Goal: Task Accomplishment & Management: Manage account settings

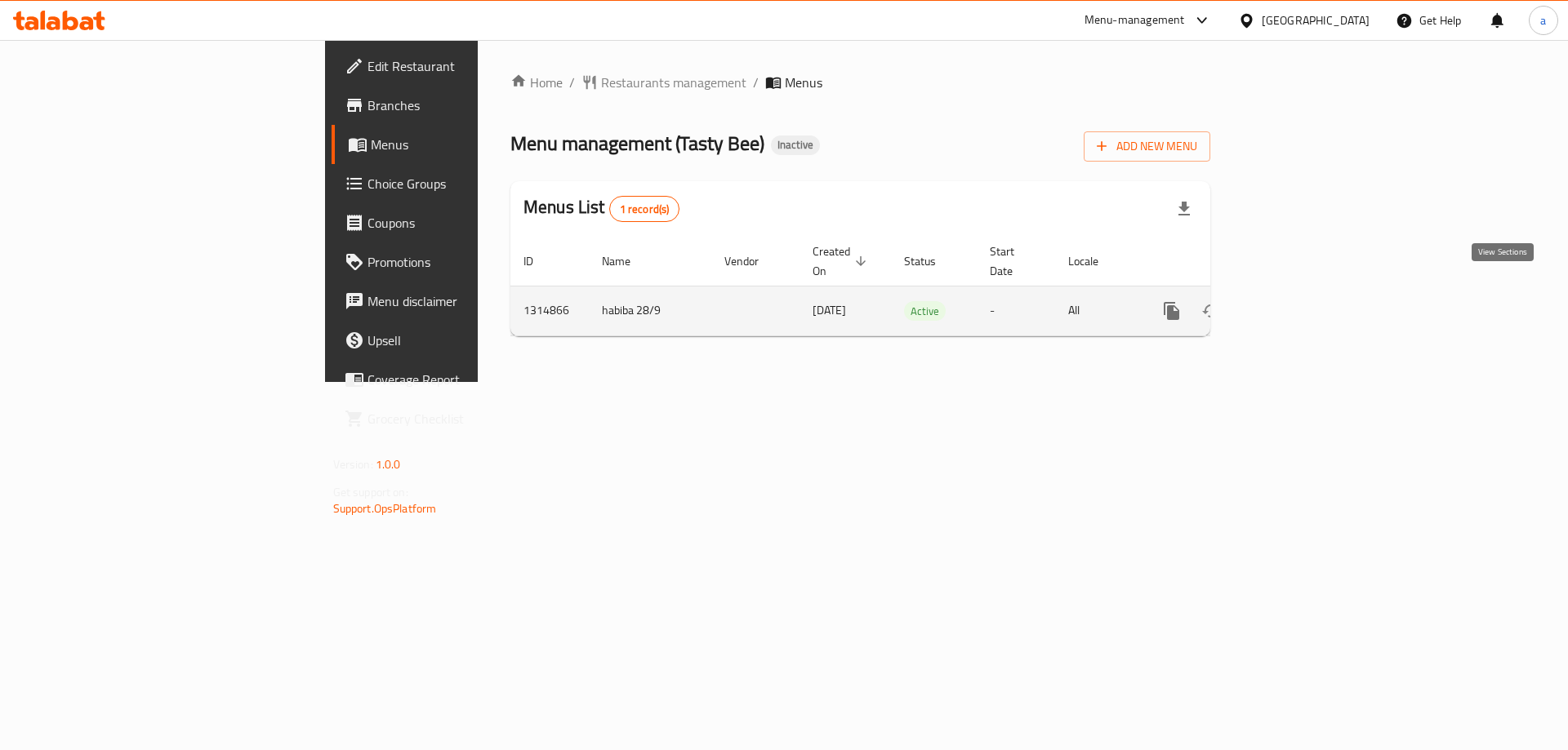
click at [1299, 301] on icon "enhanced table" at bounding box center [1290, 311] width 20 height 20
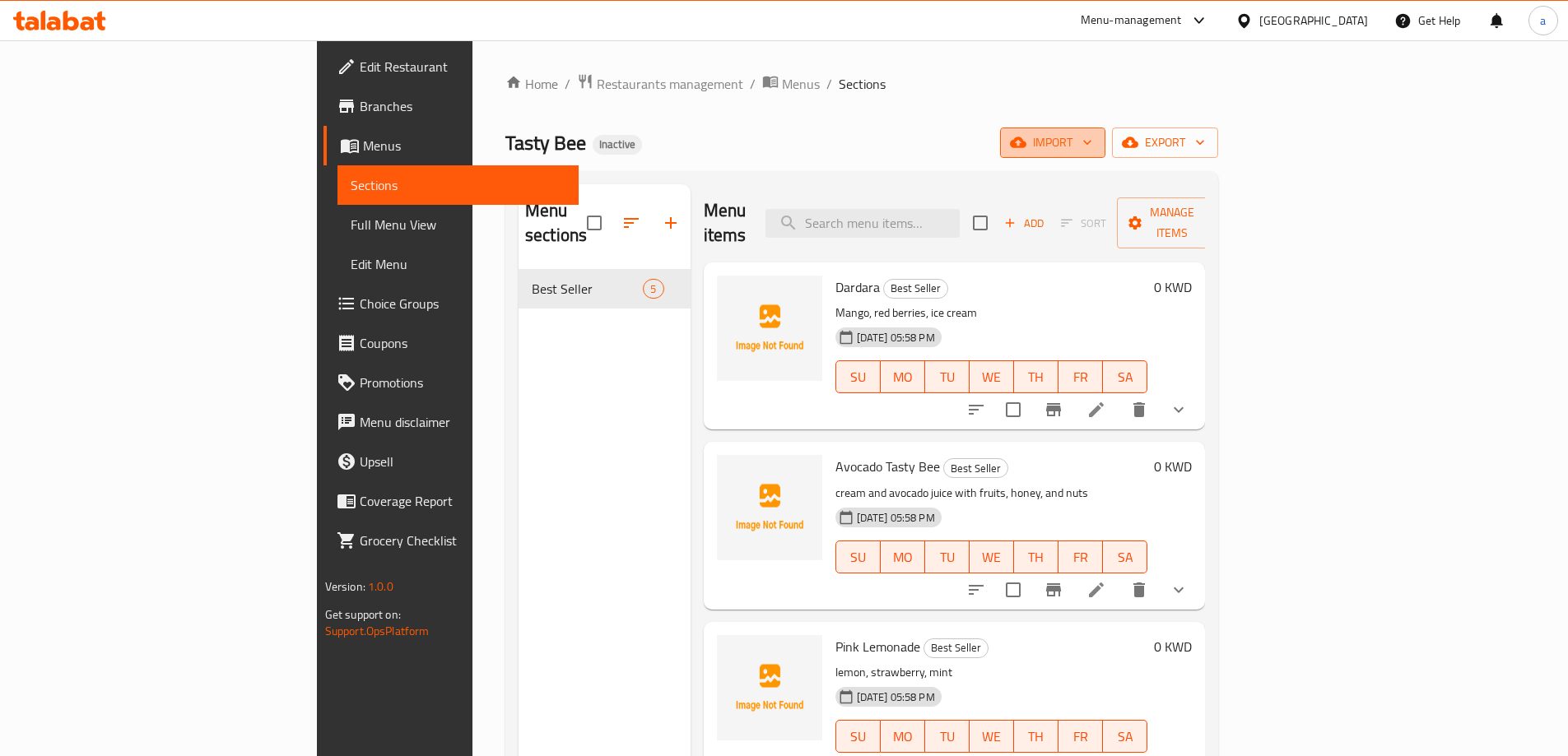
click at [1092, 150] on span "import" at bounding box center [1052, 142] width 79 height 20
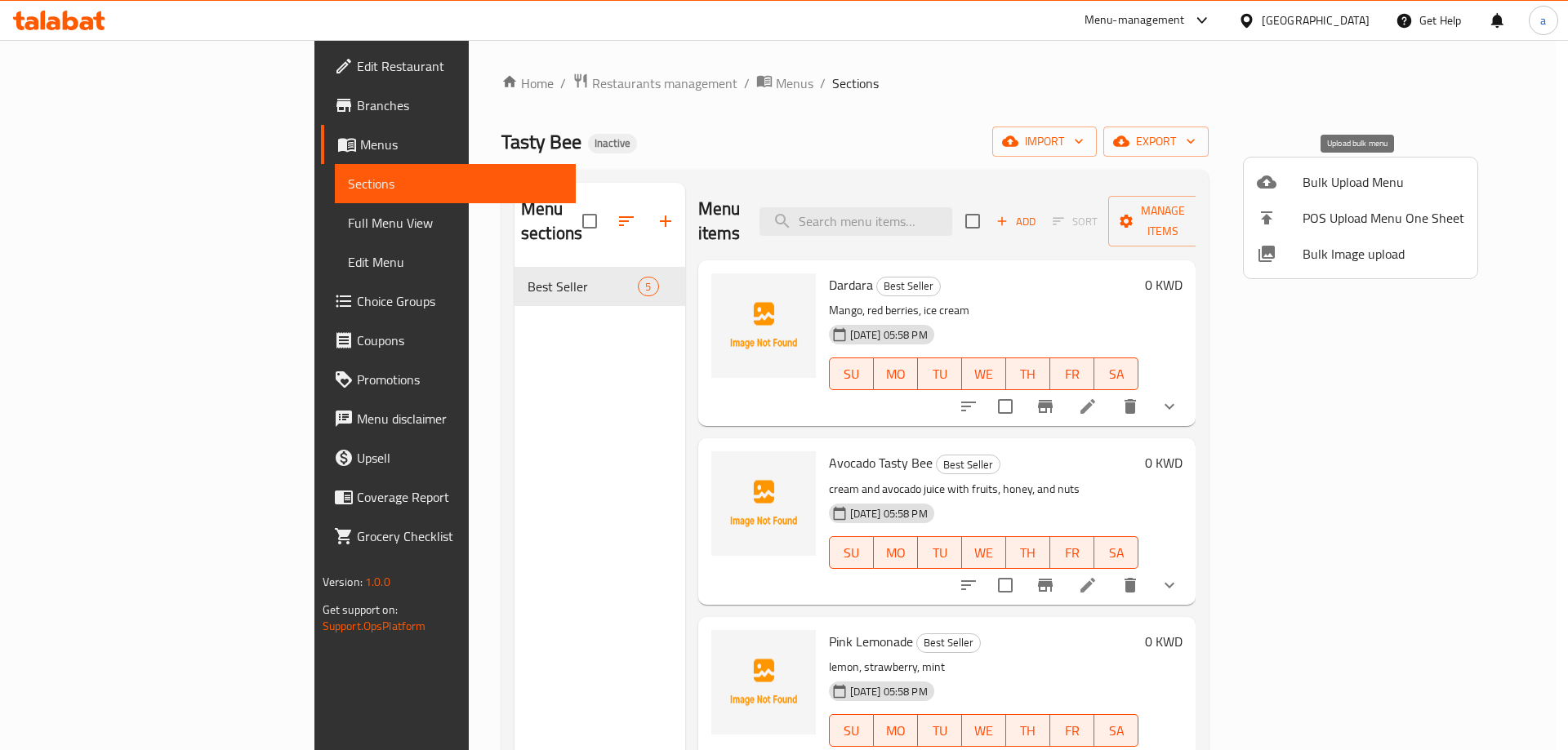
click at [1353, 178] on span "Bulk Upload Menu" at bounding box center [1384, 182] width 162 height 20
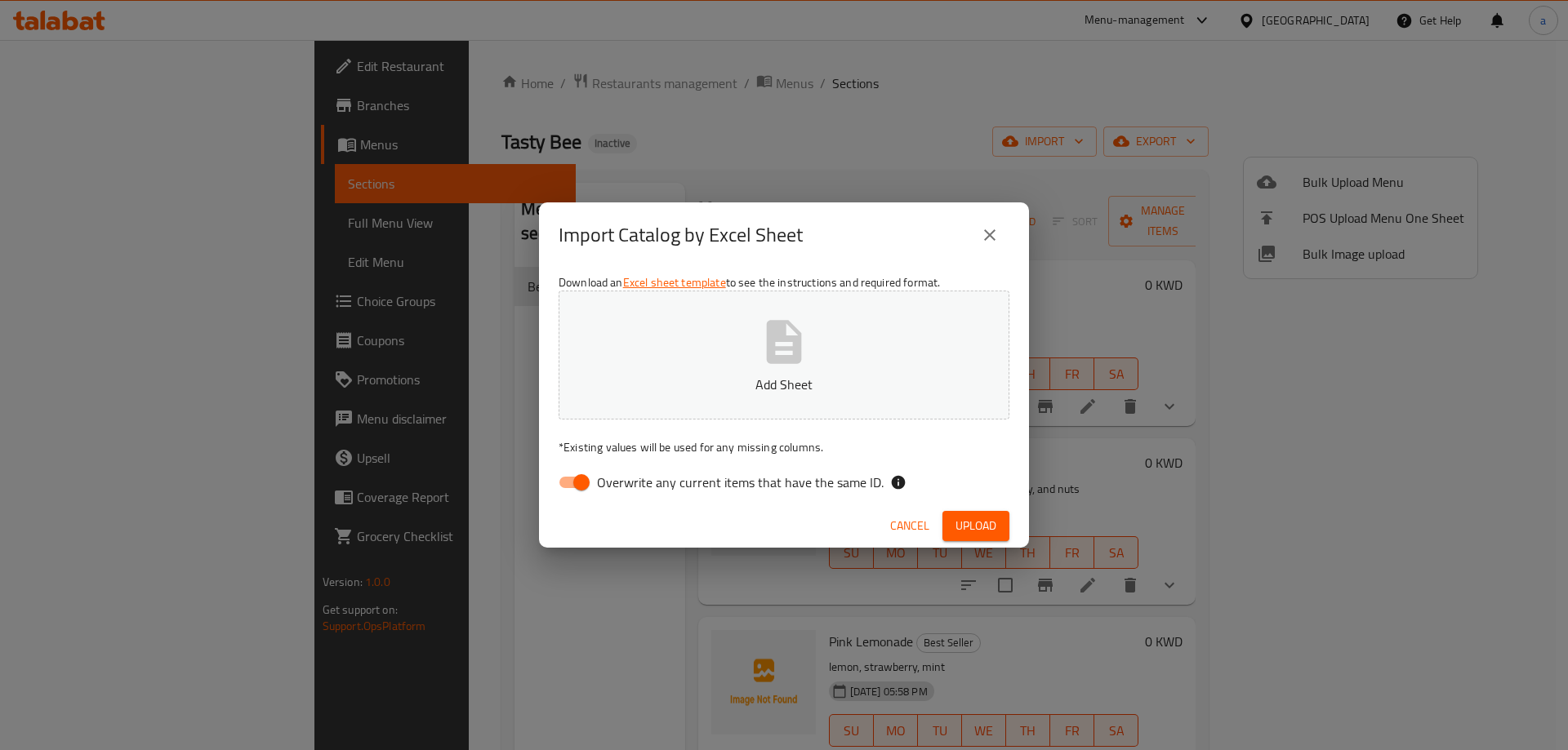
drag, startPoint x: 636, startPoint y: 485, endPoint x: 709, endPoint y: 481, distance: 73.1
click at [640, 485] on span "Overwrite any current items that have the same ID." at bounding box center [740, 482] width 287 height 20
click at [574, 484] on input "Overwrite any current items that have the same ID." at bounding box center [582, 482] width 93 height 31
checkbox input "false"
click at [829, 360] on button "Add Sheet" at bounding box center [784, 355] width 451 height 129
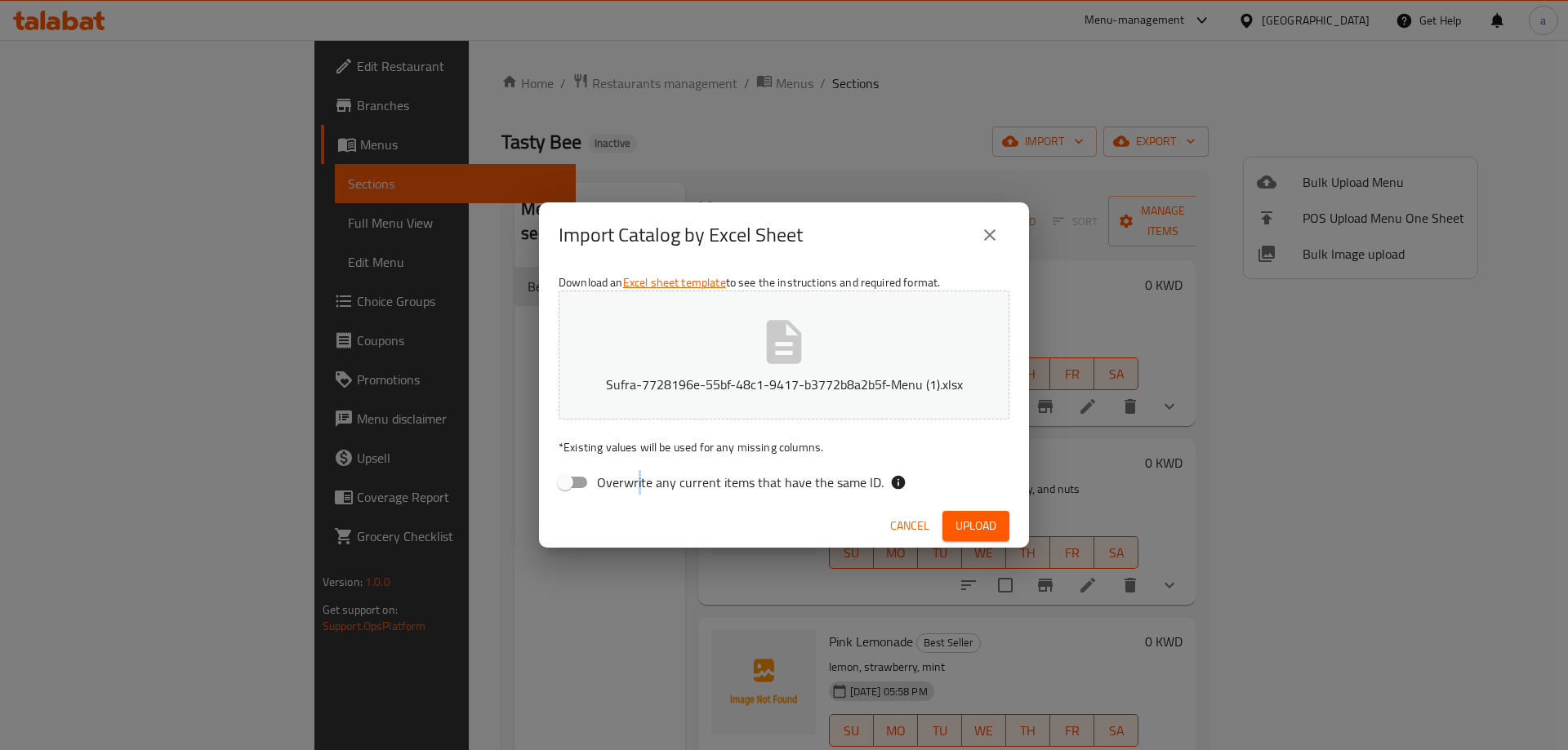
click at [992, 525] on span "Upload" at bounding box center [976, 526] width 41 height 20
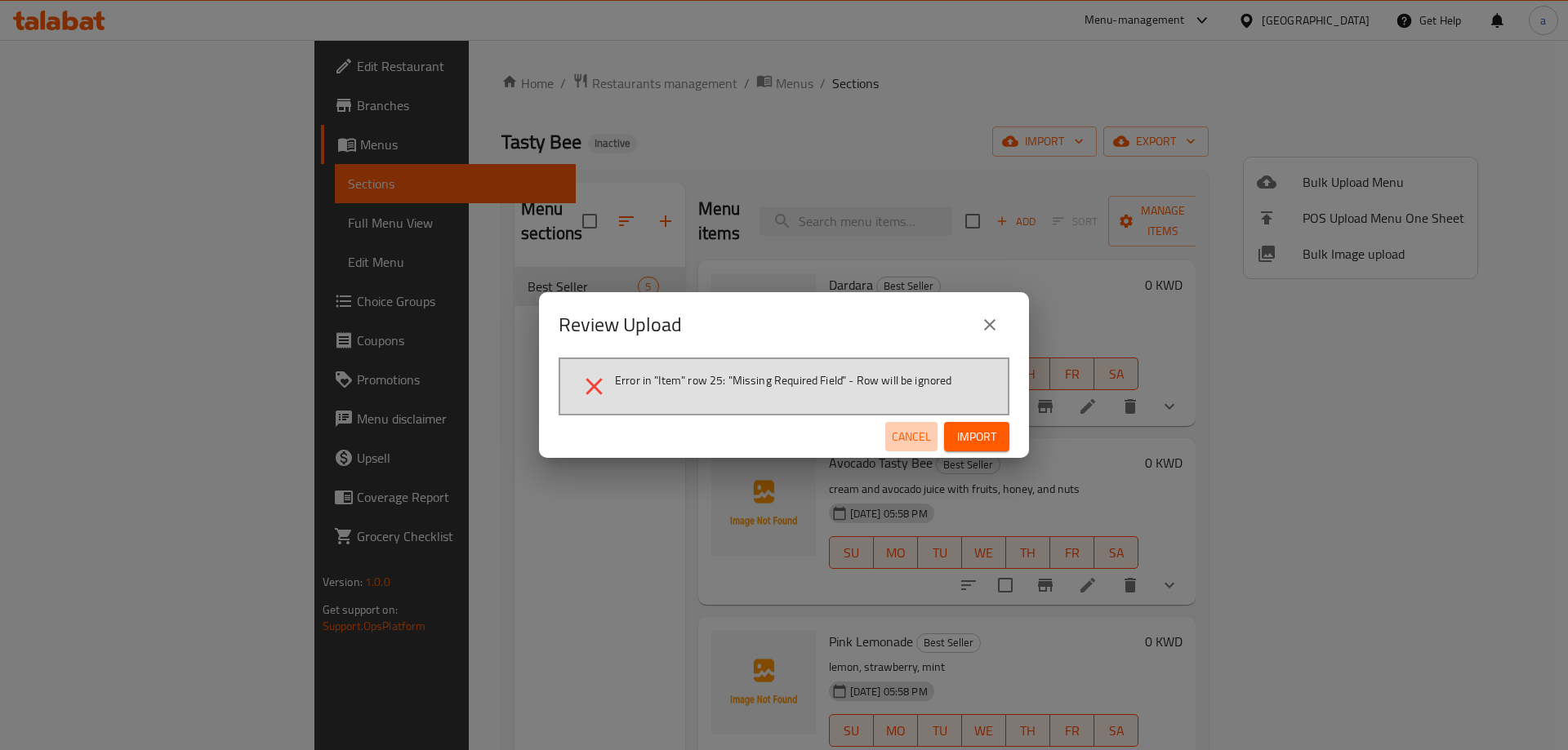
click at [910, 432] on span "Cancel" at bounding box center [911, 437] width 39 height 20
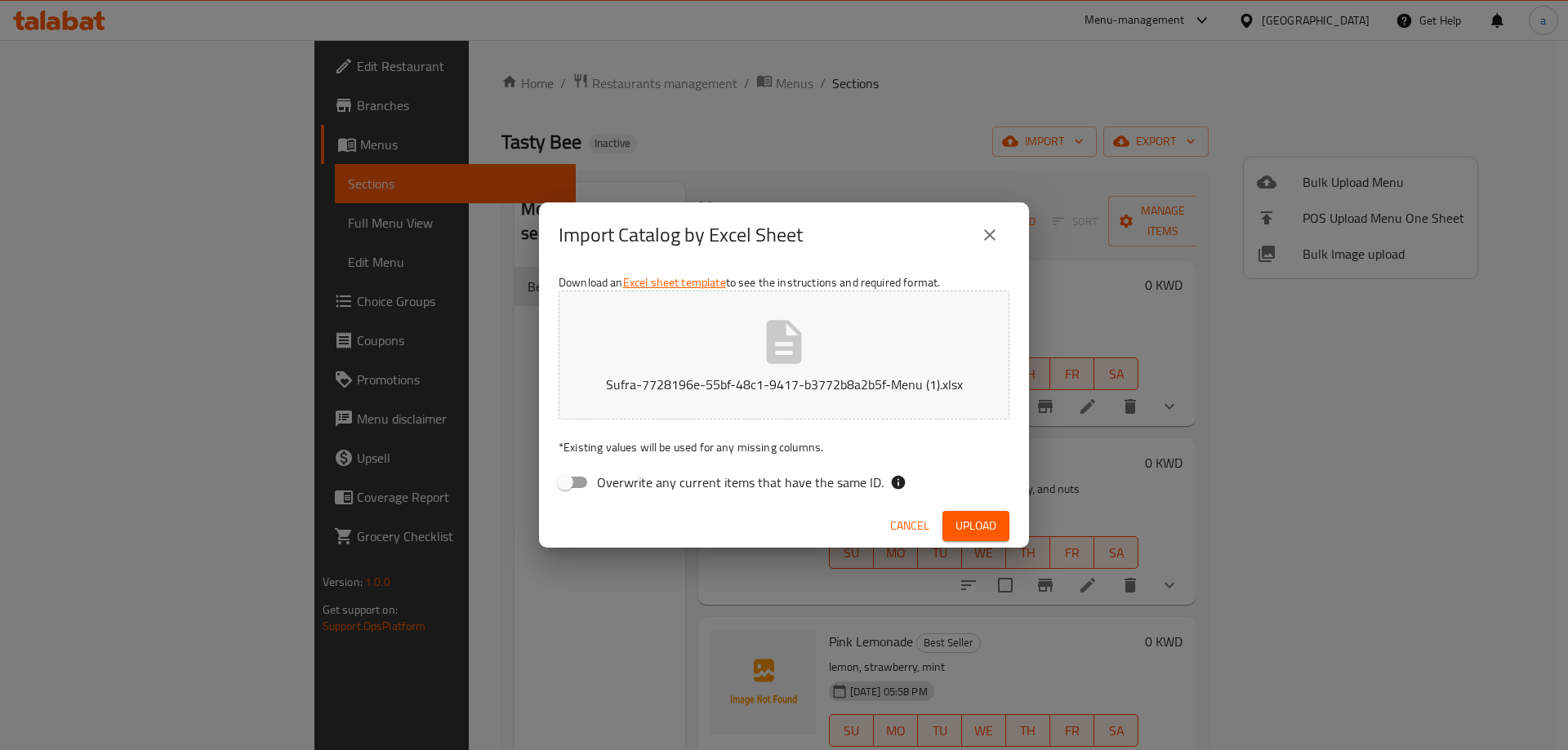
drag, startPoint x: 994, startPoint y: 532, endPoint x: 968, endPoint y: 540, distance: 27.2
click at [994, 532] on span "Upload" at bounding box center [976, 526] width 41 height 20
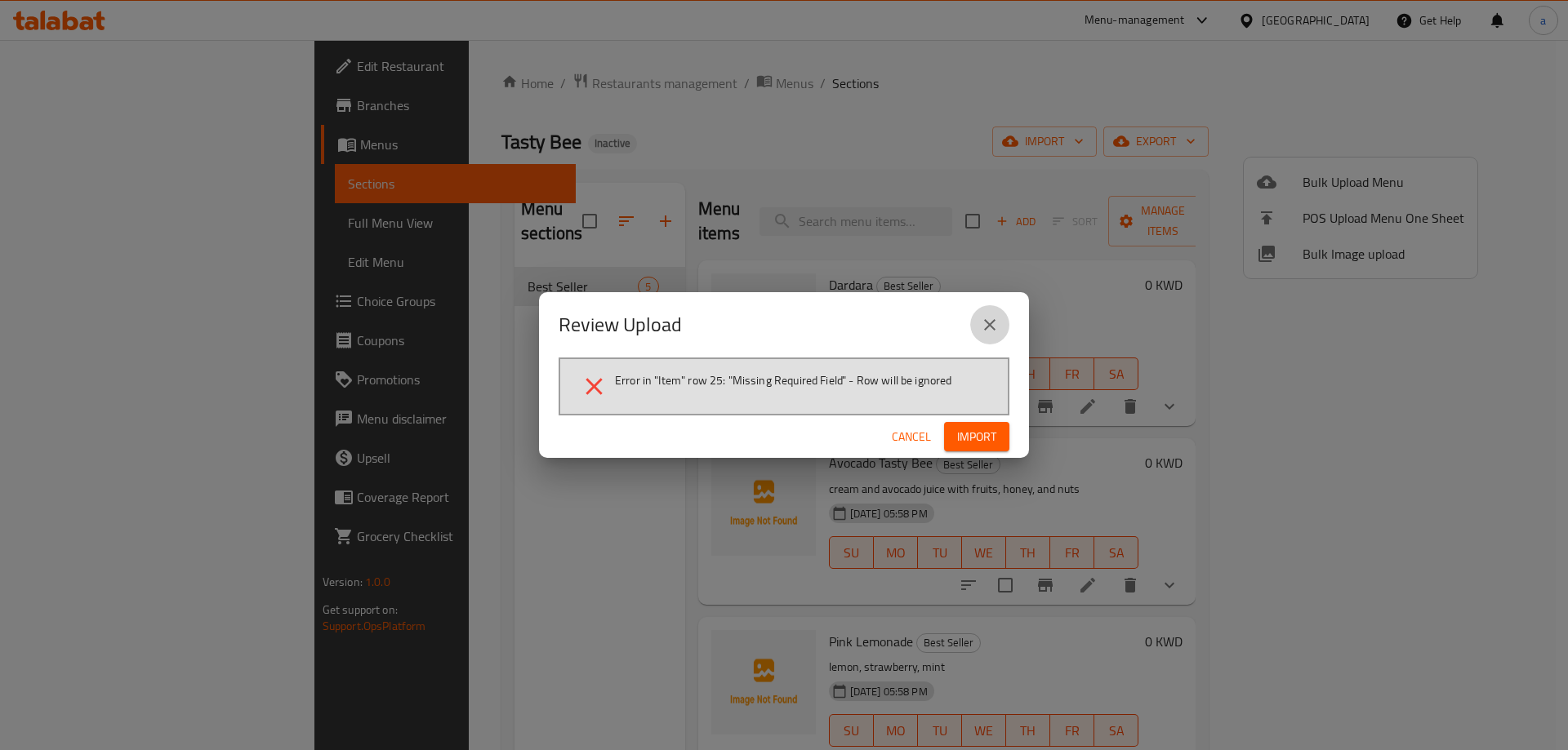
click at [979, 318] on button "close" at bounding box center [990, 324] width 39 height 39
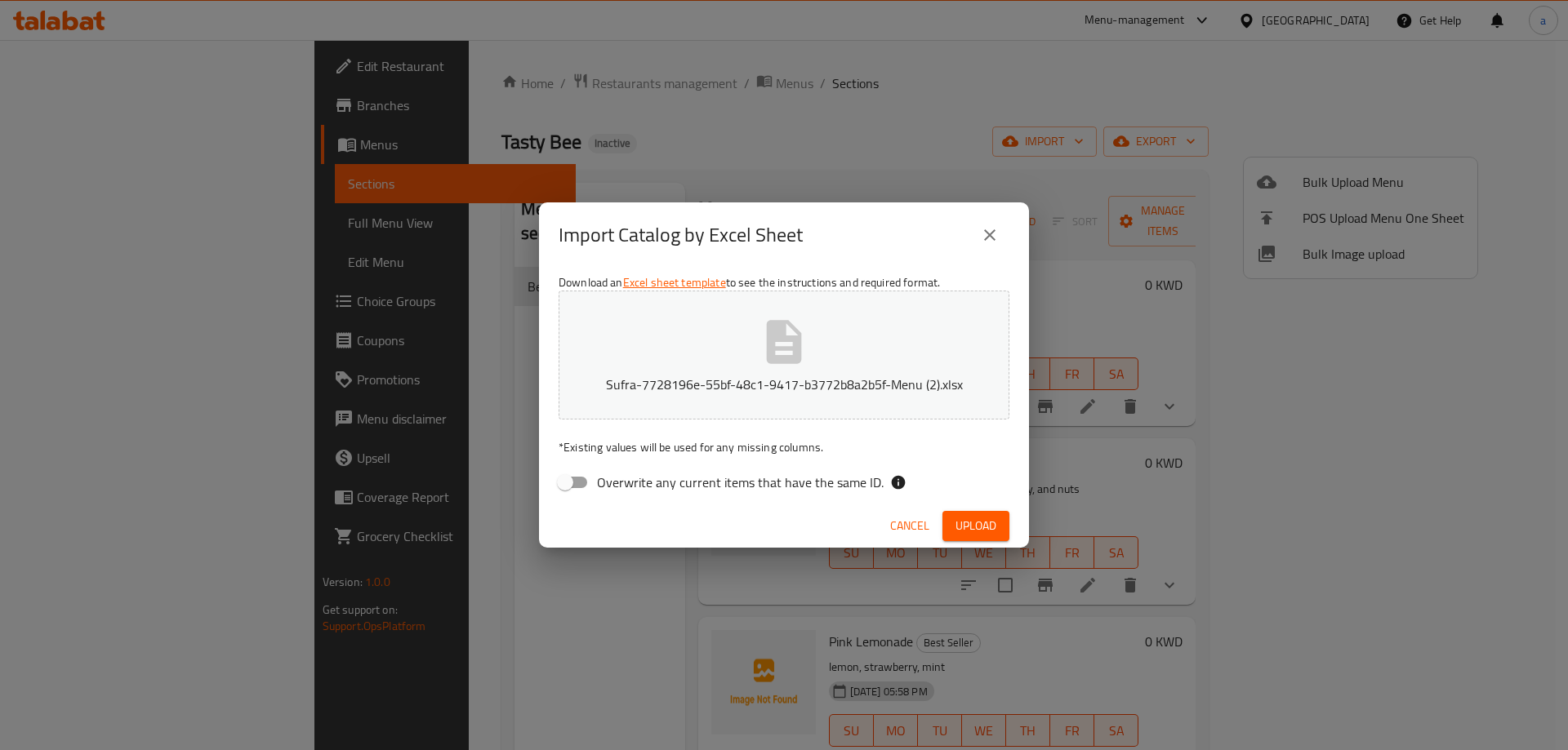
click at [972, 518] on span "Upload" at bounding box center [976, 526] width 41 height 20
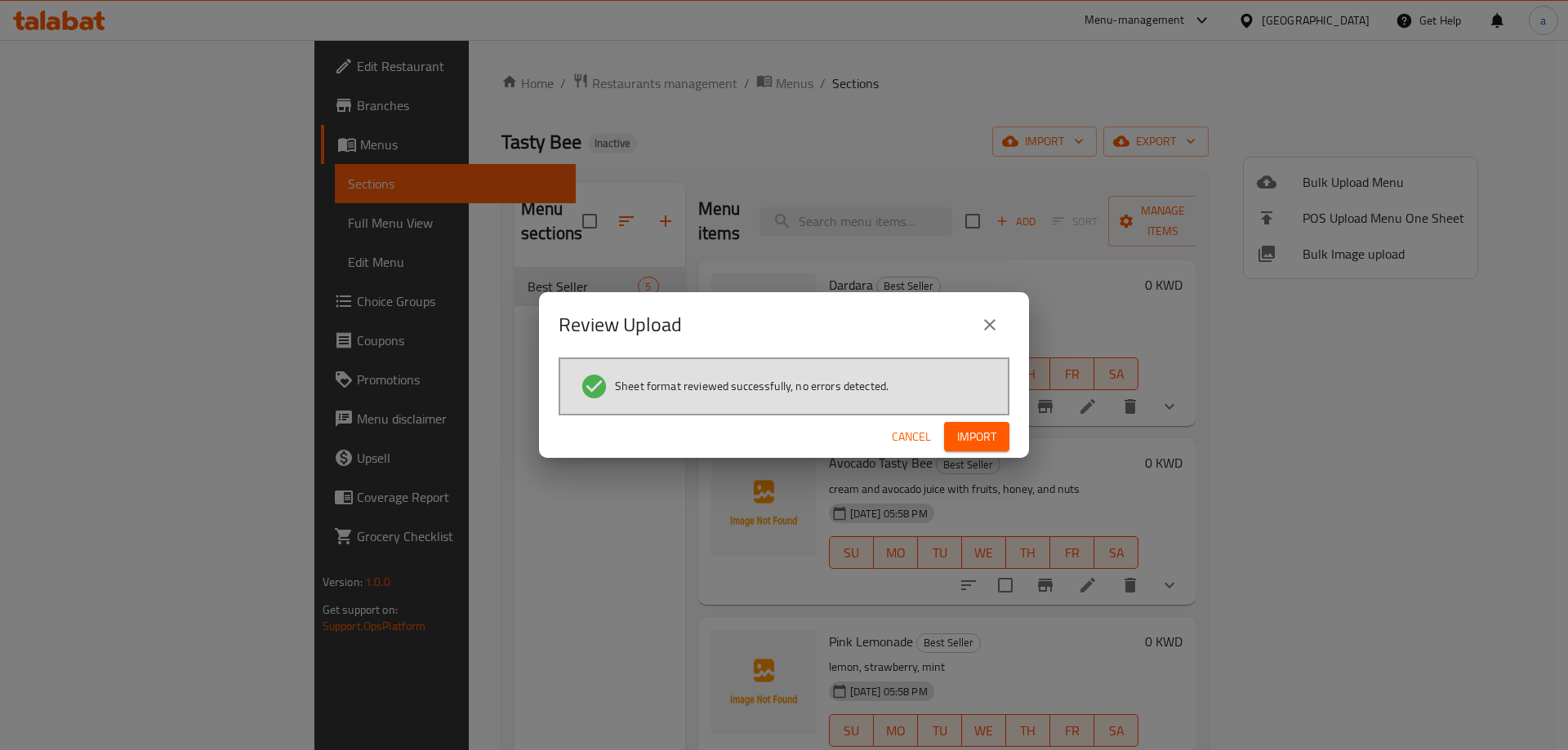
click at [993, 434] on span "Import" at bounding box center [976, 437] width 39 height 20
click at [1054, 99] on div "Review Upload Sheet format reviewed successfully, no errors detected. Cancel" at bounding box center [784, 375] width 1568 height 750
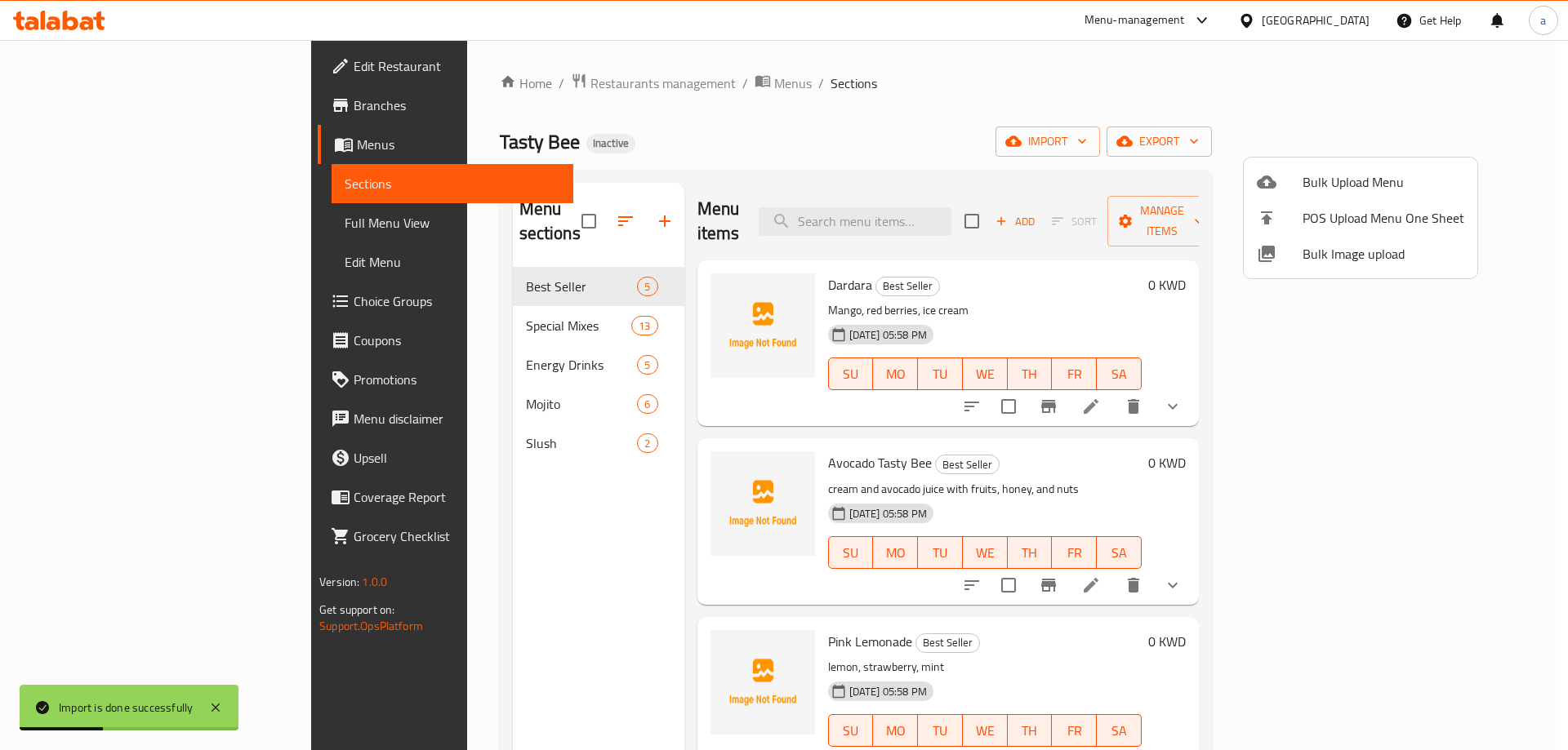
click at [890, 112] on div at bounding box center [784, 375] width 1568 height 750
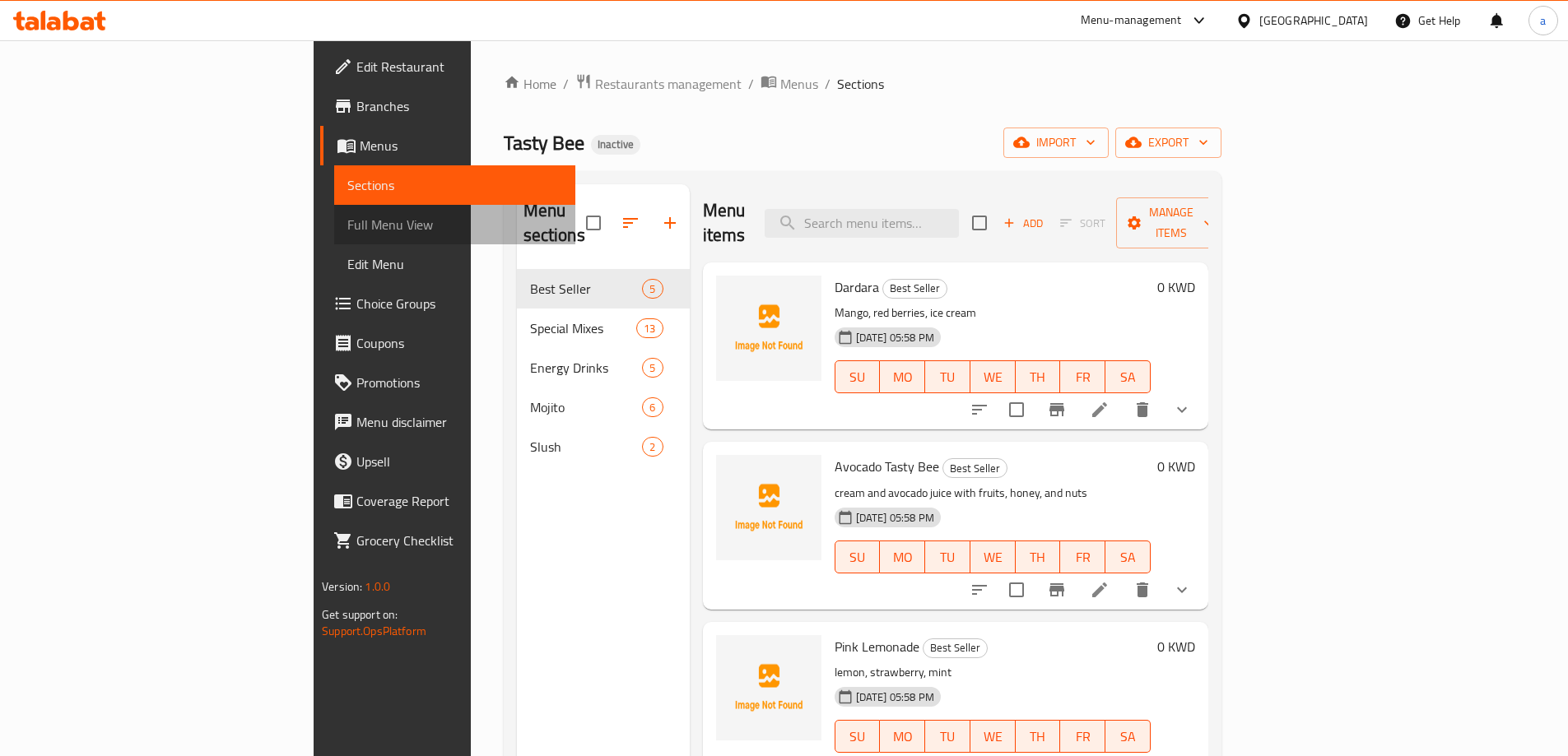
click at [348, 225] on span "Full Menu View" at bounding box center [455, 225] width 215 height 20
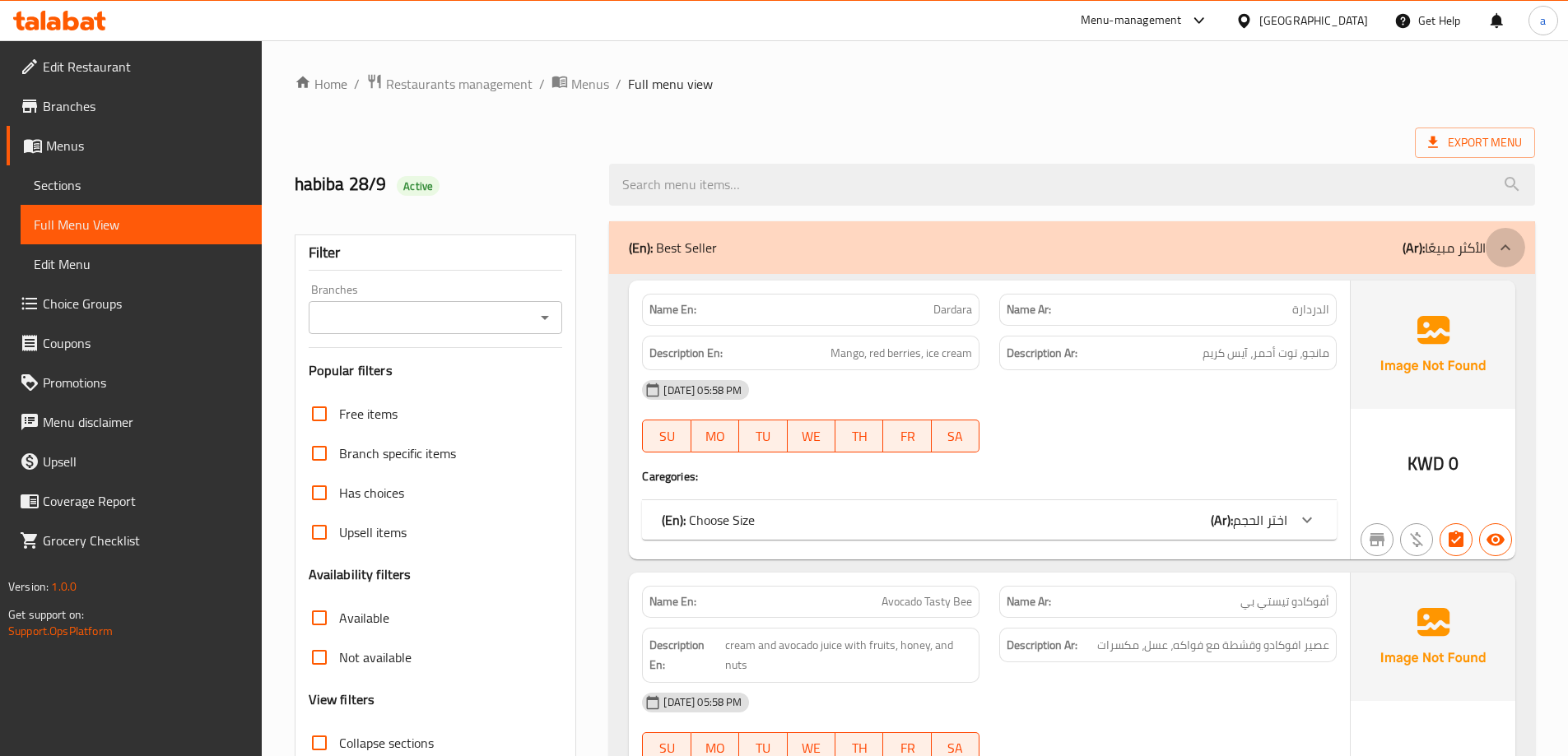
click at [1493, 244] on div at bounding box center [1505, 247] width 39 height 39
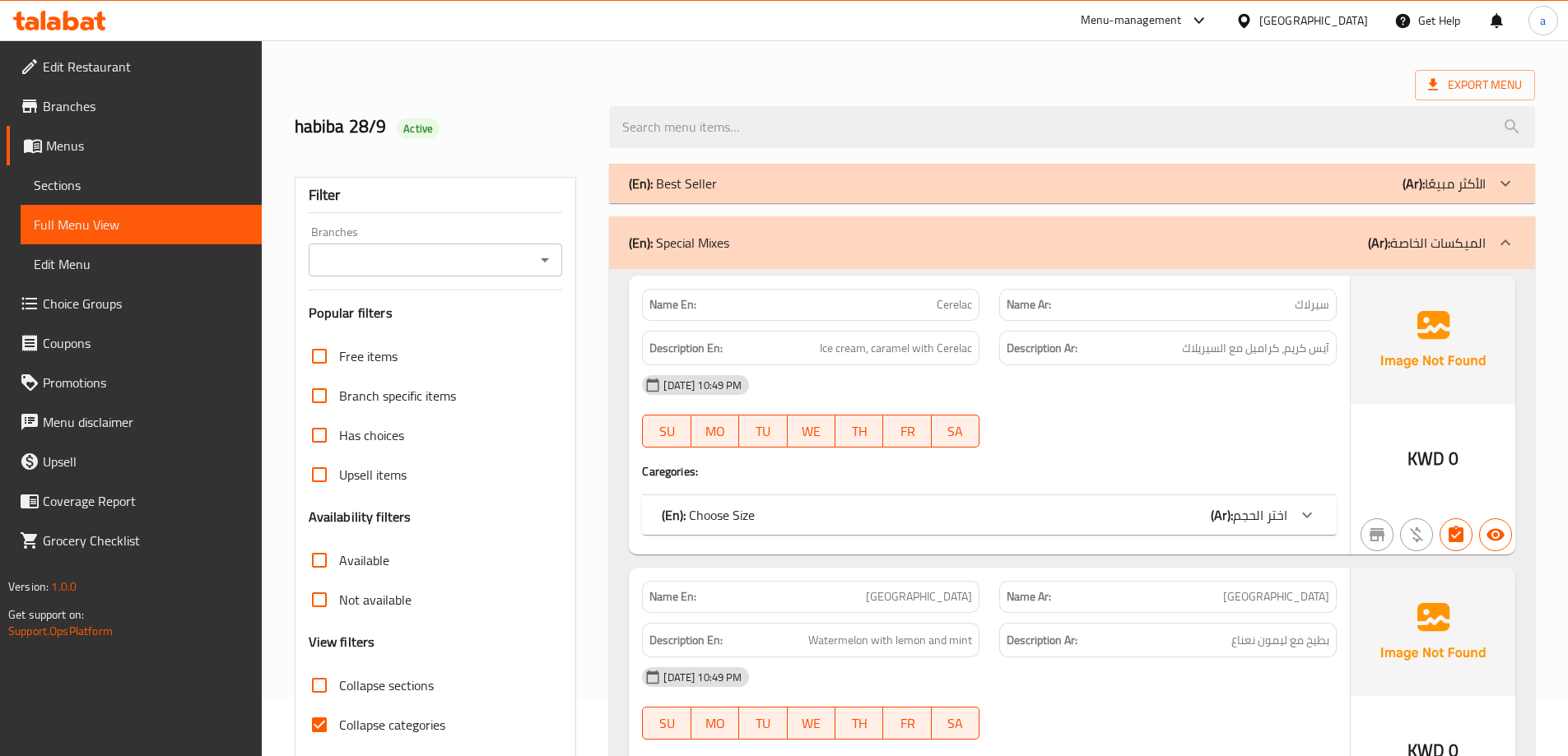
scroll to position [83, 0]
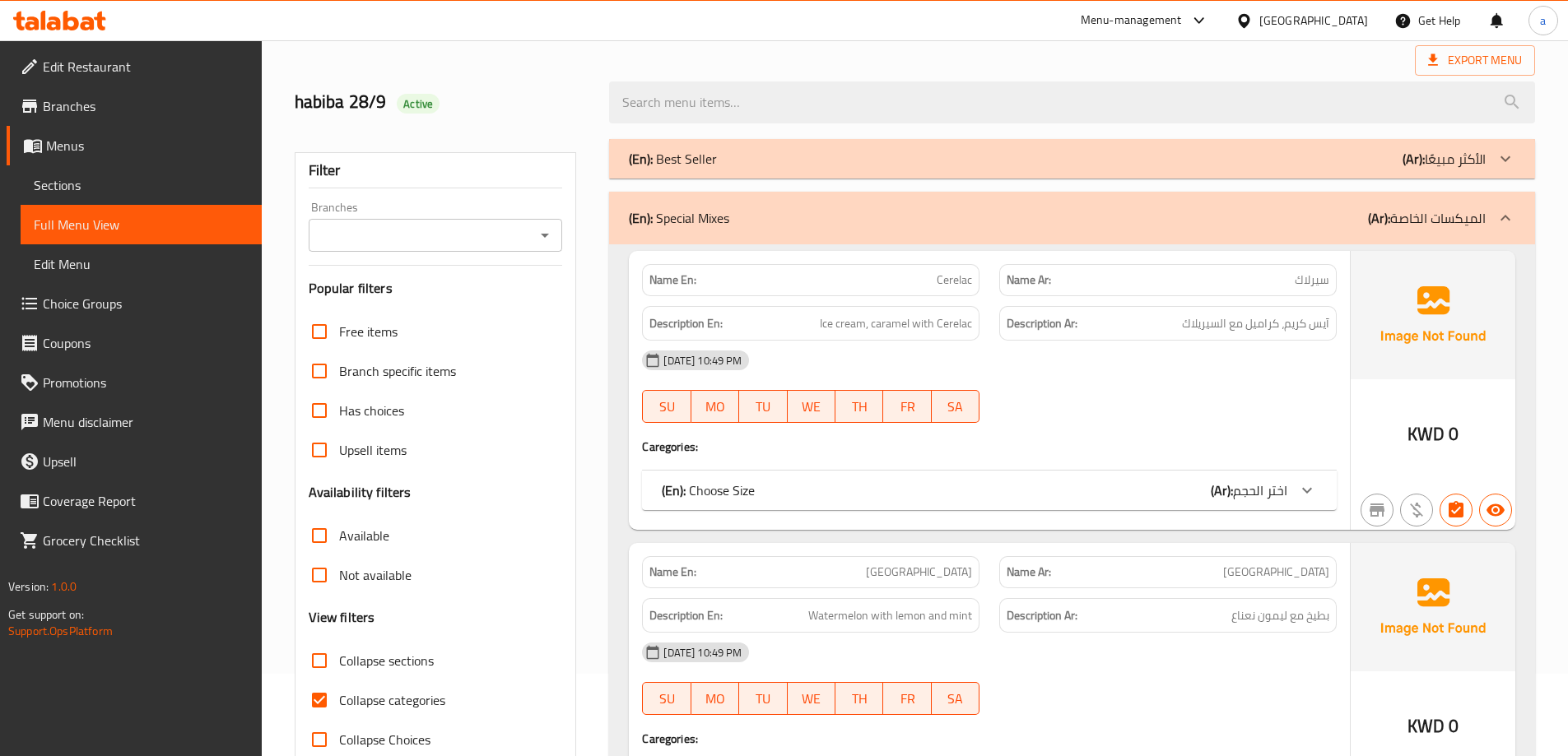
click at [328, 708] on input "Collapse categories" at bounding box center [319, 700] width 39 height 39
checkbox input "false"
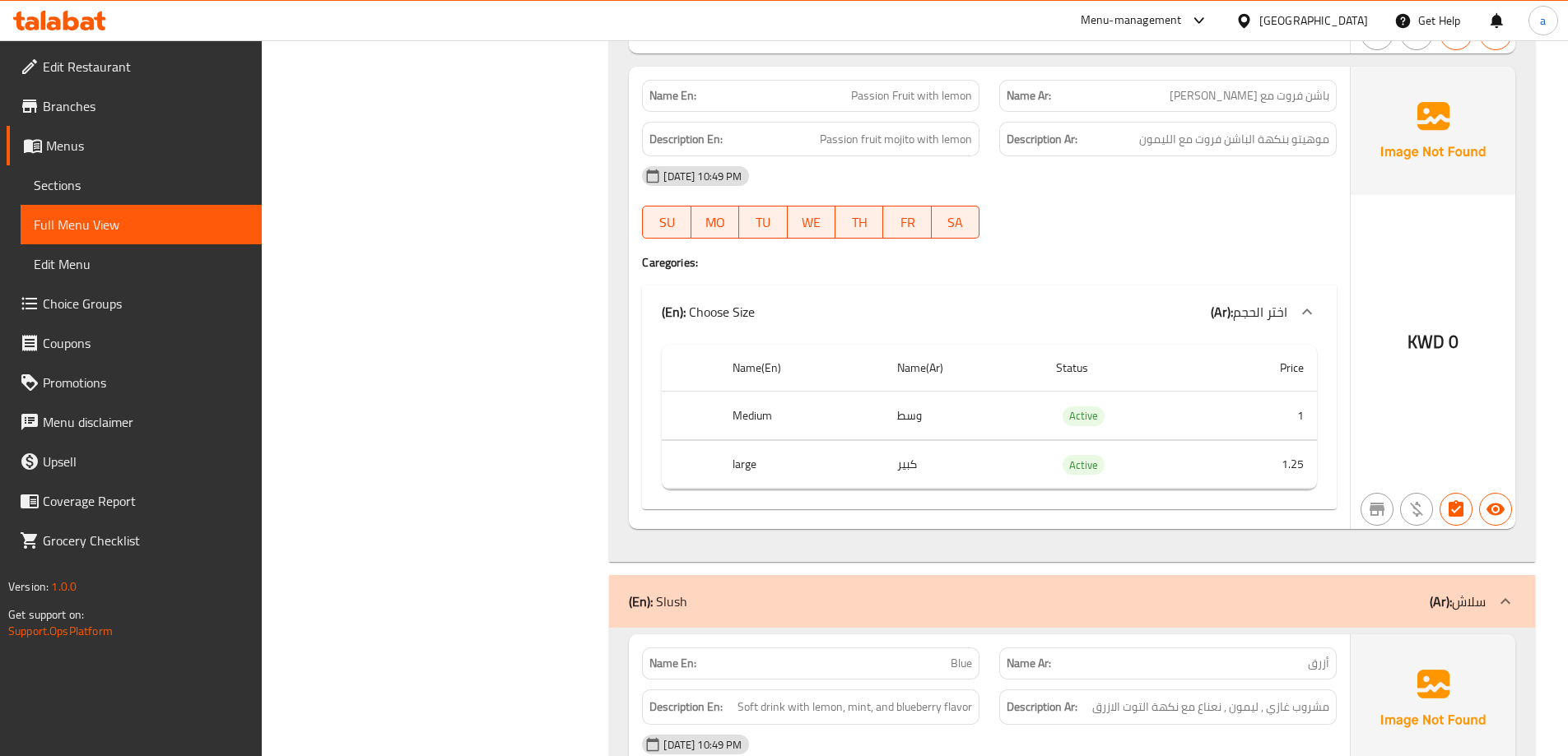
scroll to position [12381, 0]
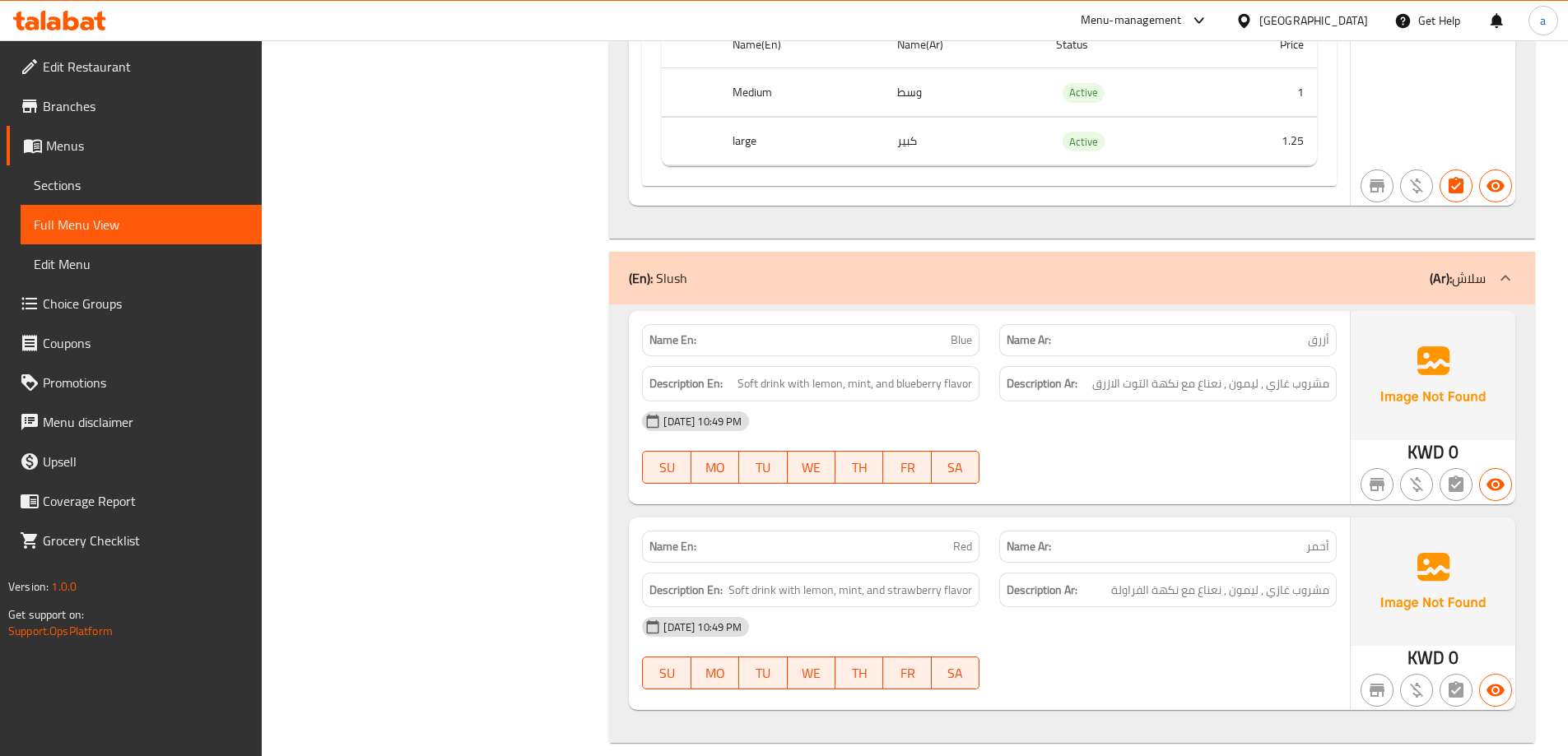
click at [1144, 436] on div "[DATE] 10:49 PM SU MO TU WE TH FR SA" at bounding box center [989, 448] width 715 height 92
click at [1115, 628] on div "[DATE] 10:49 PM SU MO TU WE TH FR SA" at bounding box center [989, 653] width 715 height 92
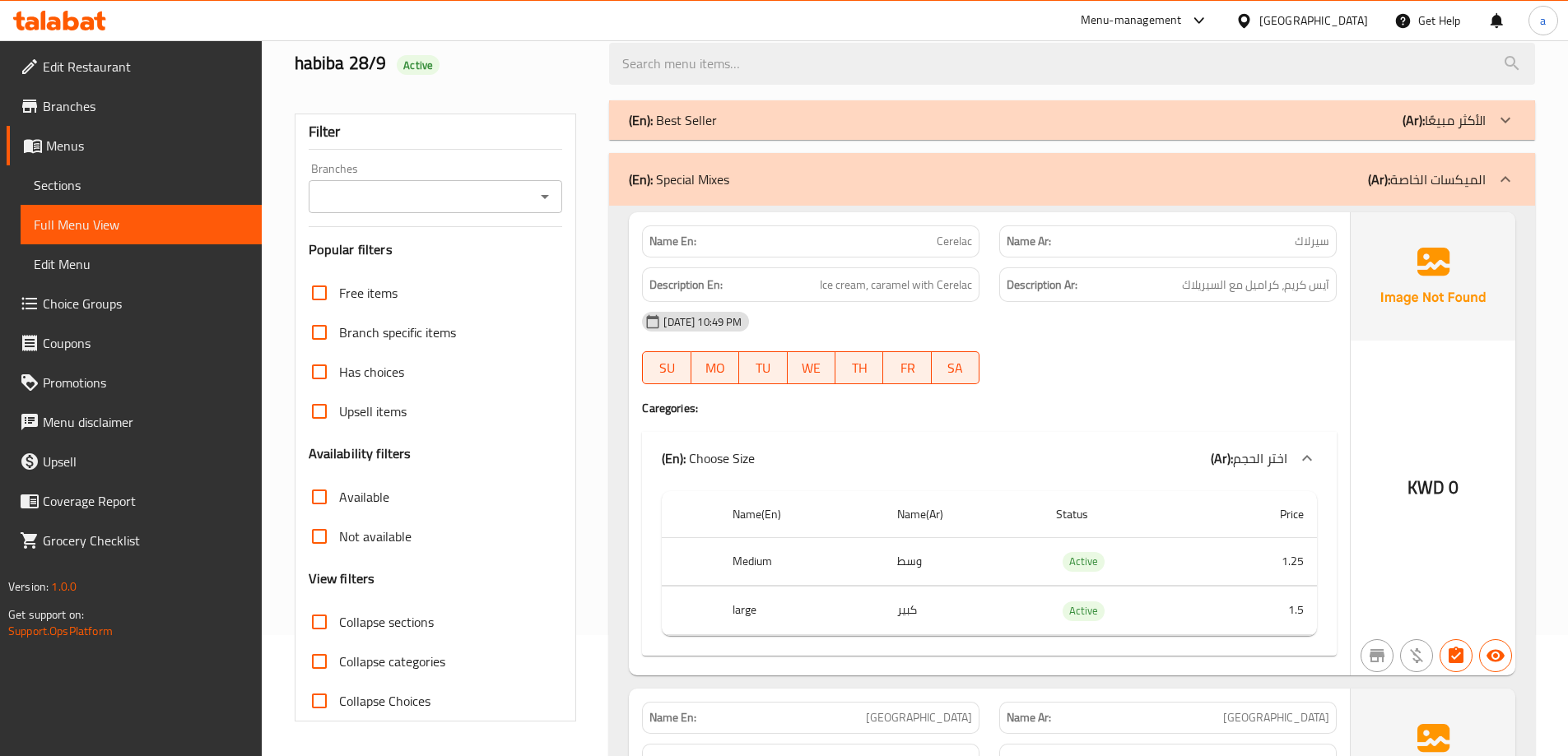
scroll to position [0, 0]
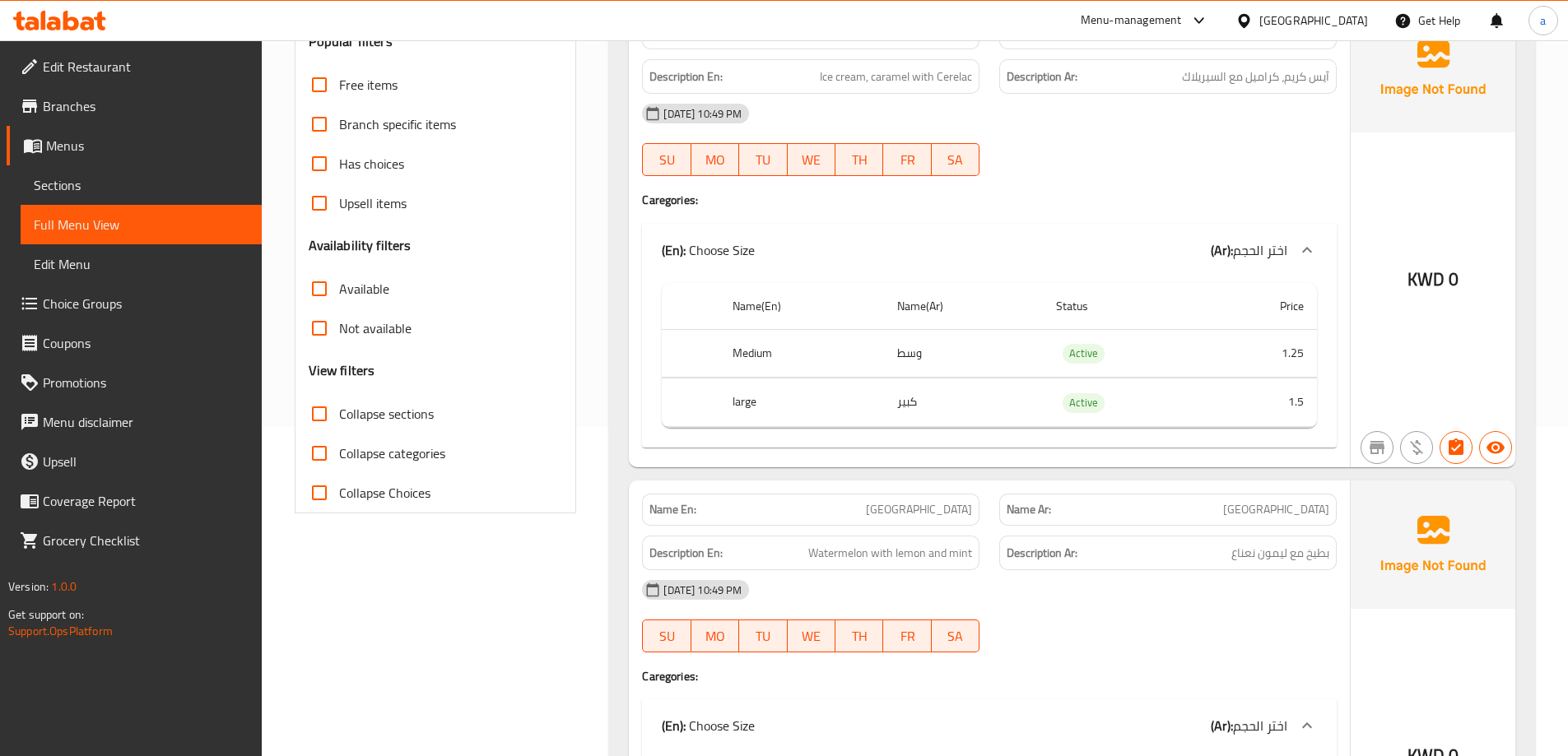
click at [147, 177] on span "Sections" at bounding box center [141, 185] width 215 height 20
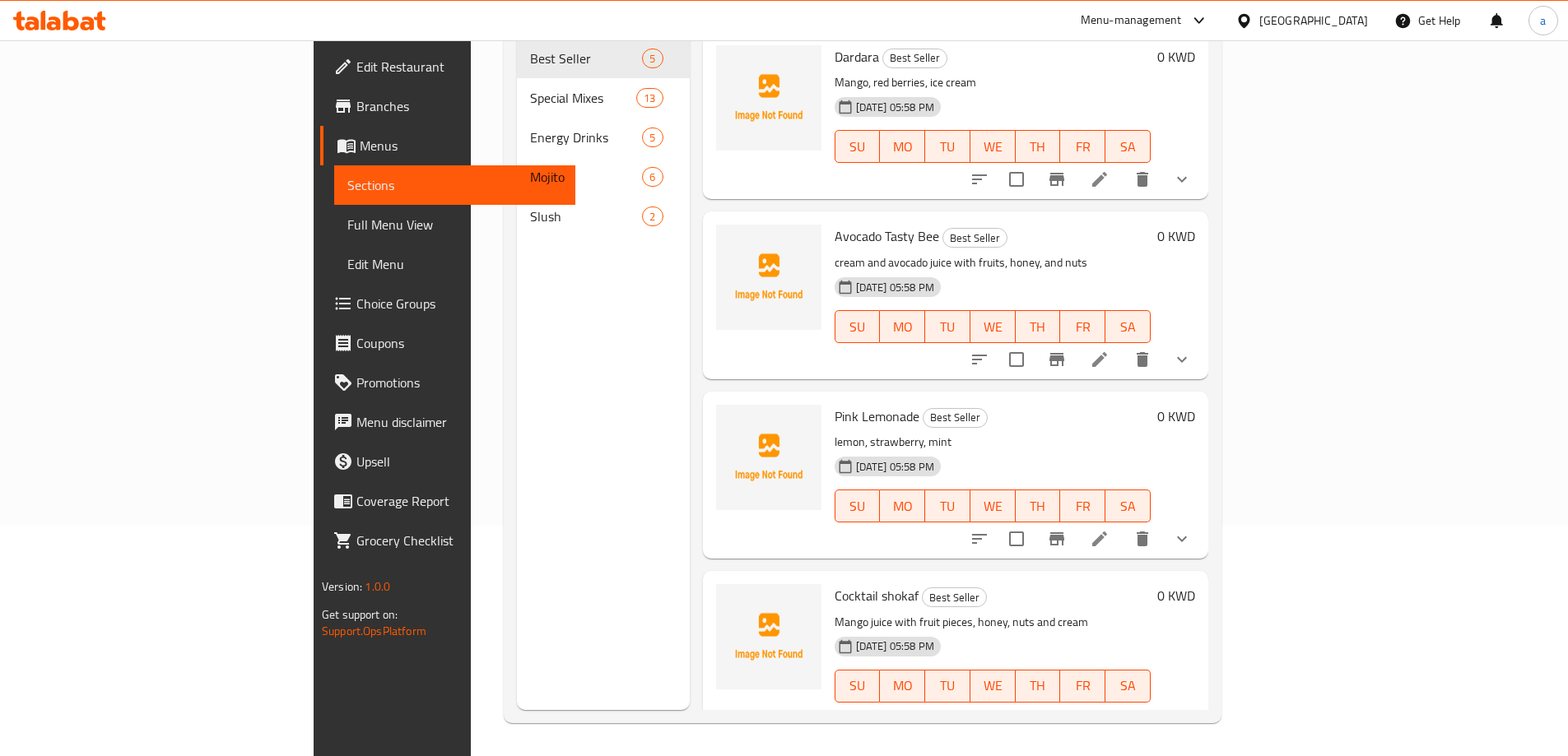
scroll to position [230, 0]
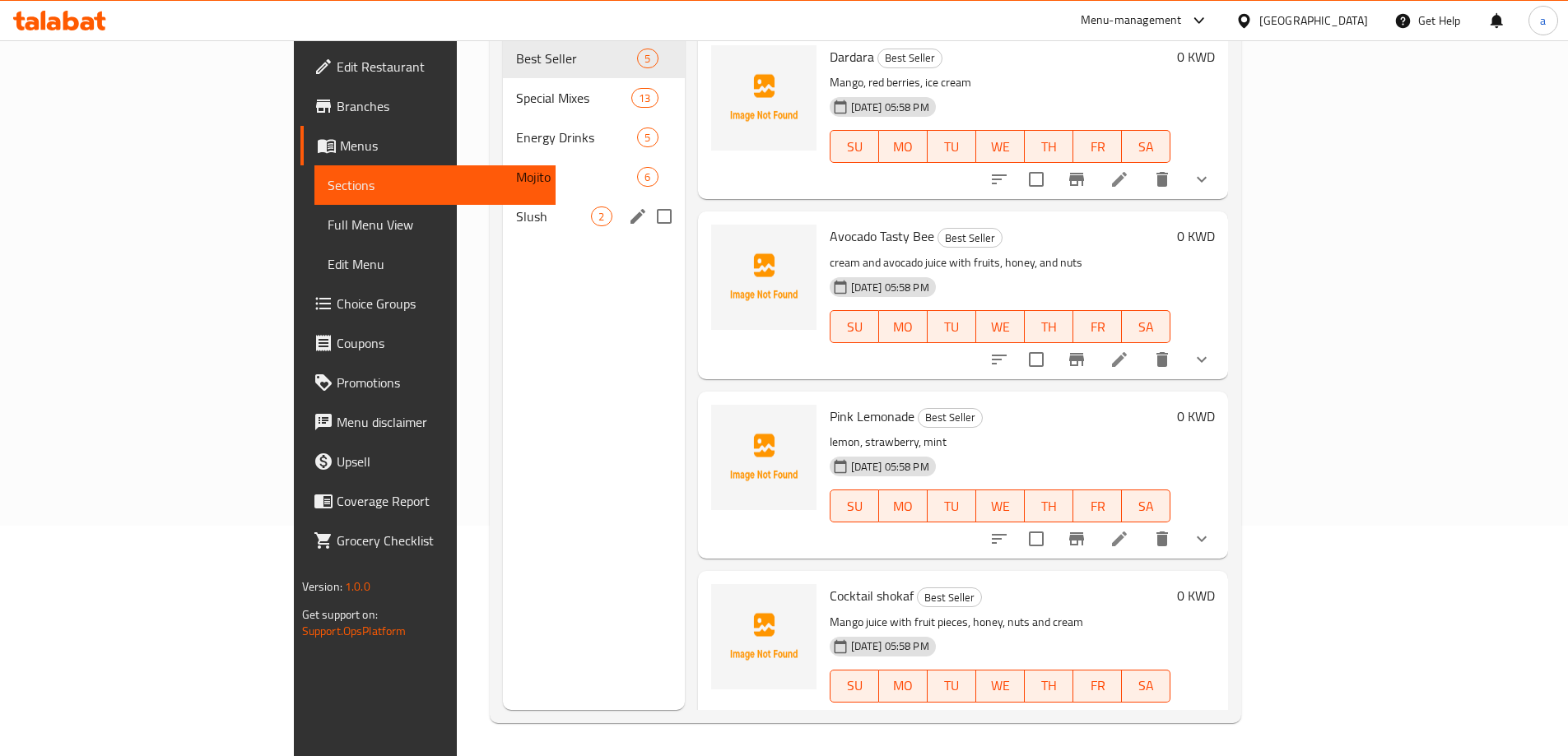
click at [647, 199] on input "Menu sections" at bounding box center [664, 217] width 35 height 35
checkbox input "true"
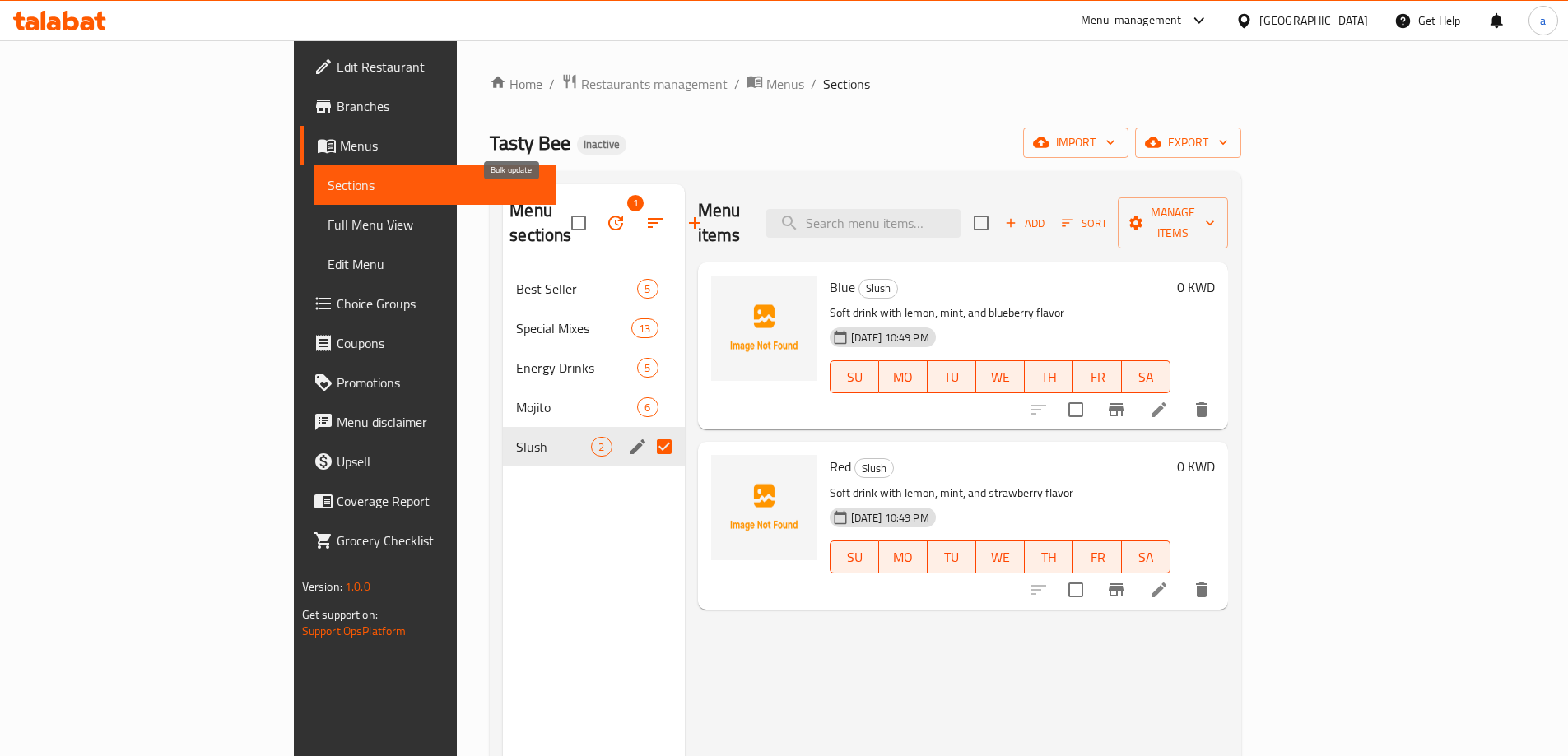
click at [608, 216] on icon "button" at bounding box center [616, 223] width 15 height 15
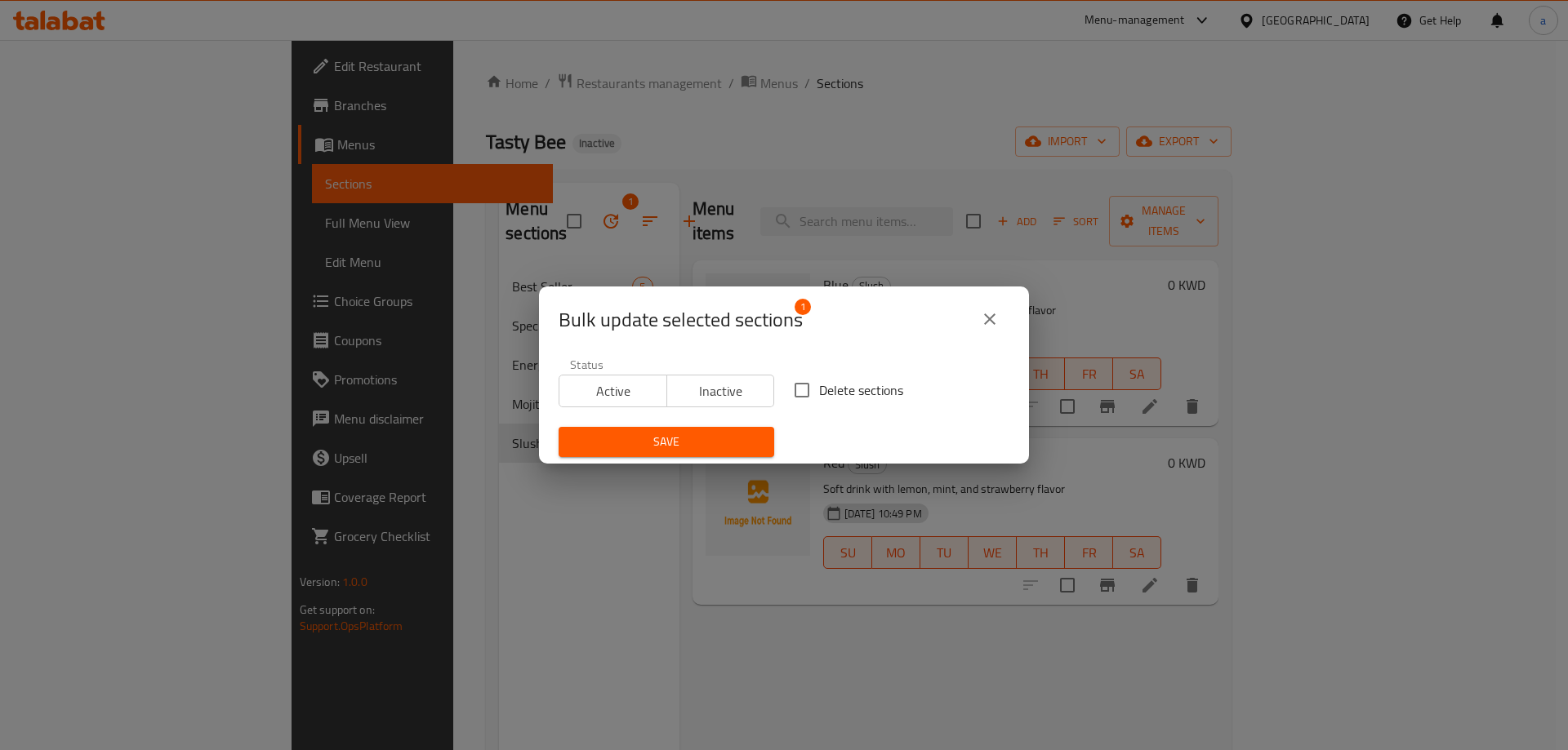
click at [793, 392] on input "Delete sections" at bounding box center [802, 390] width 35 height 35
checkbox input "true"
click at [669, 440] on span "Save" at bounding box center [667, 442] width 189 height 20
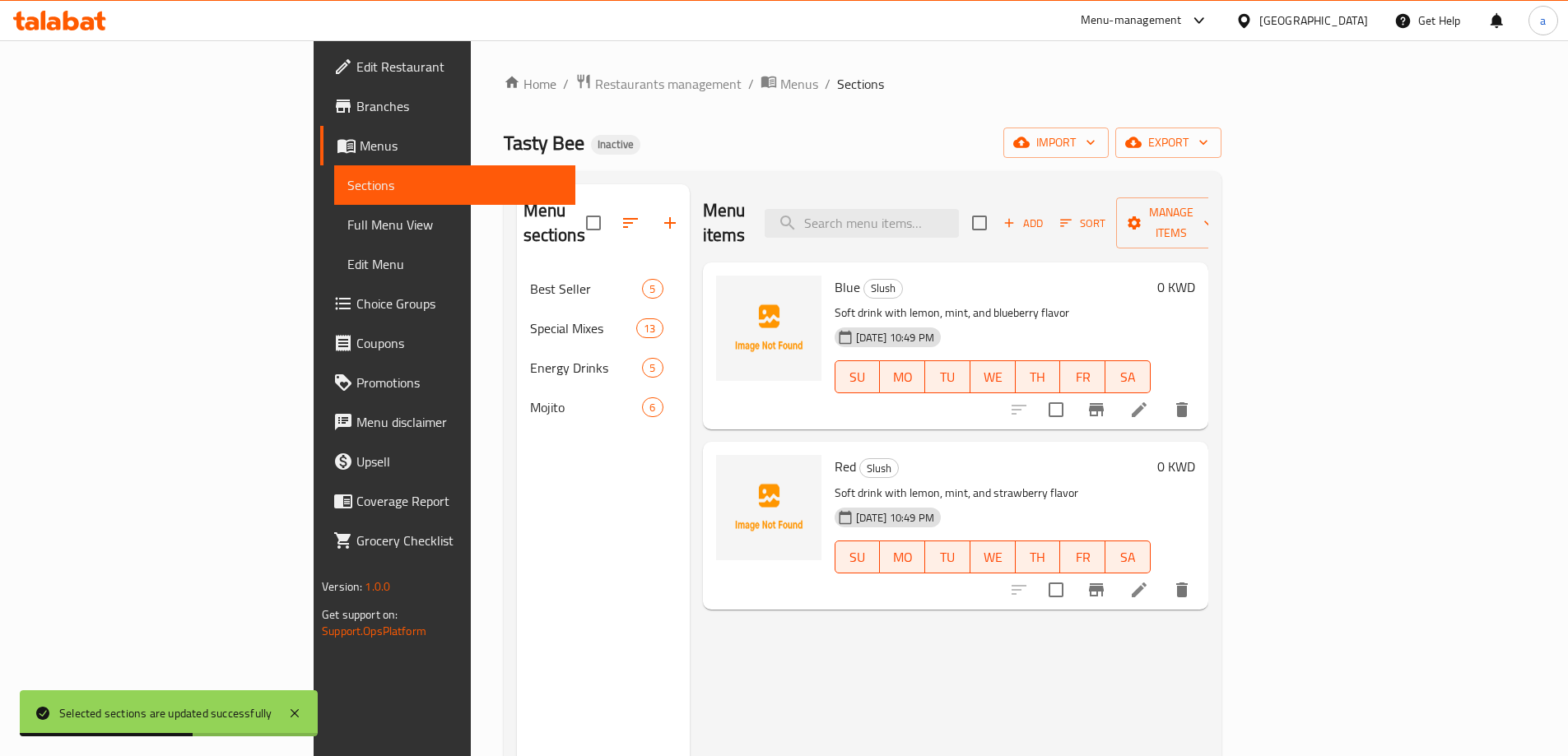
click at [356, 297] on span "Choice Groups" at bounding box center [459, 304] width 206 height 20
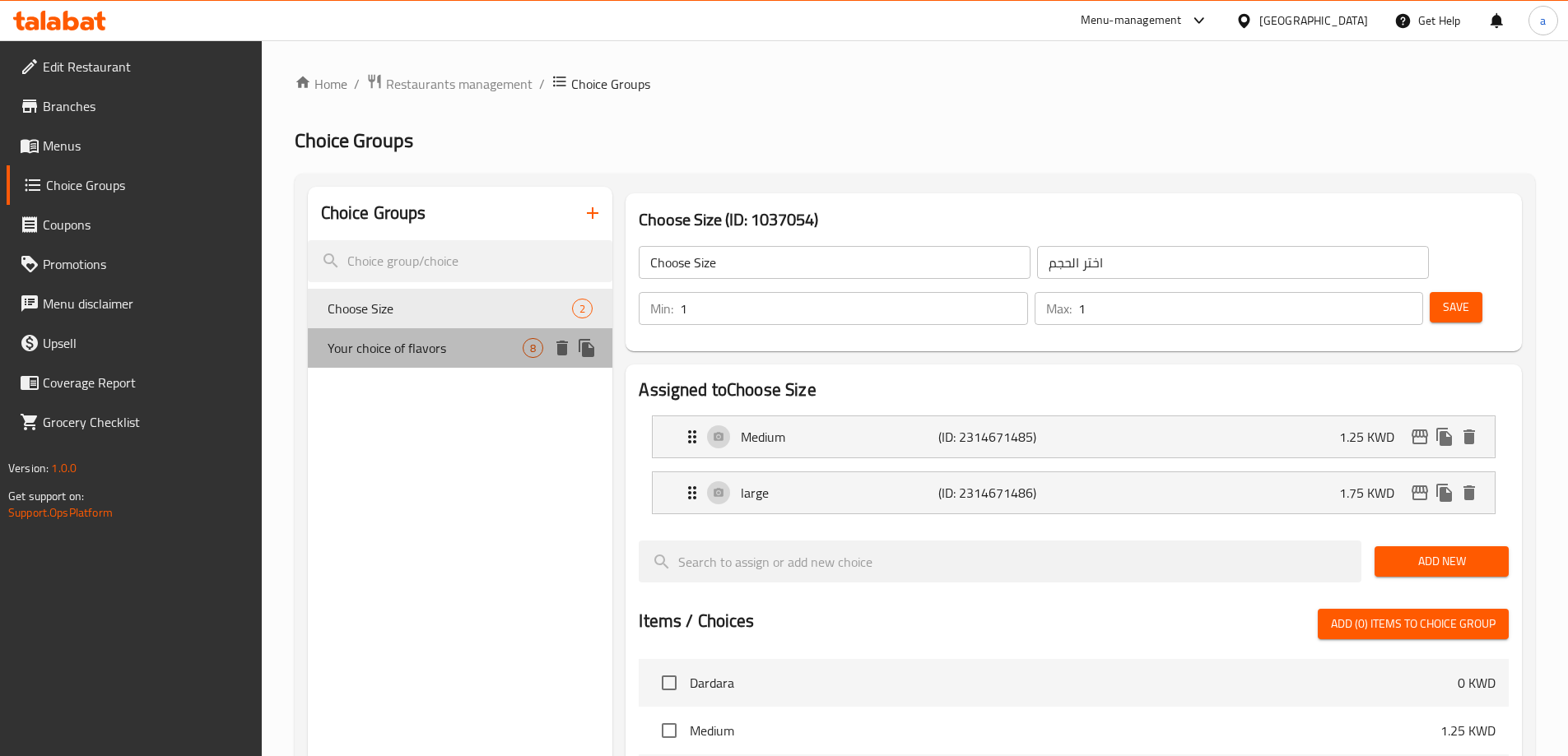
click at [458, 339] on span "Your choice of flavors" at bounding box center [425, 349] width 195 height 20
type input "Your choice of flavors"
type input "اختيارك من النكهات"
type input "3"
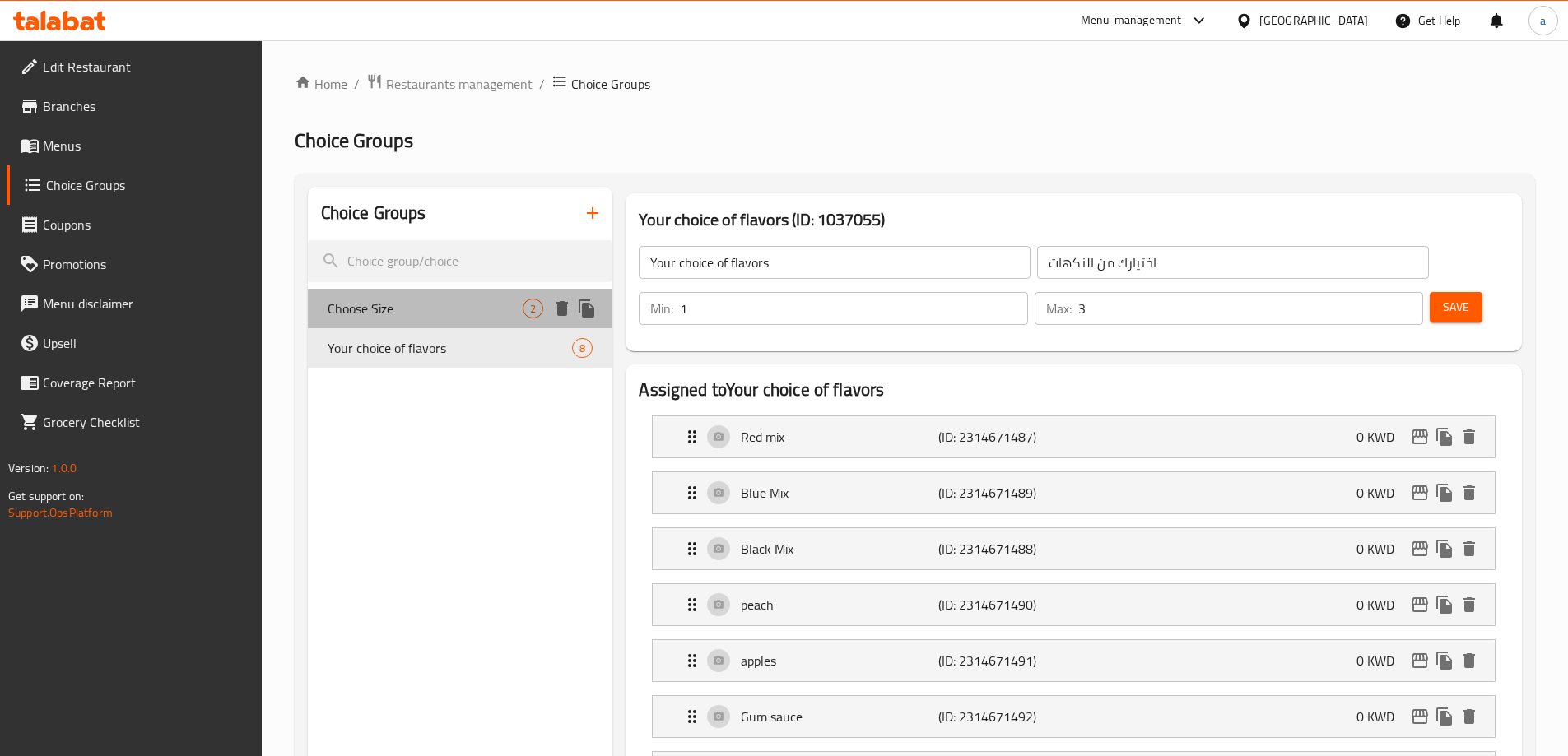
click at [462, 306] on span "Choose Size" at bounding box center [425, 309] width 195 height 20
type input "Choose Size"
type input "اختر الحجم"
type input "1"
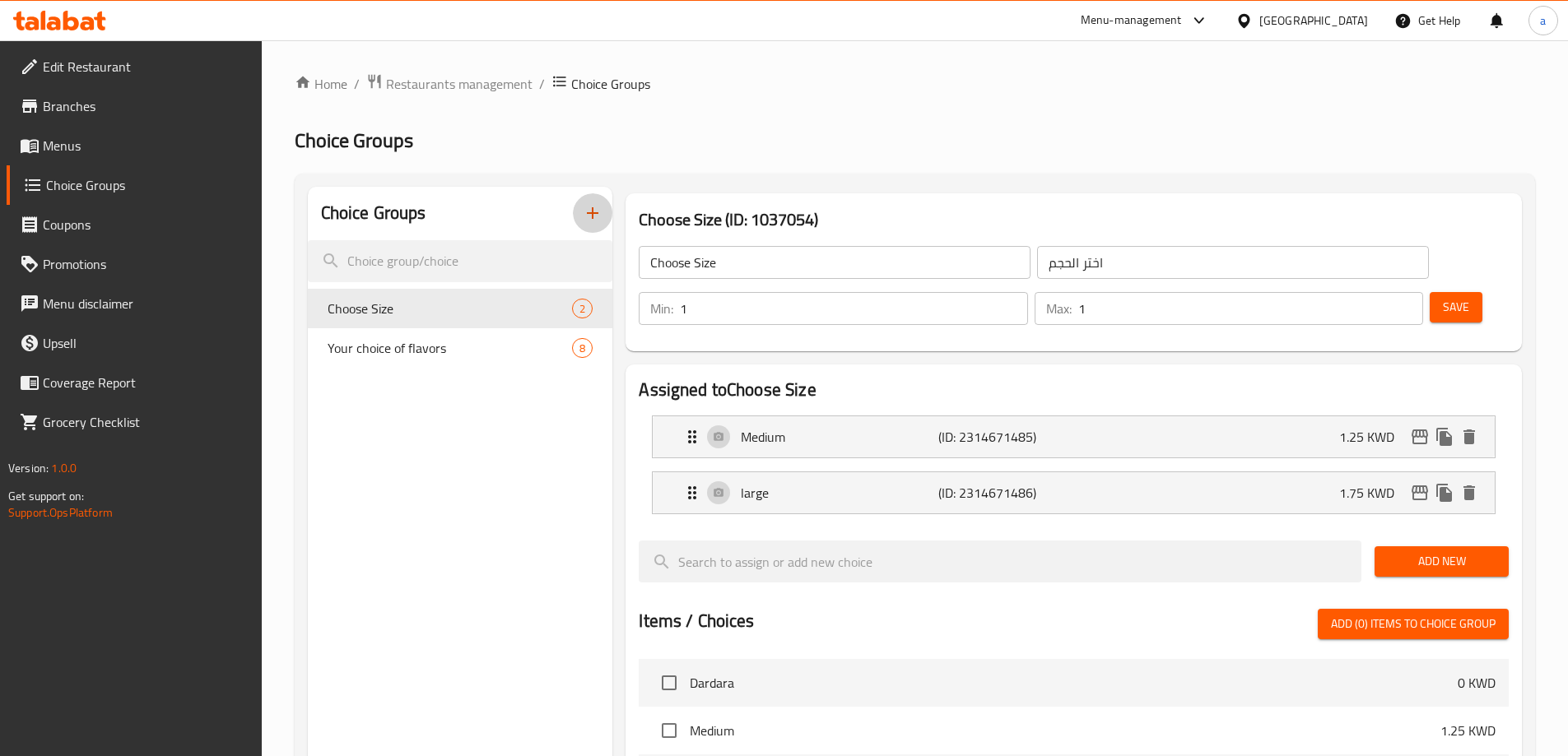
click at [595, 206] on icon "button" at bounding box center [593, 214] width 20 height 20
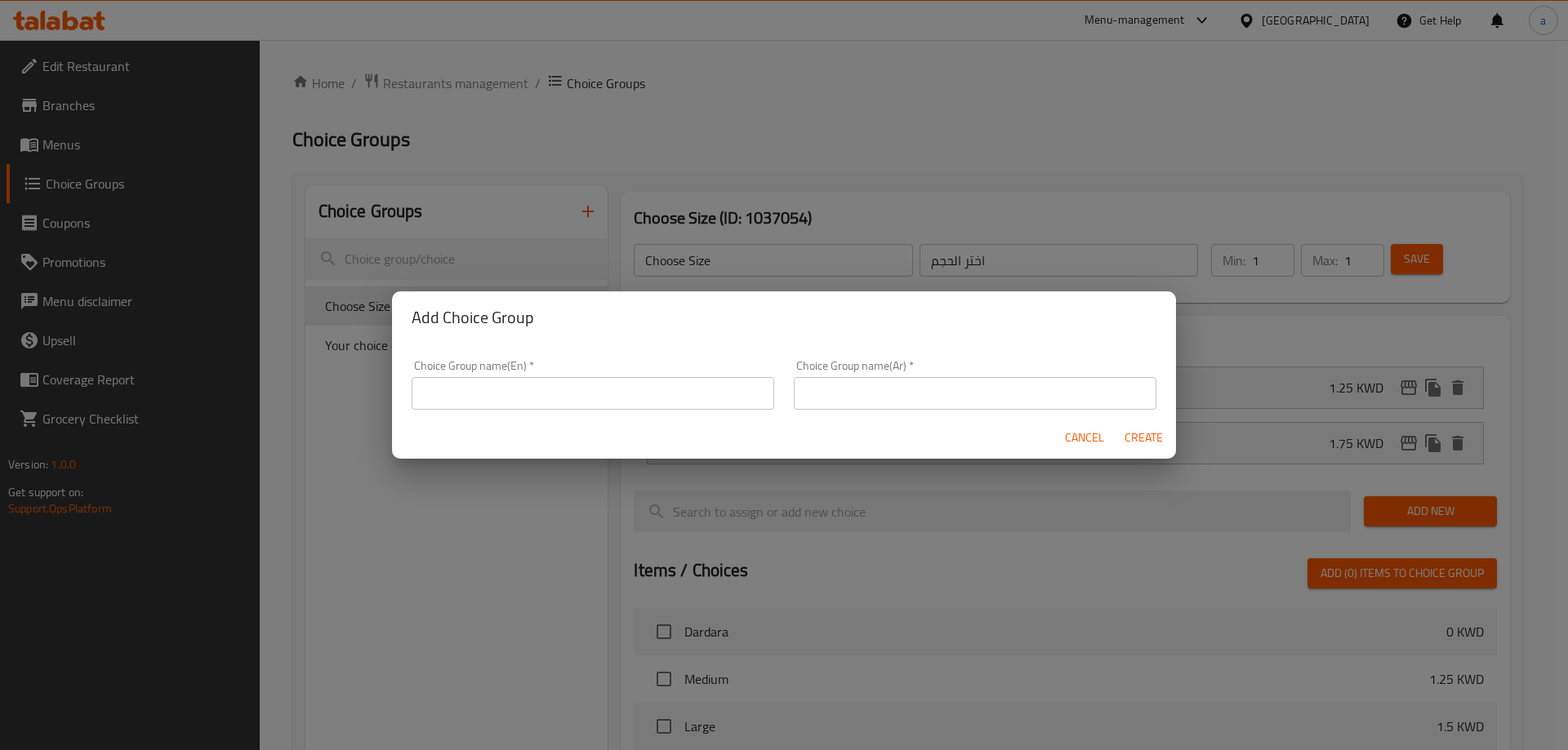
click at [663, 388] on input "text" at bounding box center [593, 393] width 362 height 33
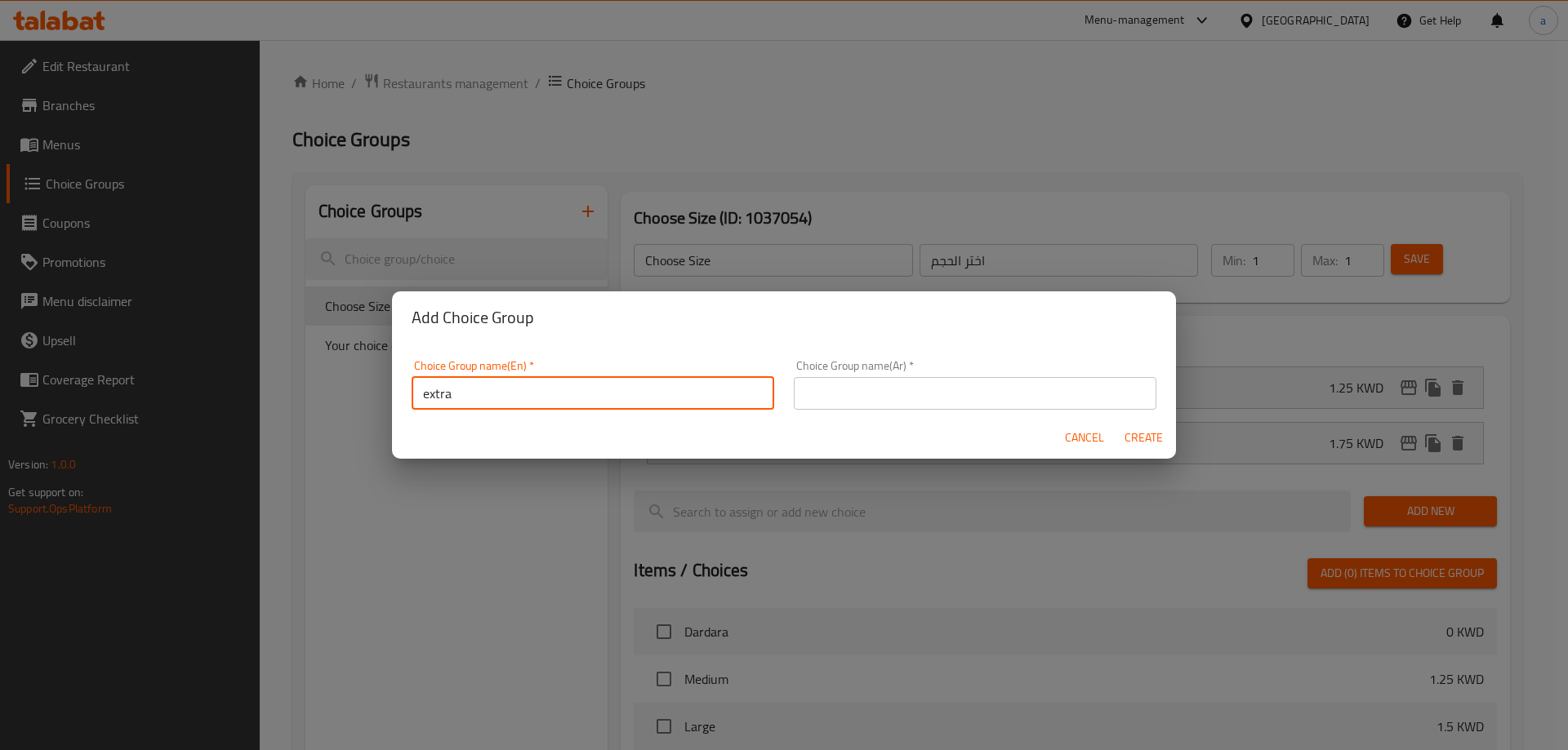
type input "extra"
click at [860, 390] on input "text" at bounding box center [975, 393] width 362 height 33
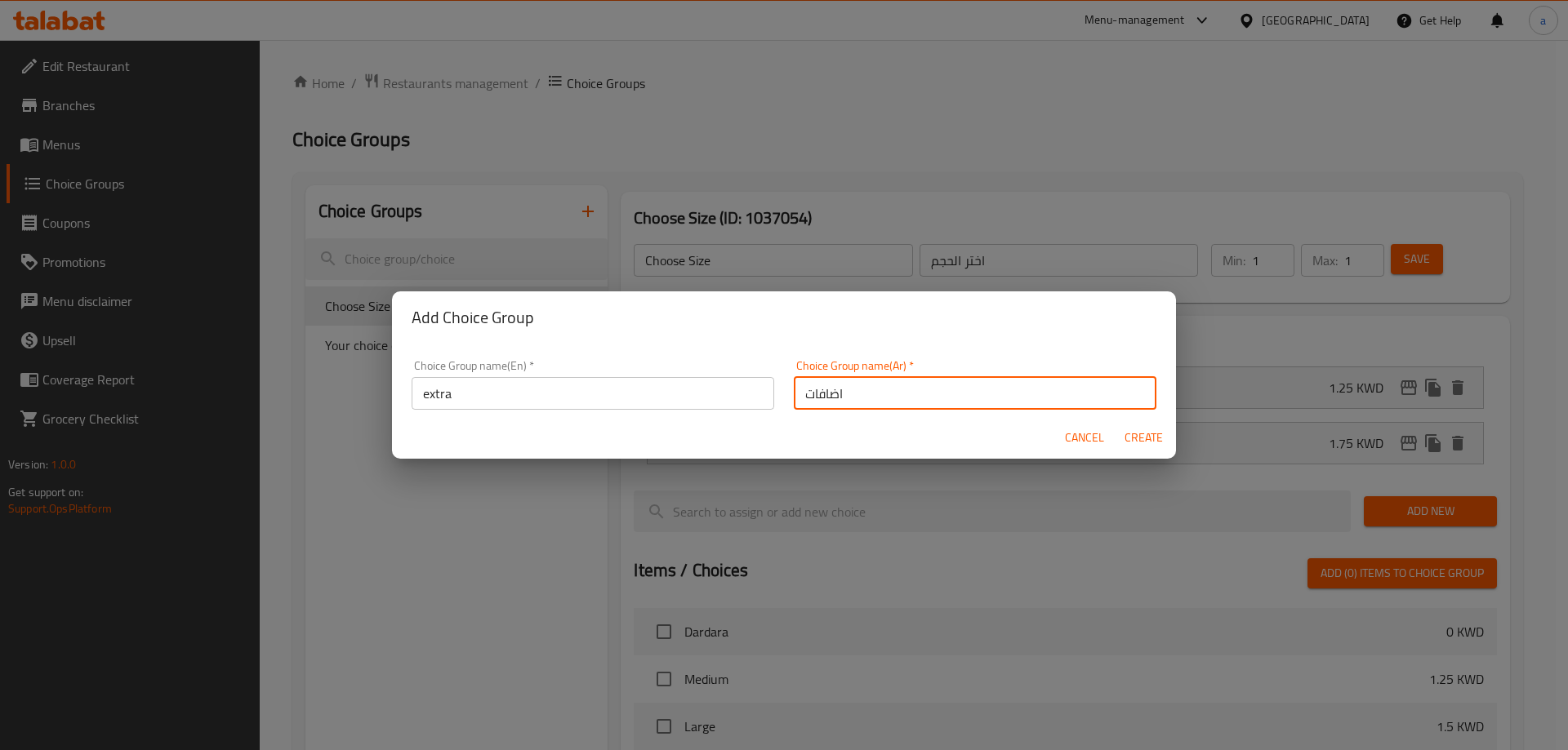
type input "اضافات"
click at [1148, 431] on span "Create" at bounding box center [1143, 438] width 39 height 20
type input "extra"
type input "اضافات"
type input "0"
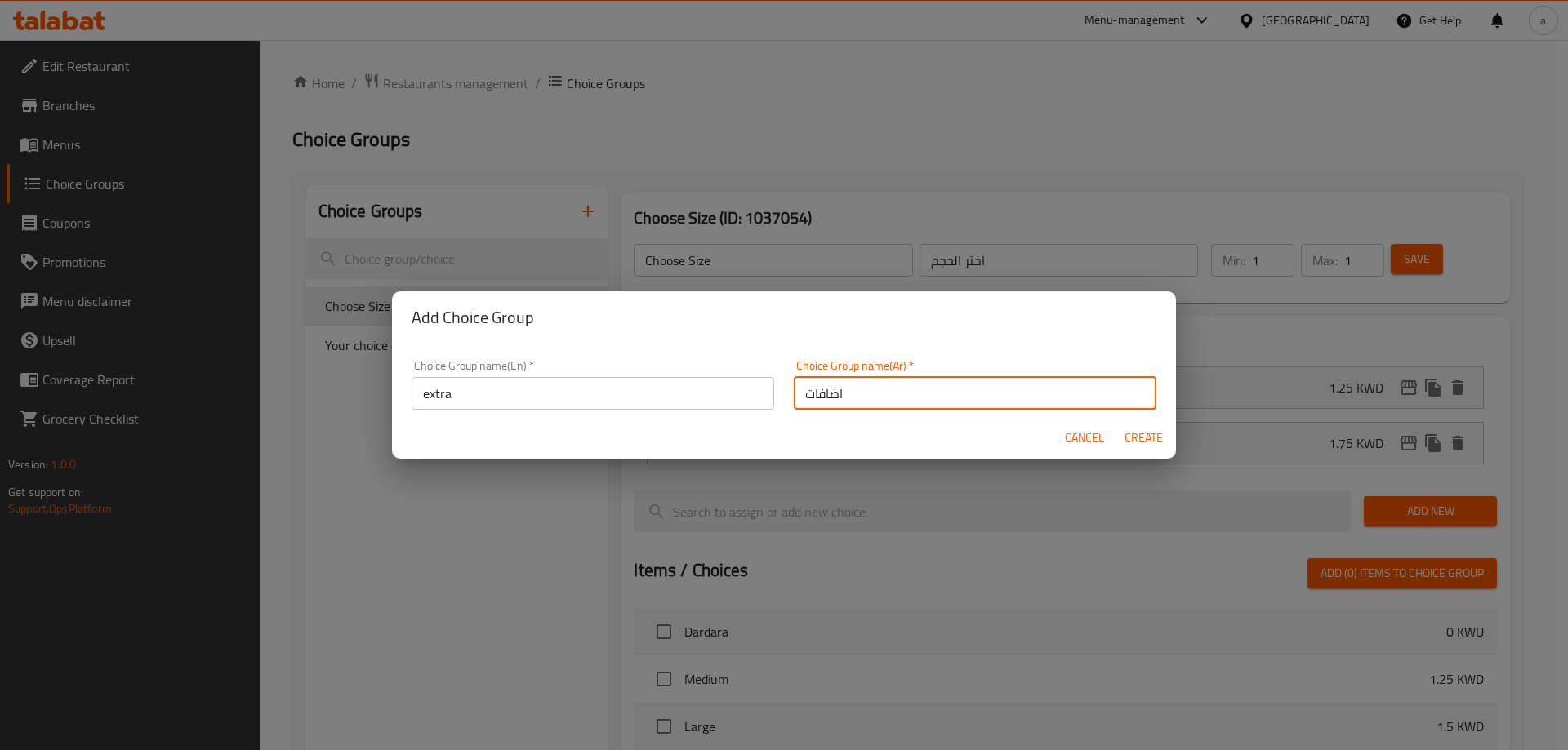
type input "0"
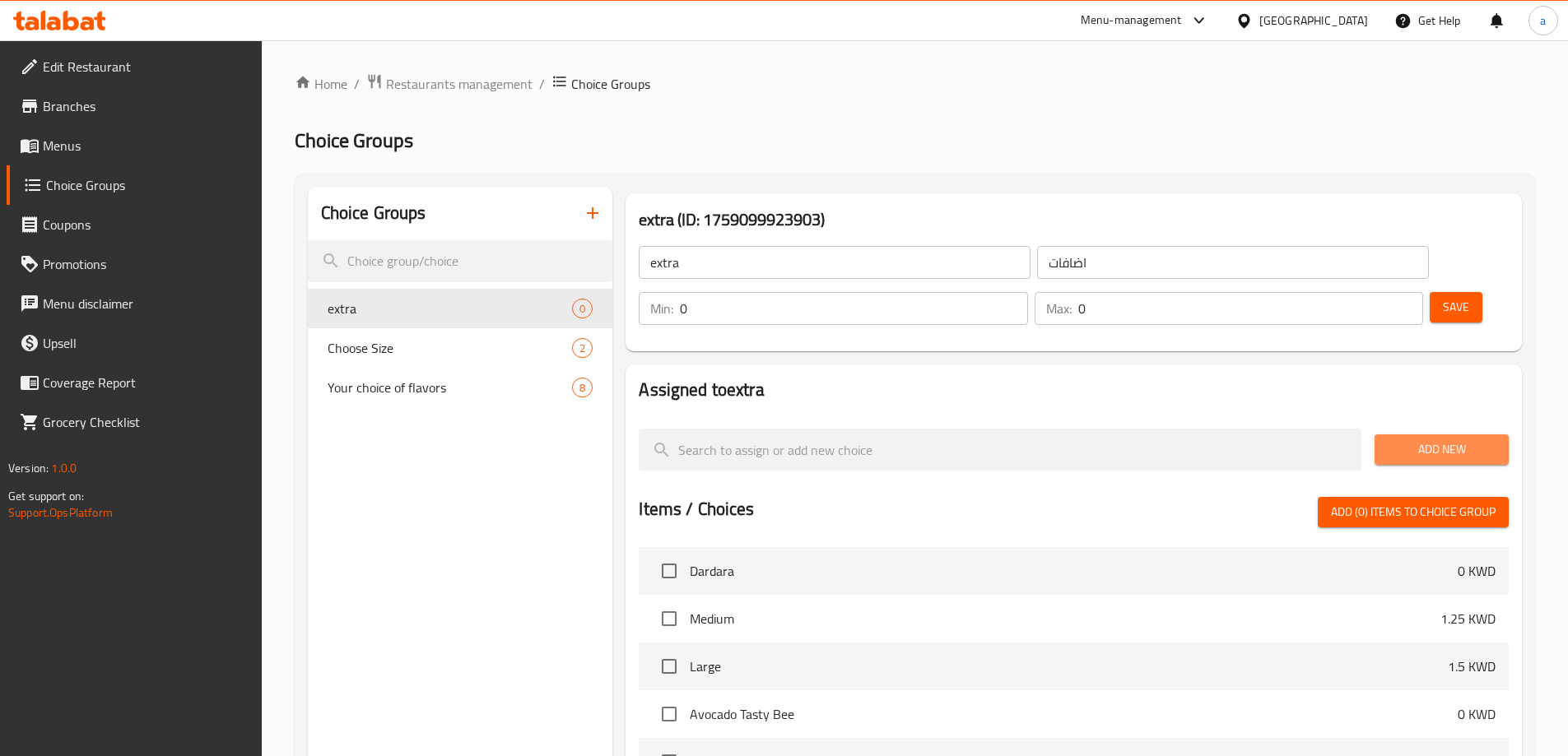
click at [1404, 439] on span "Add New" at bounding box center [1441, 450] width 108 height 20
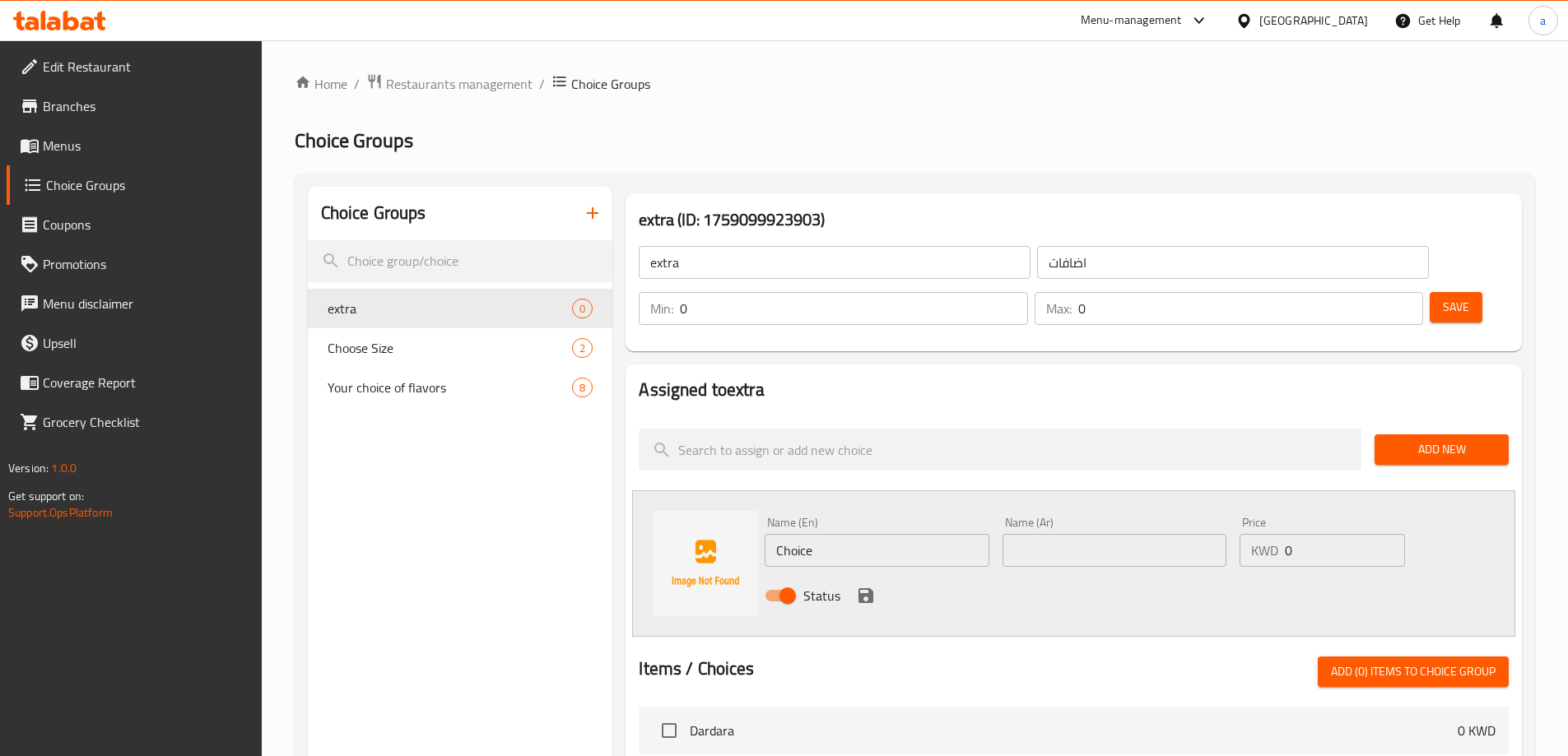
click at [1075, 534] on input "text" at bounding box center [1115, 550] width 224 height 33
paste input "بايلز"
click at [1021, 534] on input "بايلز" at bounding box center [1115, 550] width 224 height 33
type input "بايلز"
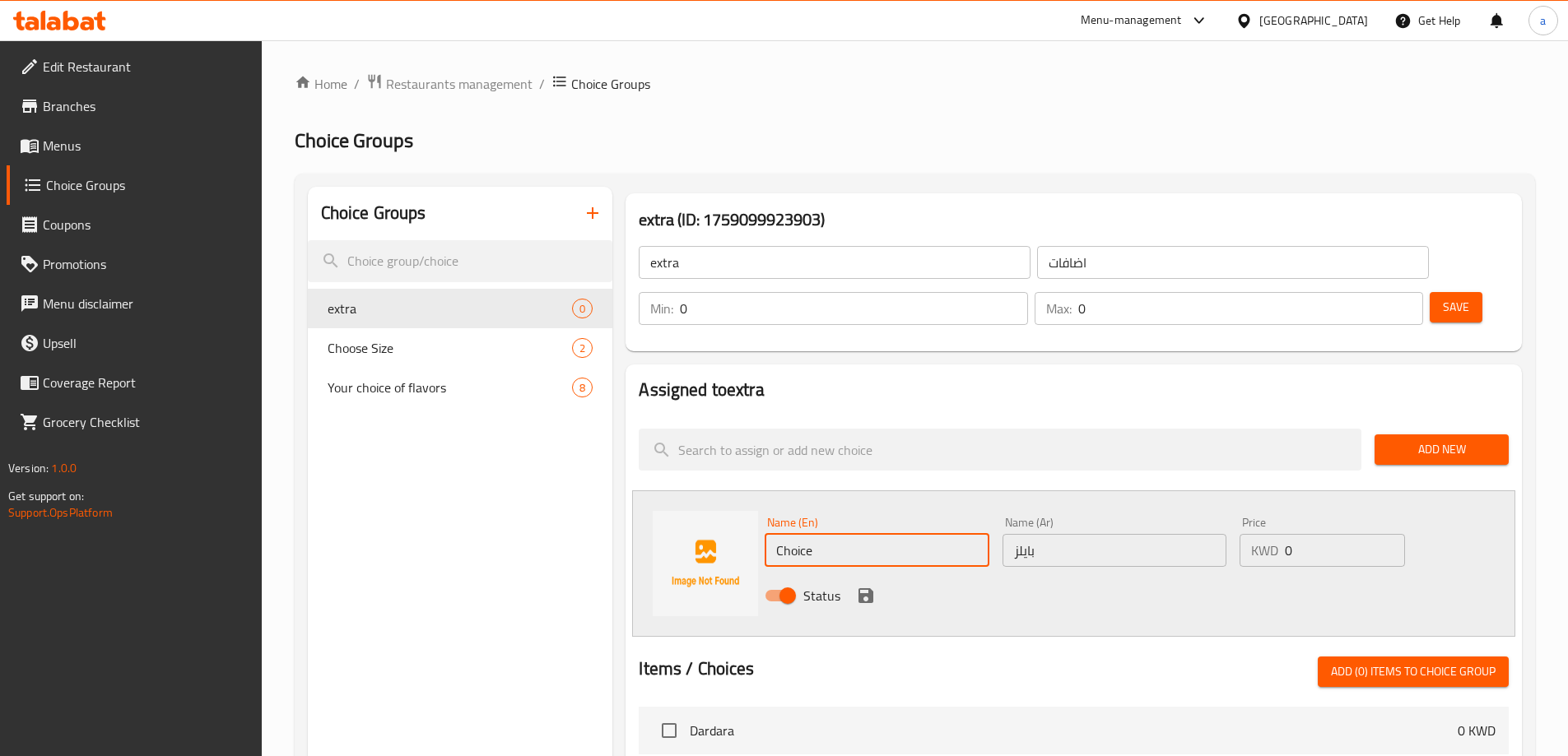
drag, startPoint x: 556, startPoint y: 542, endPoint x: 510, endPoint y: 548, distance: 46.4
click at [510, 548] on div "Choice Groups extra 0 Choose Size 2 Your choice of flavors 8 extra (ID: 1759099…" at bounding box center [917, 738] width 1220 height 1102
paste input "Biles"
type input "Biles"
click at [865, 586] on icon "save" at bounding box center [866, 596] width 20 height 20
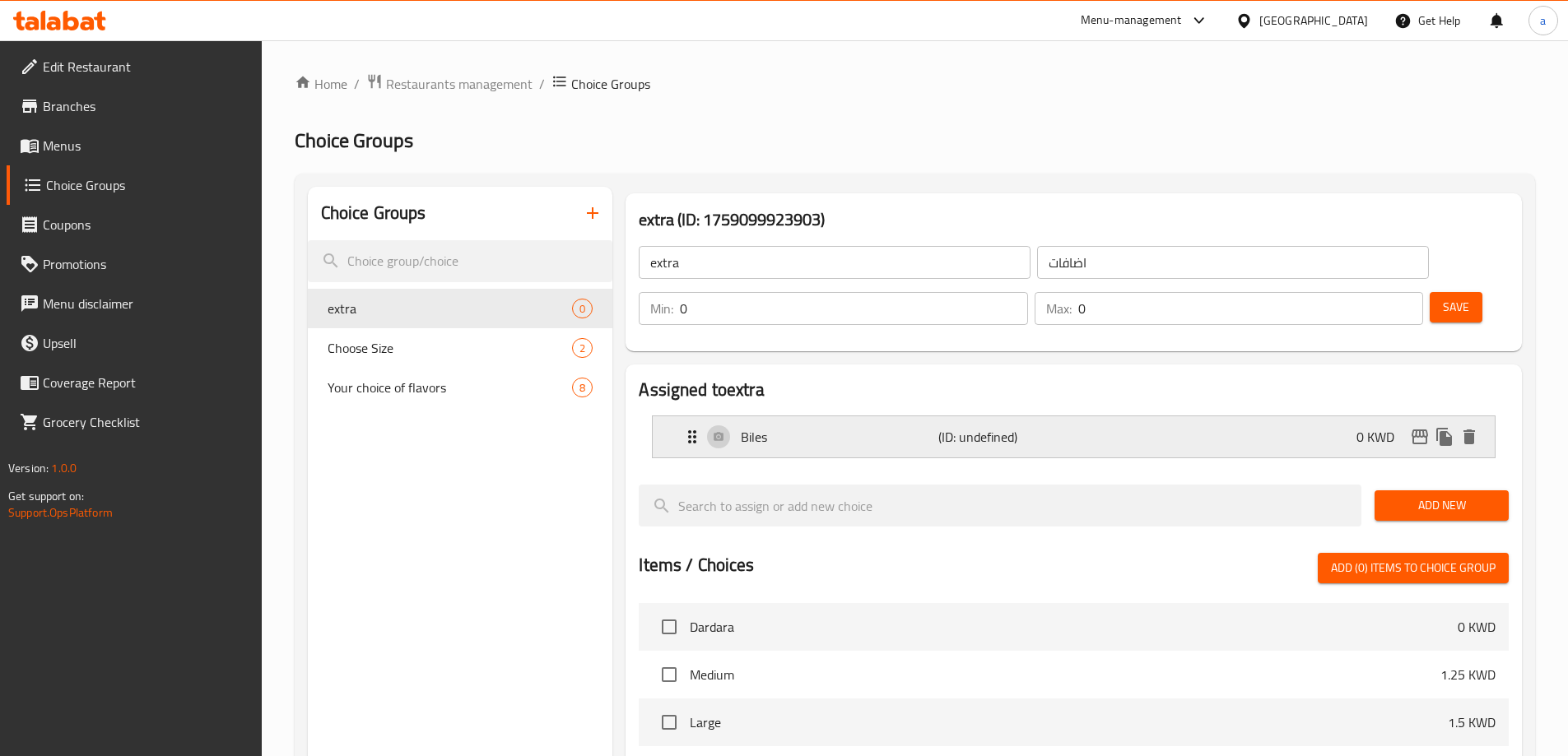
click at [1282, 417] on div "[PERSON_NAME] (ID: undefined) 0 KWD" at bounding box center [1079, 437] width 793 height 41
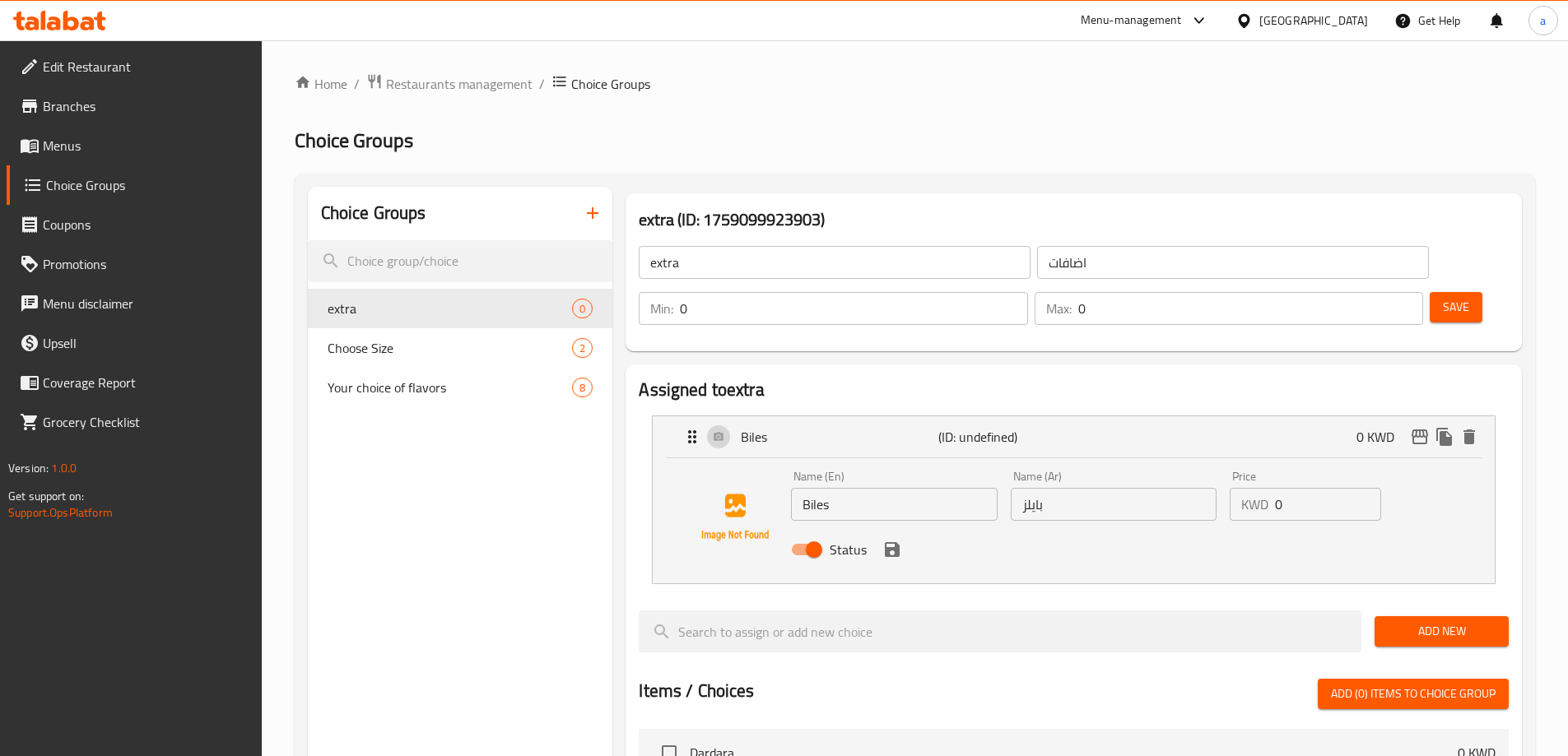
click at [1287, 488] on input "0" at bounding box center [1329, 505] width 106 height 33
click at [895, 542] on icon "save" at bounding box center [892, 550] width 15 height 15
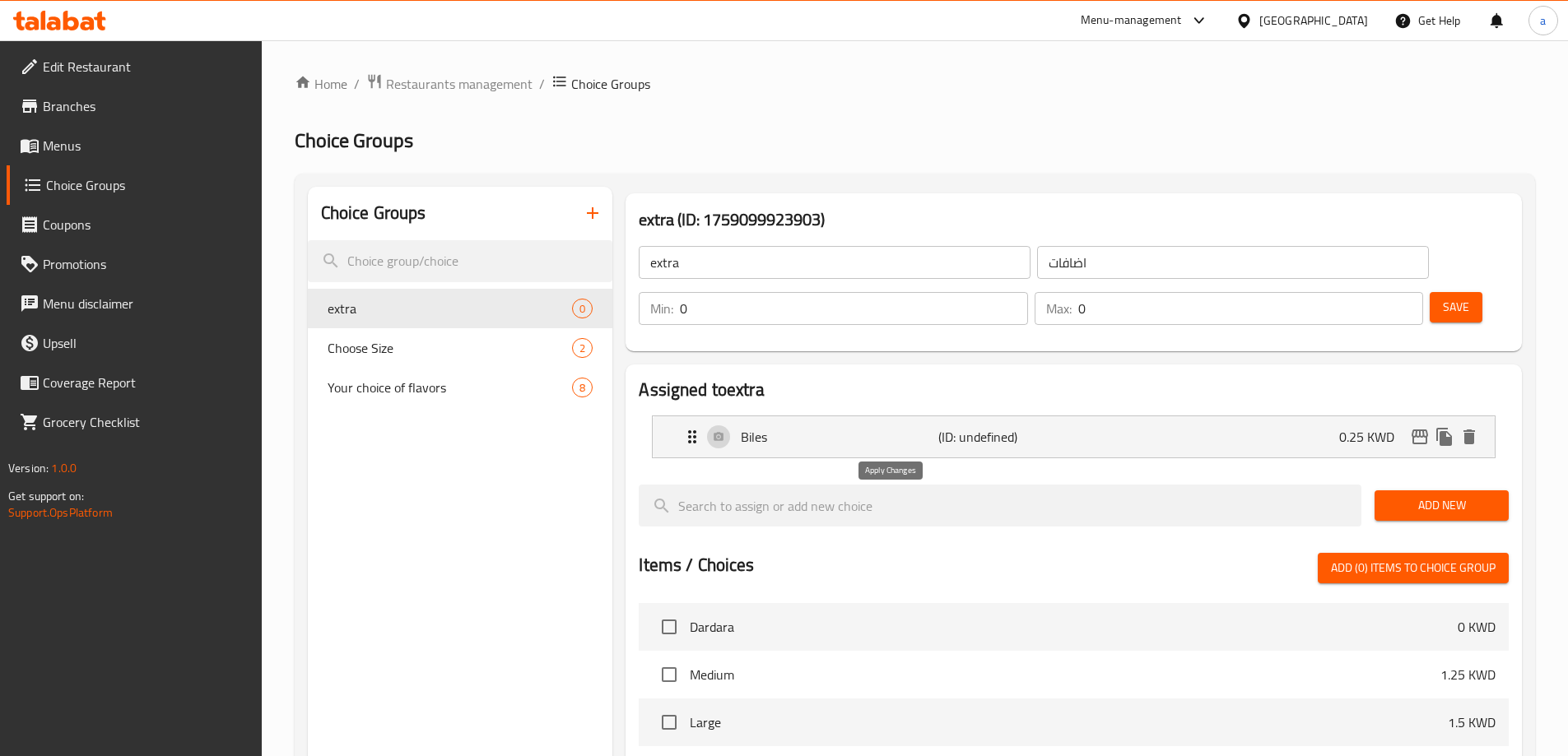
type input "0.25"
click at [1406, 495] on span "Add New" at bounding box center [1441, 506] width 108 height 20
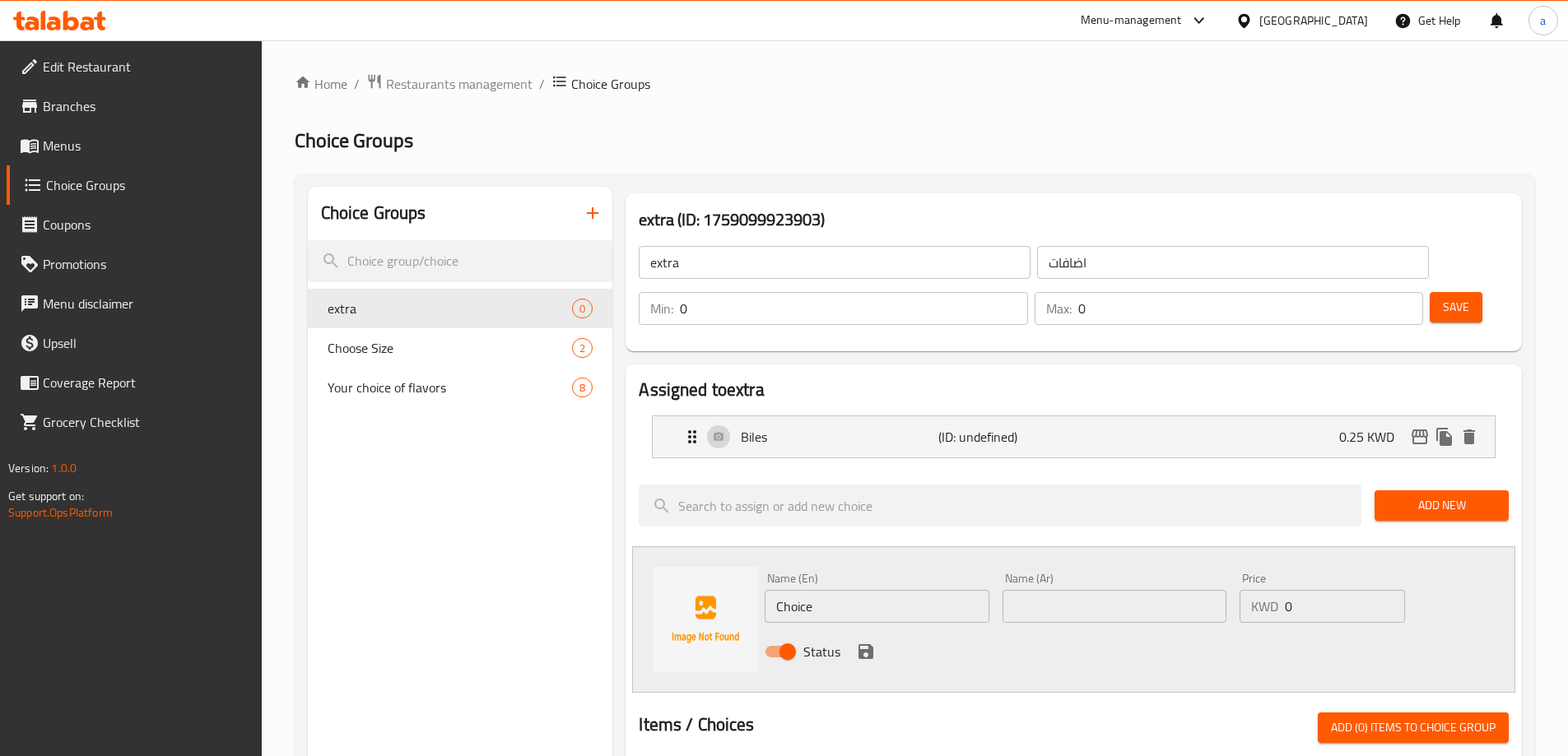
click at [1067, 590] on input "text" at bounding box center [1115, 606] width 224 height 33
paste input "شكشكة"
type input "شكشكة"
drag, startPoint x: 737, startPoint y: 557, endPoint x: 587, endPoint y: 561, distance: 150.1
click at [590, 561] on div "Choice Groups extra 0 Choose Size 2 Your choice of flavors 8 extra (ID: 1759099…" at bounding box center [917, 766] width 1220 height 1158
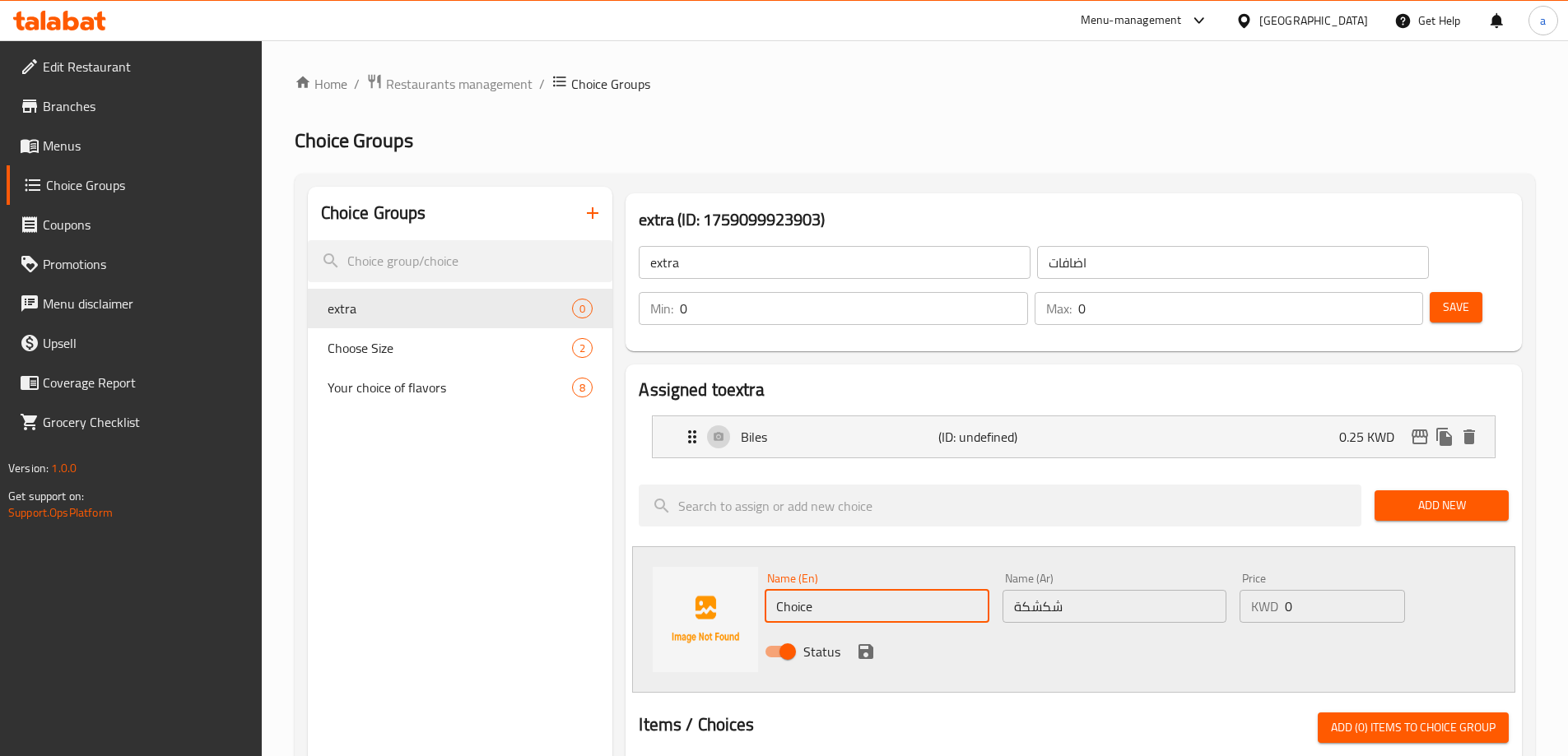
paste input "Shakshaka"
type input "Shakshaka"
click at [1286, 590] on input "0" at bounding box center [1344, 606] width 119 height 33
drag, startPoint x: 1296, startPoint y: 556, endPoint x: 1268, endPoint y: 559, distance: 28.2
click at [1268, 590] on div "KWD 0 Price" at bounding box center [1321, 606] width 164 height 33
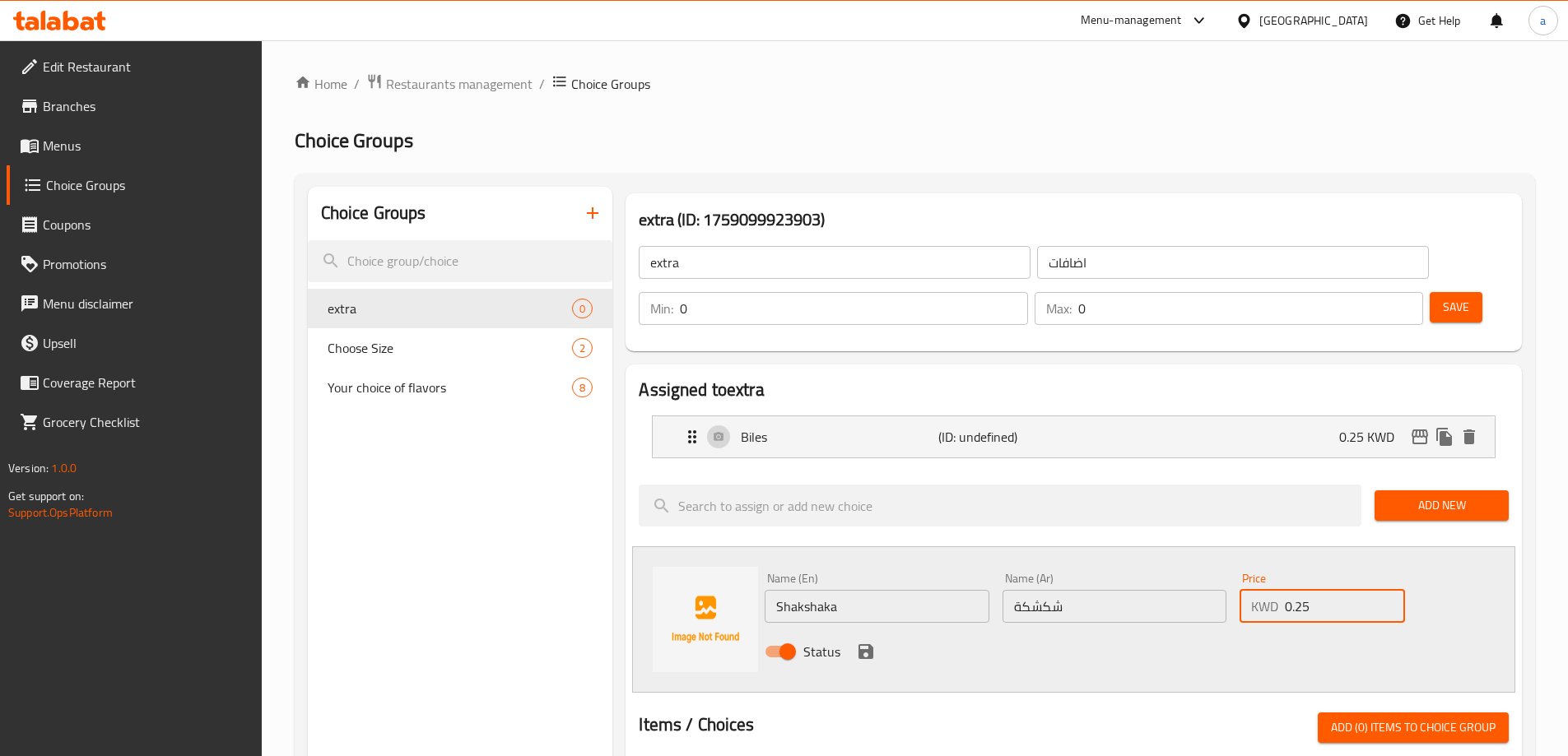
type input "0.25"
click at [864, 642] on icon "save" at bounding box center [866, 652] width 20 height 20
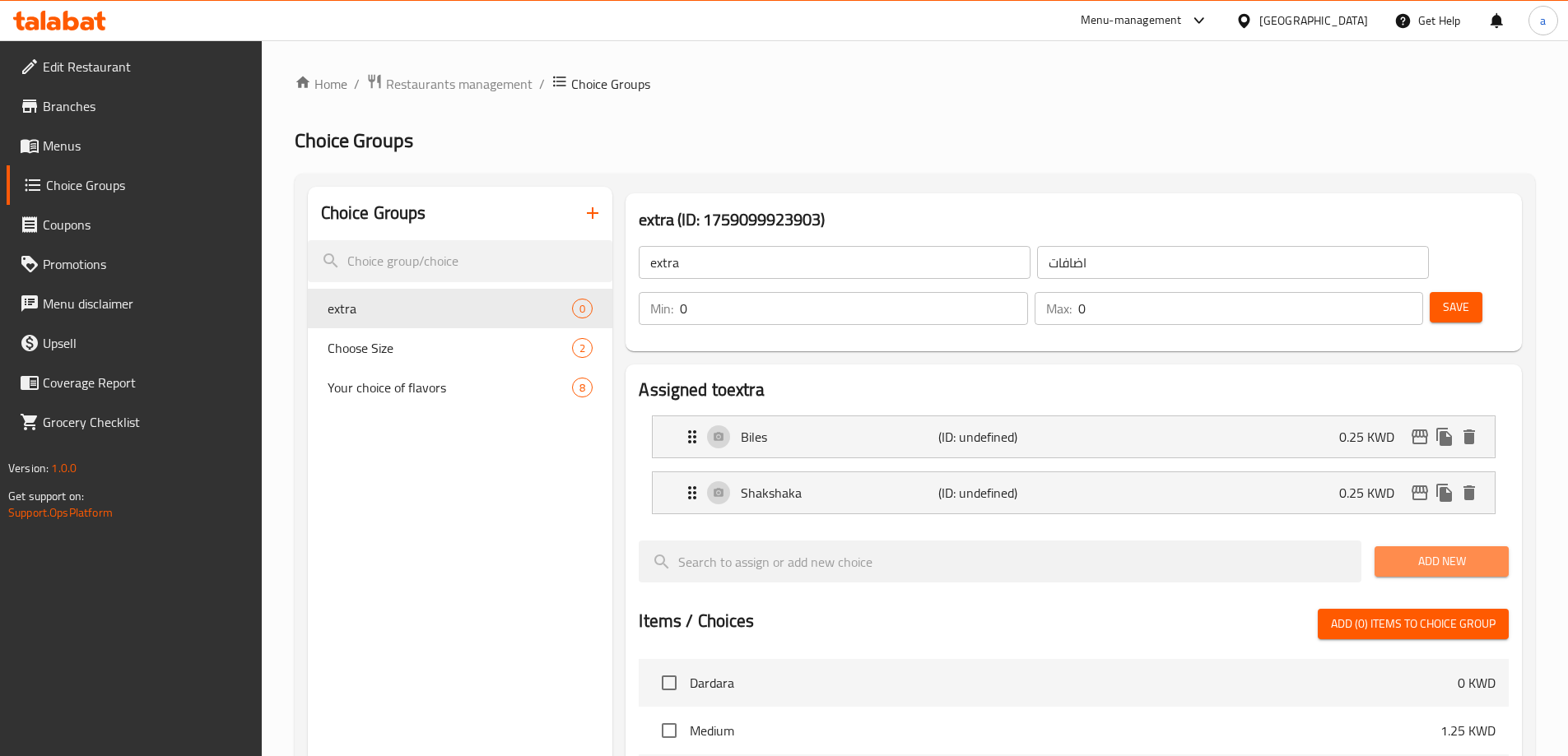
click at [1441, 551] on span "Add New" at bounding box center [1441, 561] width 108 height 20
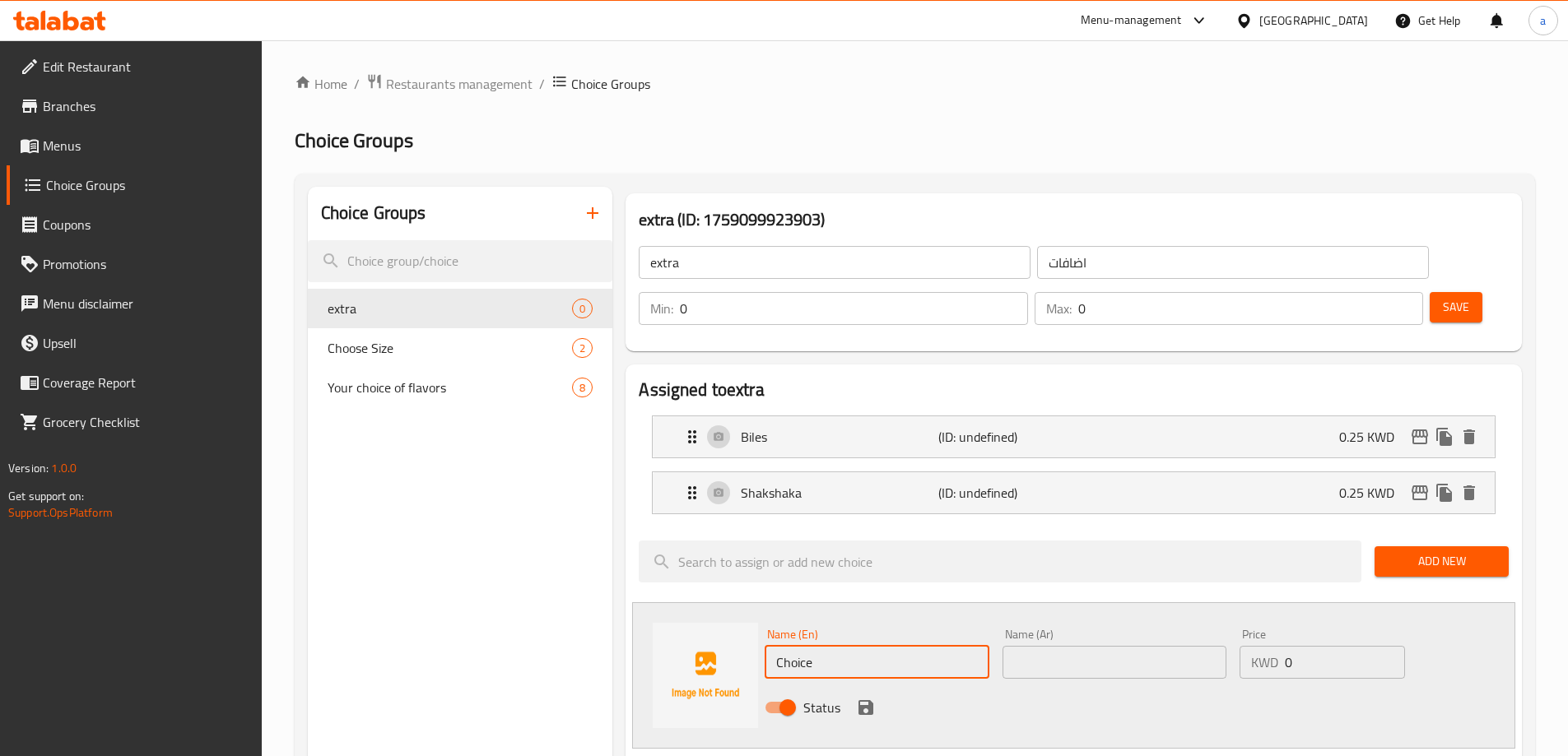
drag, startPoint x: 807, startPoint y: 605, endPoint x: 568, endPoint y: 581, distance: 240.2
paste input "Girls' hair"
type input "Girls' hair"
click at [1076, 646] on input "text" at bounding box center [1115, 662] width 224 height 33
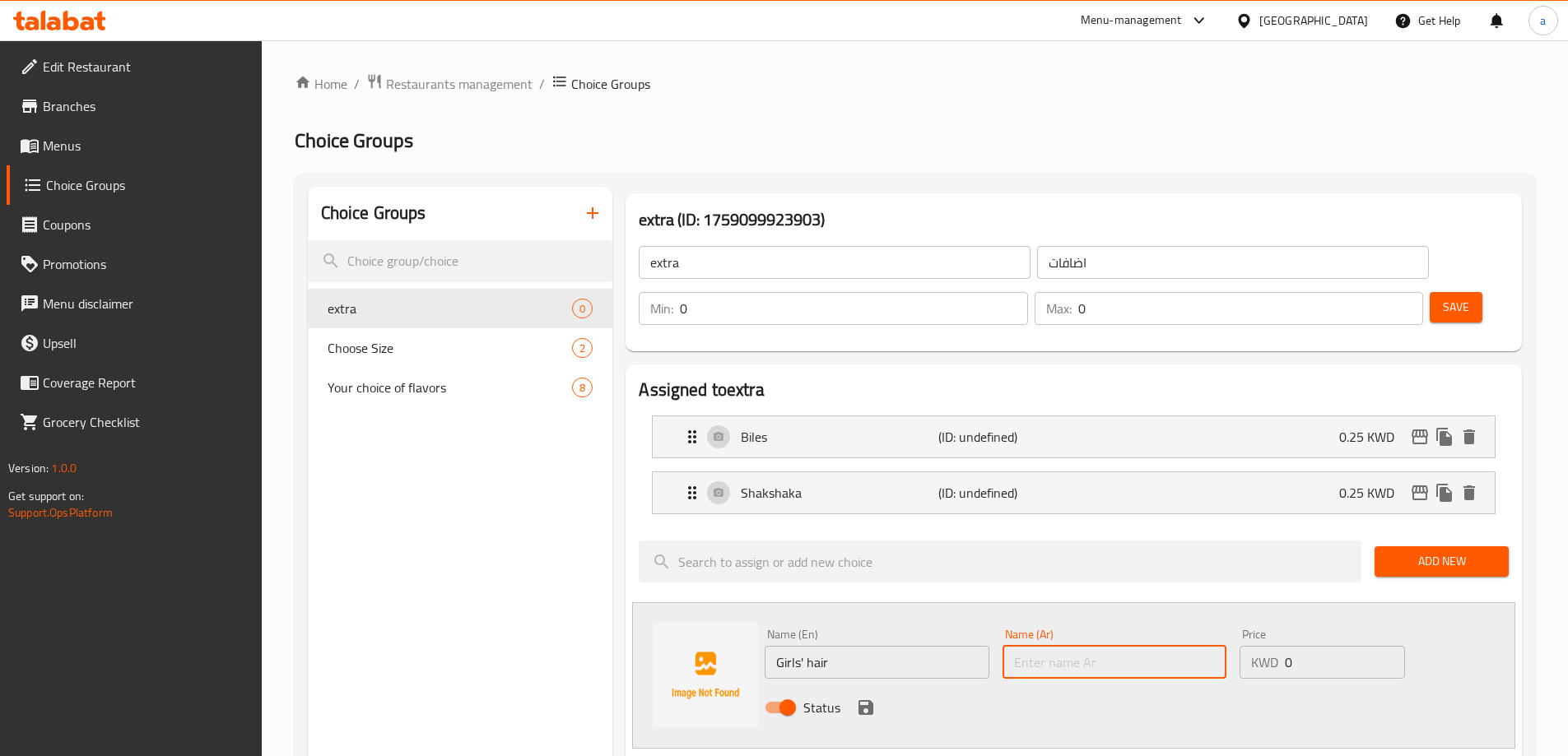
paste input "شعر بنات"
type input "شعر بنات"
drag, startPoint x: 1299, startPoint y: 618, endPoint x: 1239, endPoint y: 617, distance: 60.0
click at [1237, 624] on div "Price KWD 0 Price" at bounding box center [1322, 653] width 178 height 63
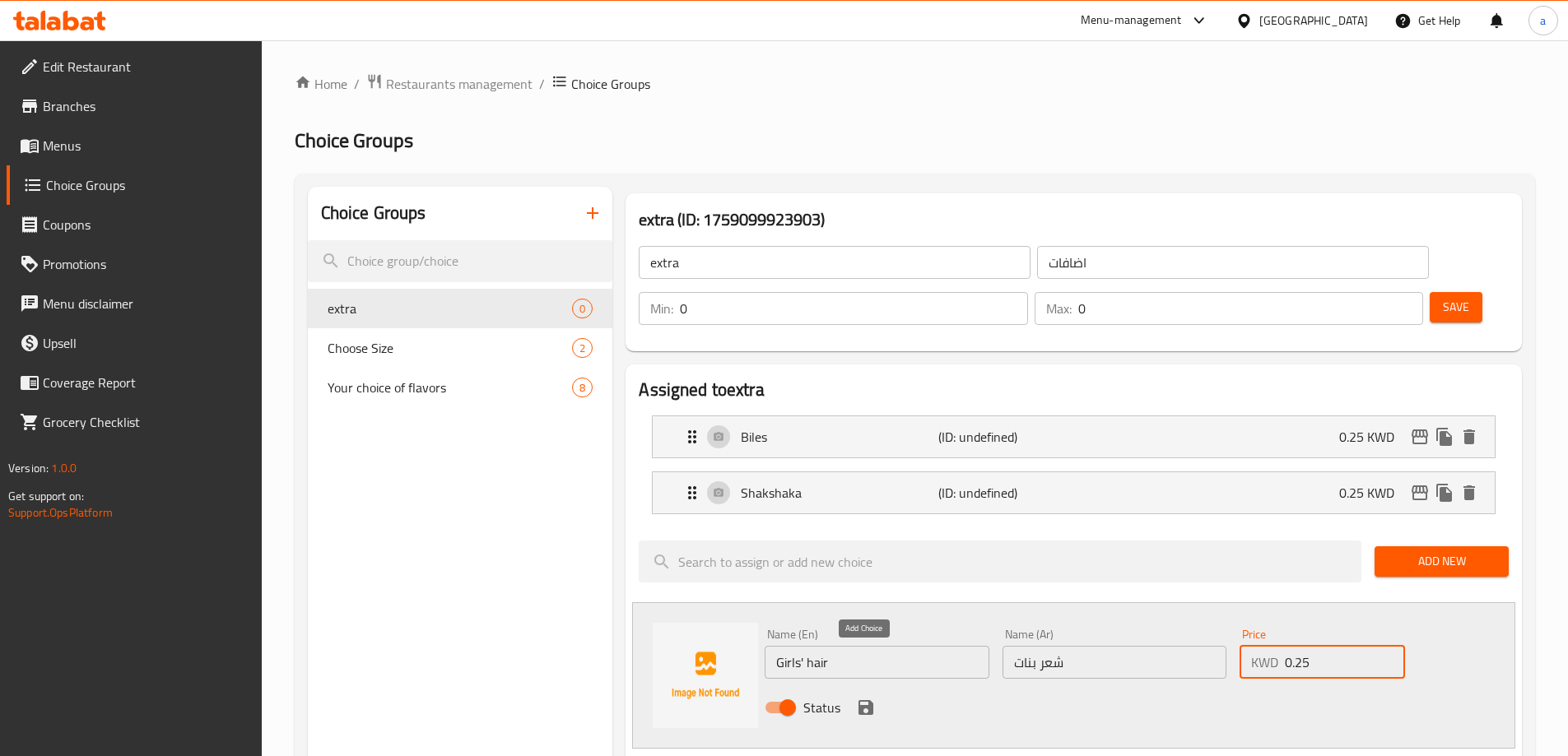
type input "0.25"
click at [867, 700] on icon "save" at bounding box center [866, 707] width 15 height 15
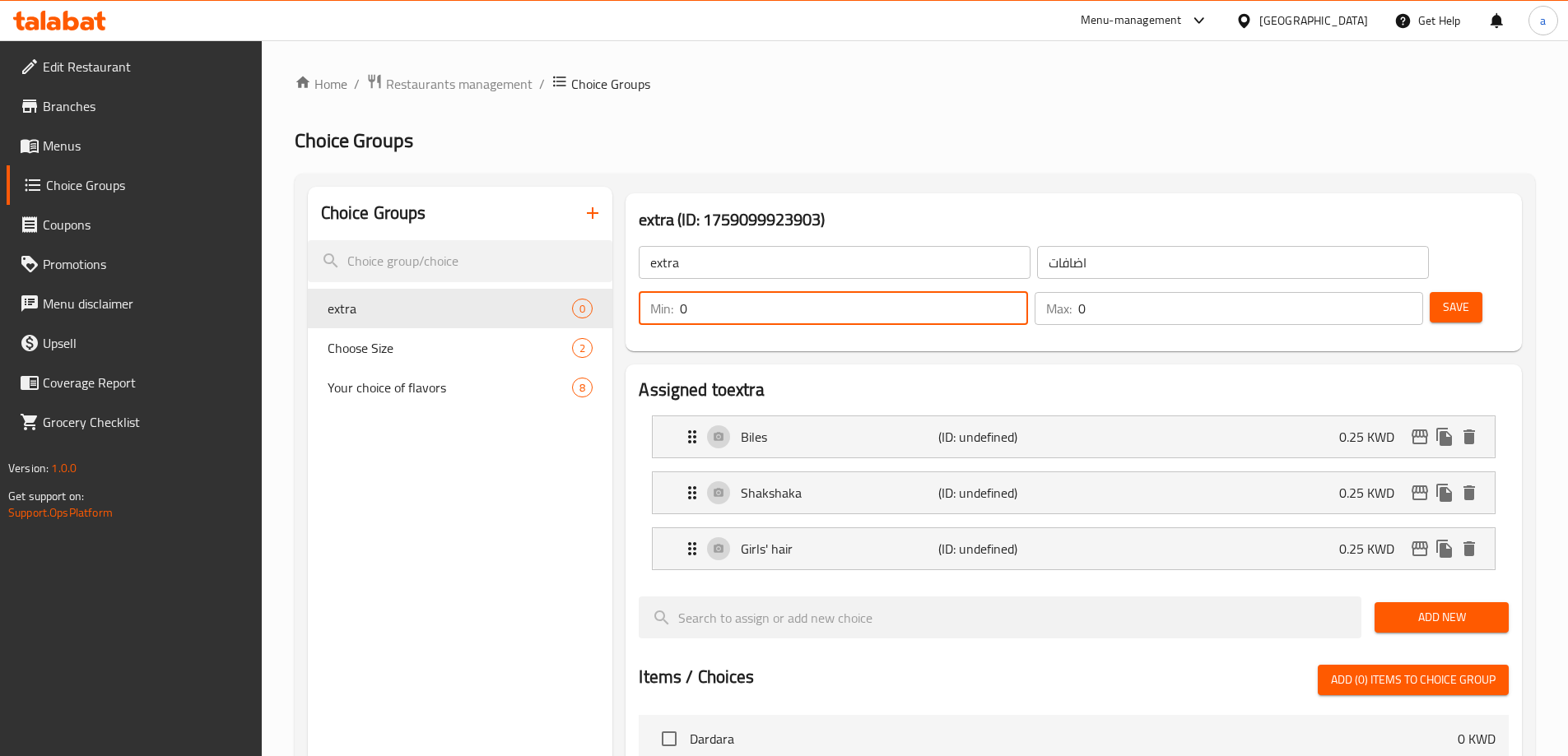
click at [1027, 292] on input "0" at bounding box center [853, 308] width 348 height 33
click at [1352, 309] on div "extra (ID: 1759099923903) extra ​ اضافات ​ Min: 0 ​ Max: 0 ​ Save" at bounding box center [1073, 272] width 909 height 172
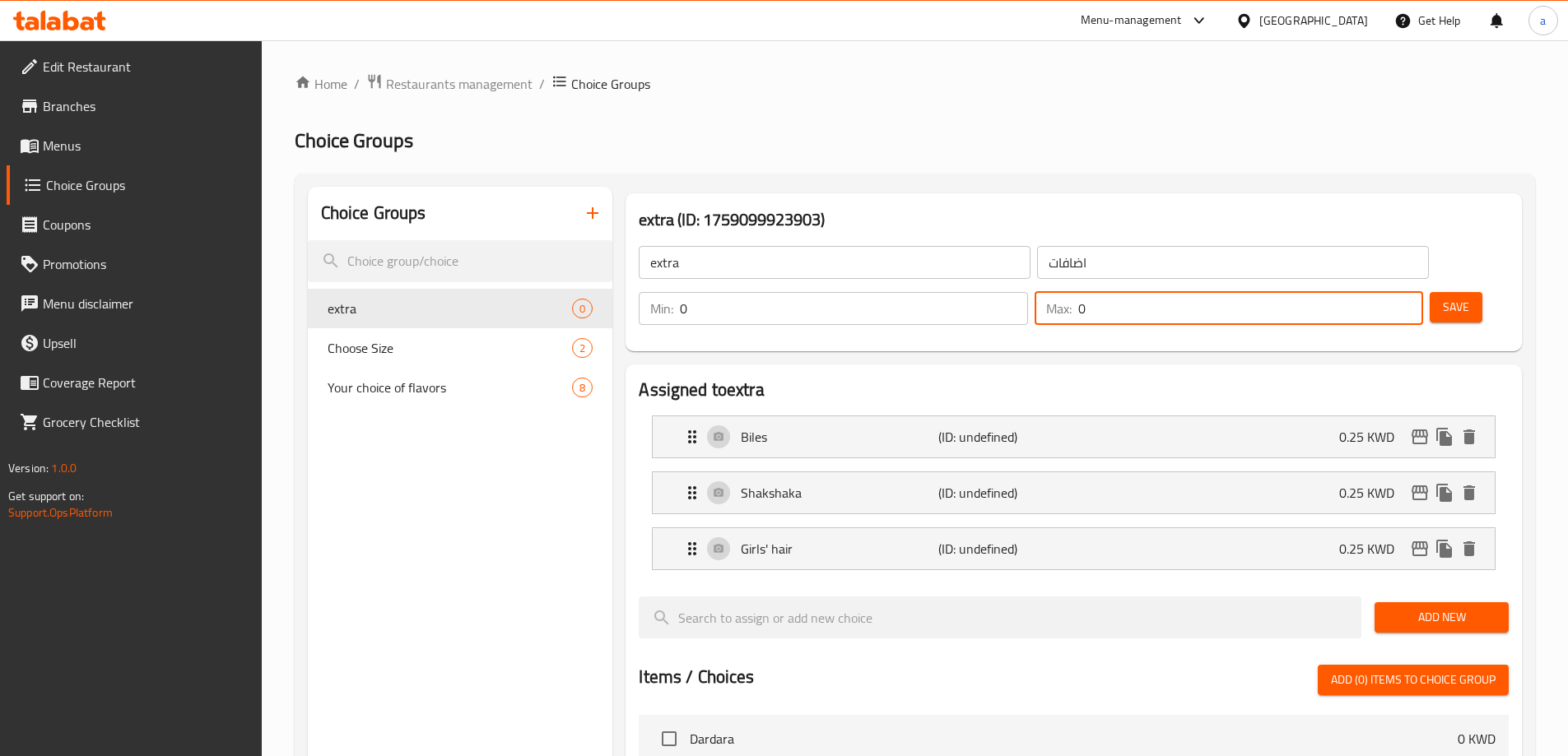
drag, startPoint x: 1352, startPoint y: 259, endPoint x: 1362, endPoint y: 259, distance: 10.0
click at [1362, 292] on div "Max: 0 ​" at bounding box center [1229, 308] width 388 height 33
type input "3"
click at [1442, 297] on span "Save" at bounding box center [1455, 307] width 27 height 20
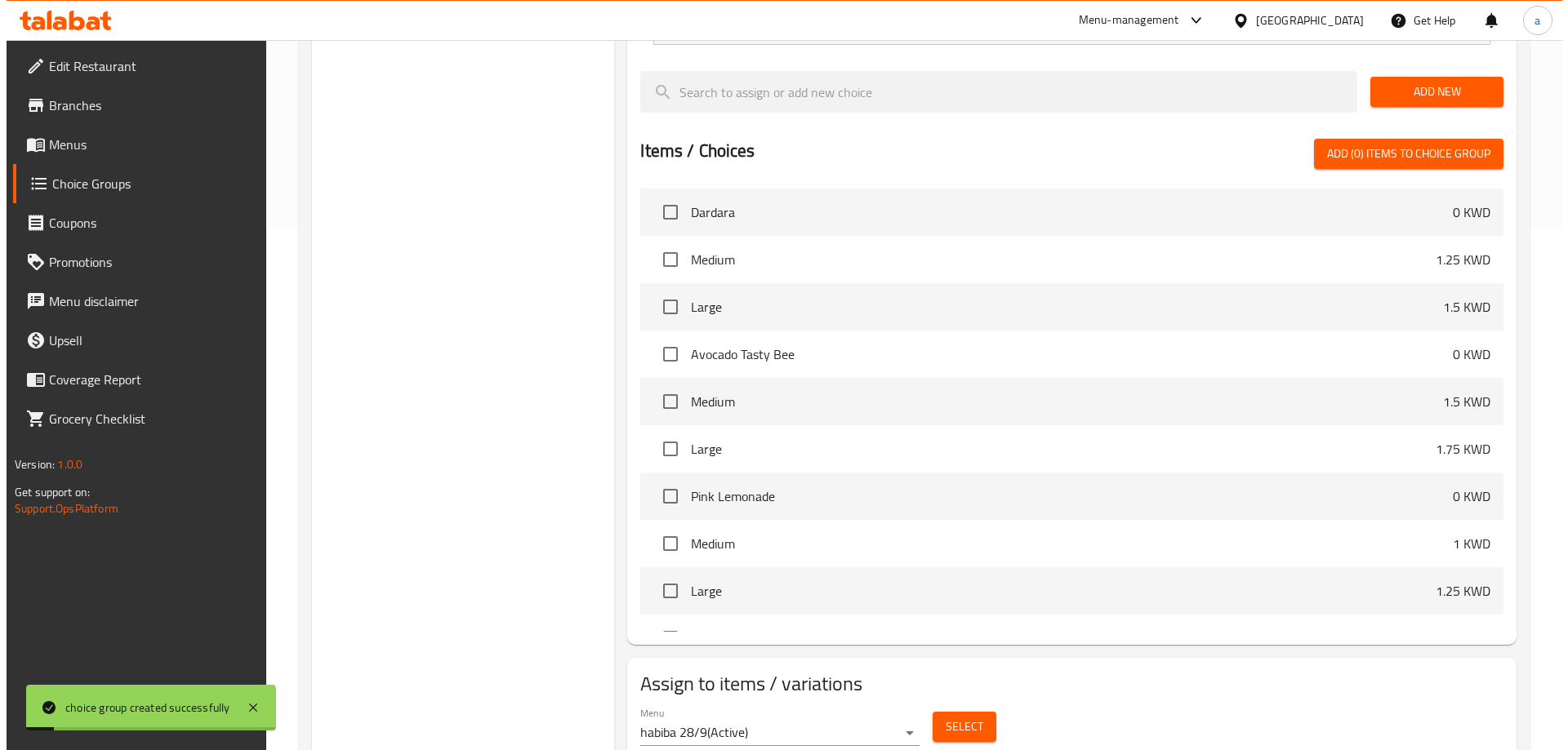
scroll to position [536, 0]
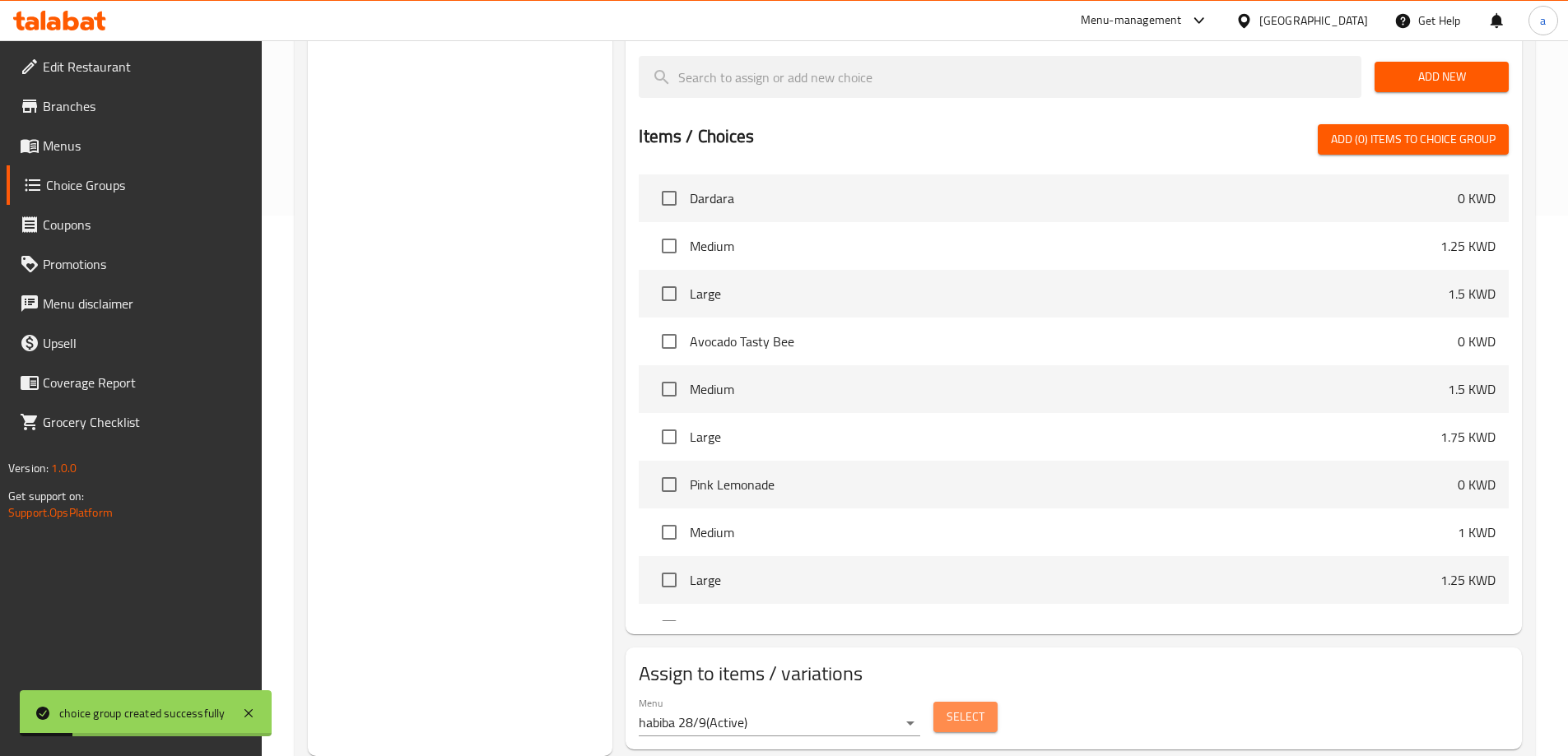
click at [988, 702] on button "Select" at bounding box center [965, 717] width 64 height 30
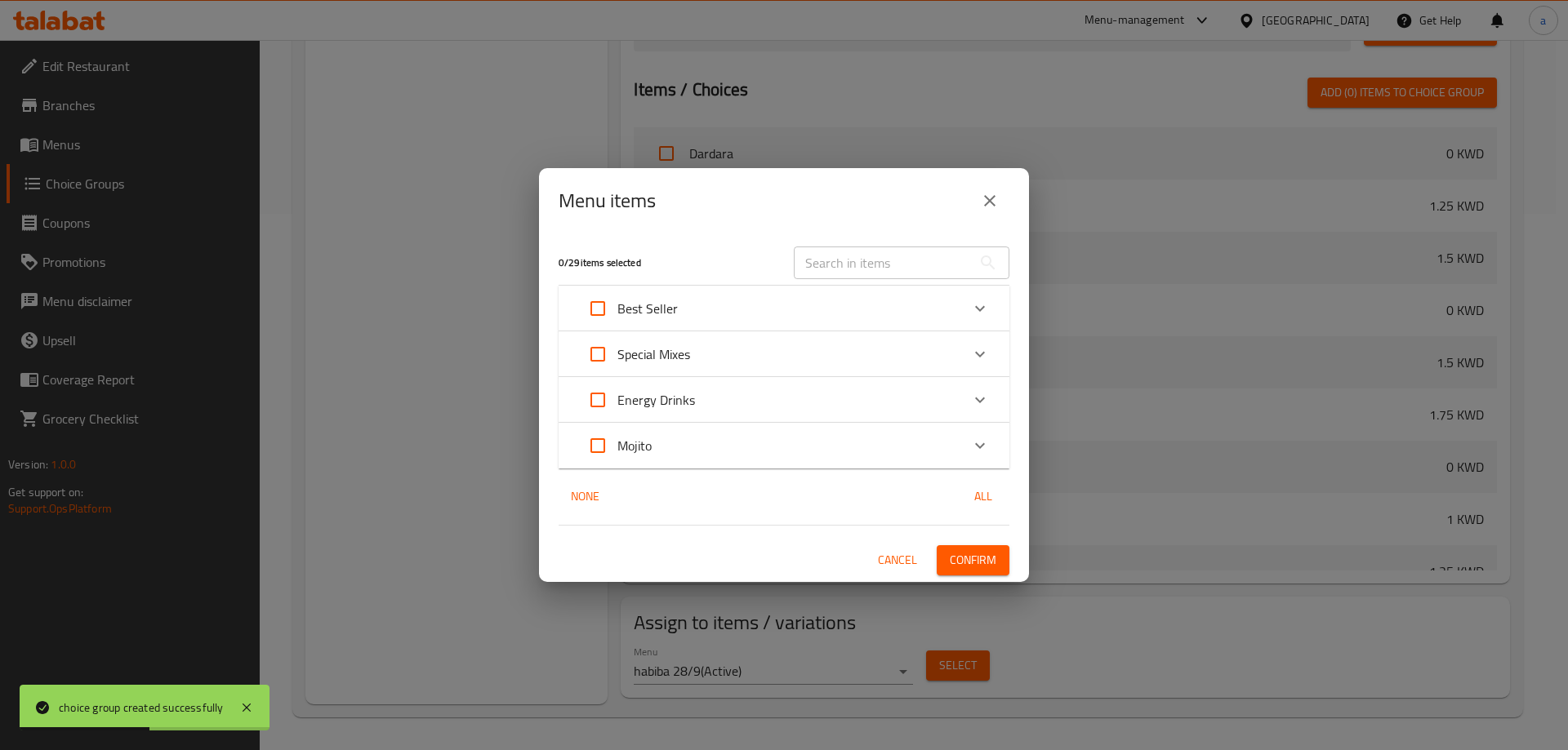
click at [917, 350] on div "Special Mixes" at bounding box center [769, 354] width 382 height 39
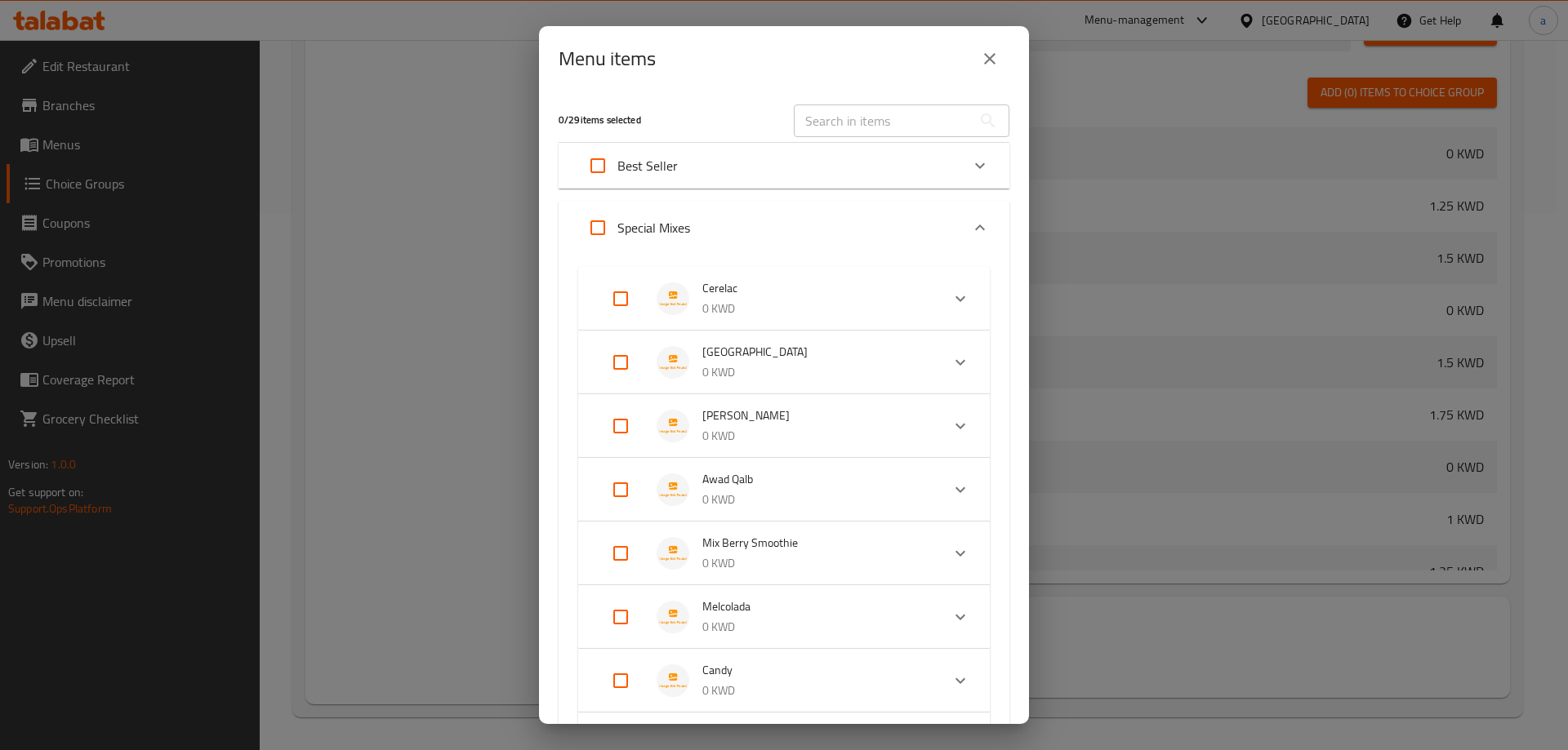
click at [971, 229] on icon "Expand" at bounding box center [981, 228] width 20 height 20
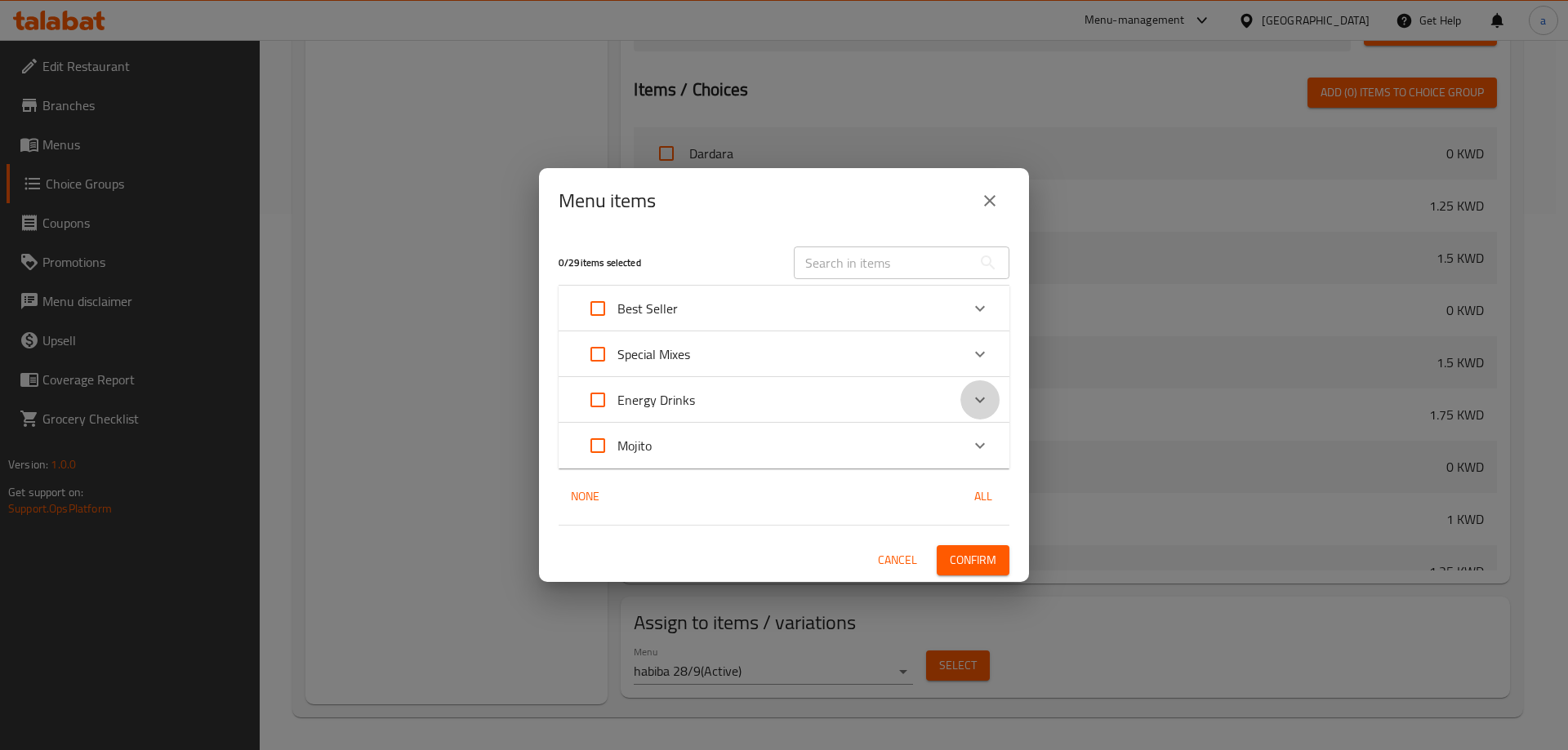
click at [963, 391] on div "Expand" at bounding box center [980, 400] width 39 height 39
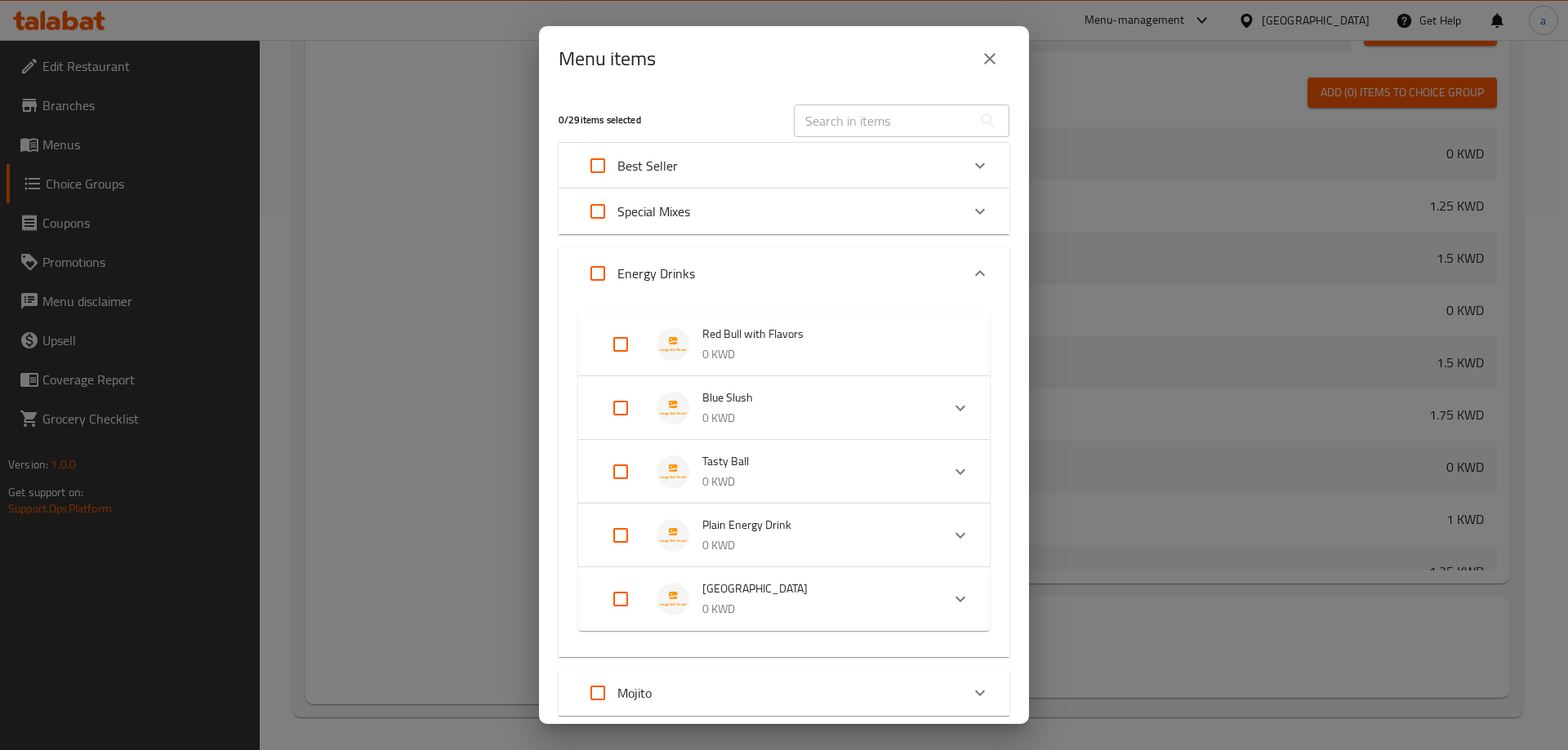
click at [621, 350] on input "Expand" at bounding box center [620, 344] width 39 height 39
checkbox input "true"
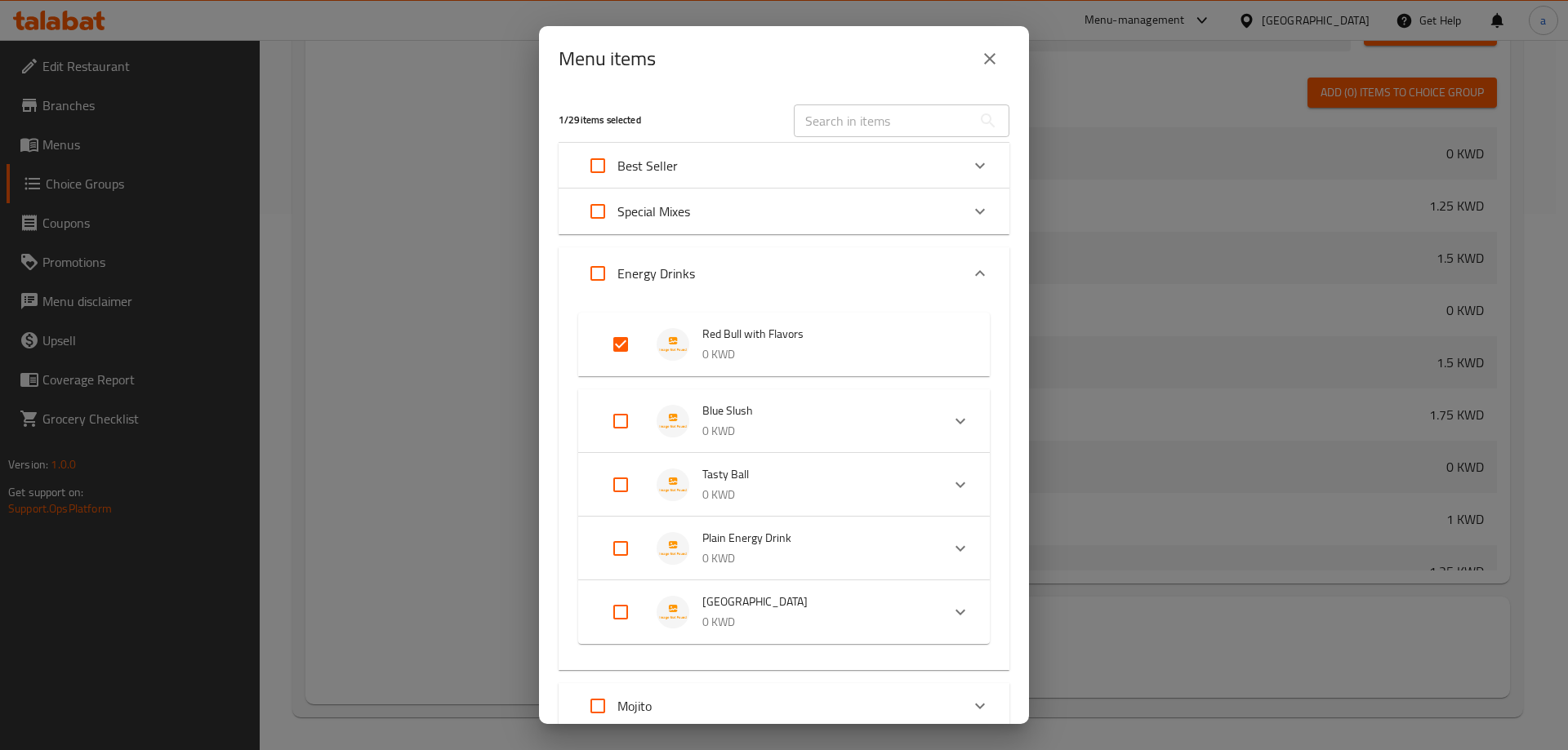
click at [617, 424] on input "Expand" at bounding box center [620, 421] width 39 height 39
checkbox input "true"
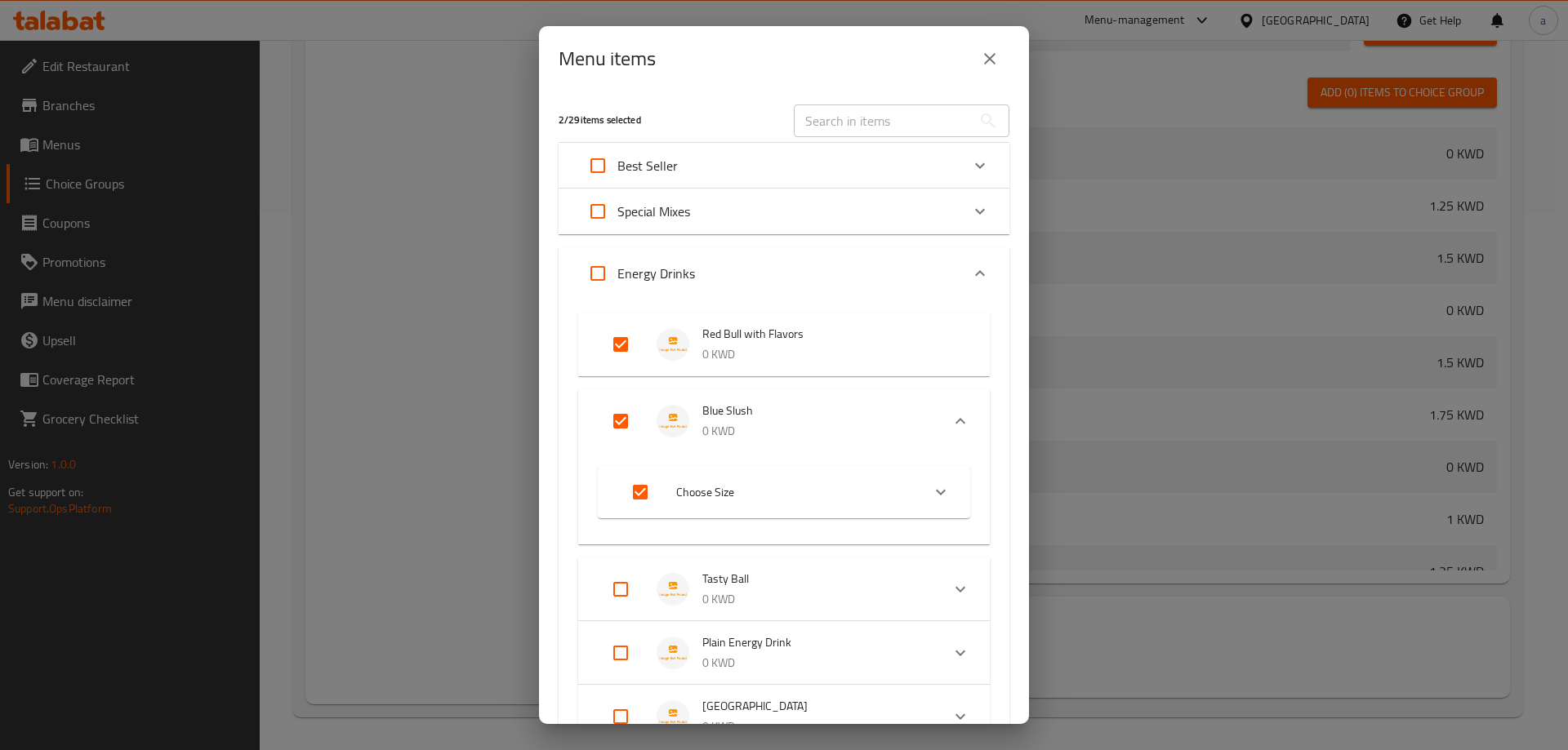
click at [908, 488] on li "Choose Size" at bounding box center [769, 492] width 304 height 46
click at [921, 488] on div "Expand" at bounding box center [941, 492] width 39 height 39
click at [921, 493] on div "Expand" at bounding box center [941, 492] width 39 height 39
click at [638, 500] on input "Expand" at bounding box center [640, 492] width 39 height 39
checkbox input "false"
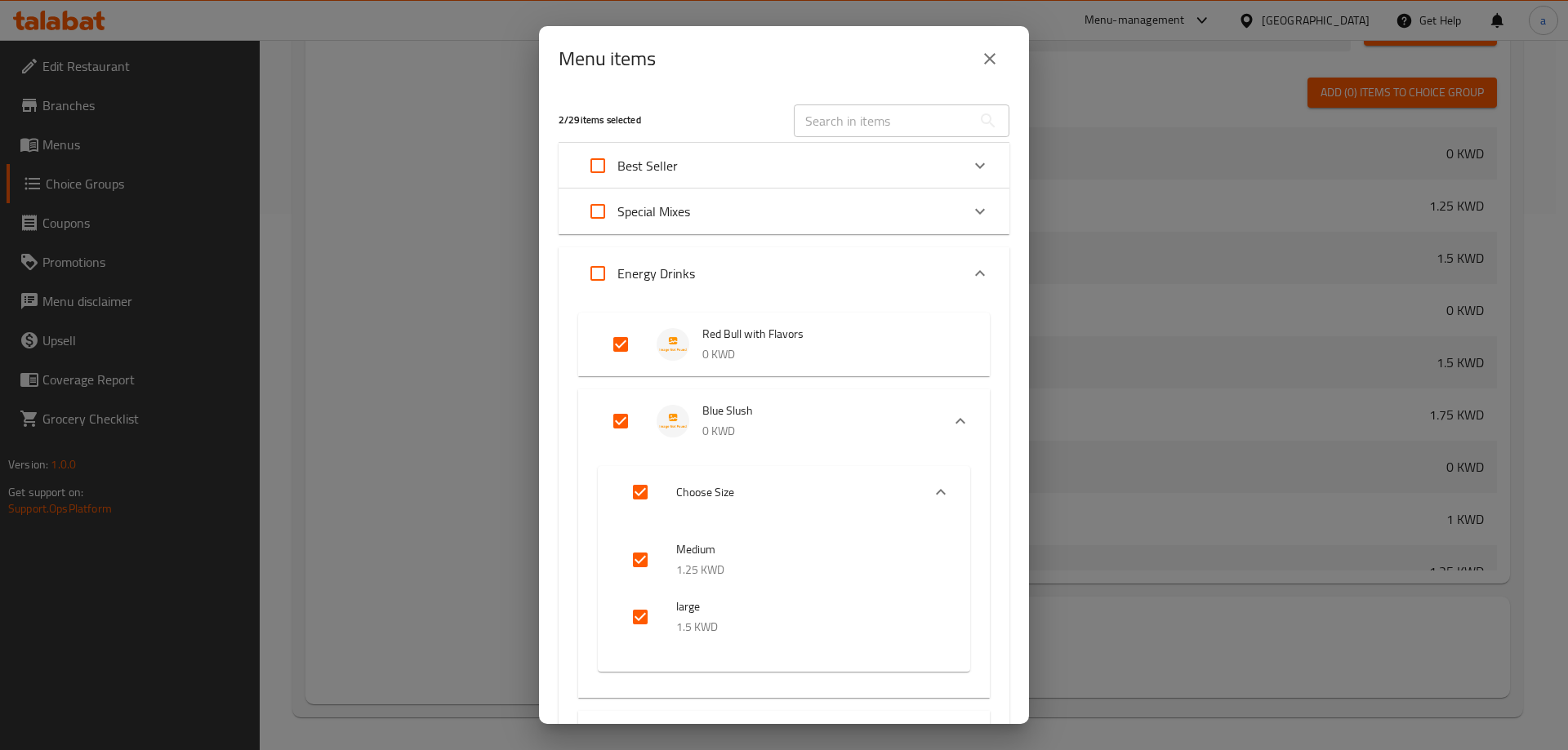
checkbox input "false"
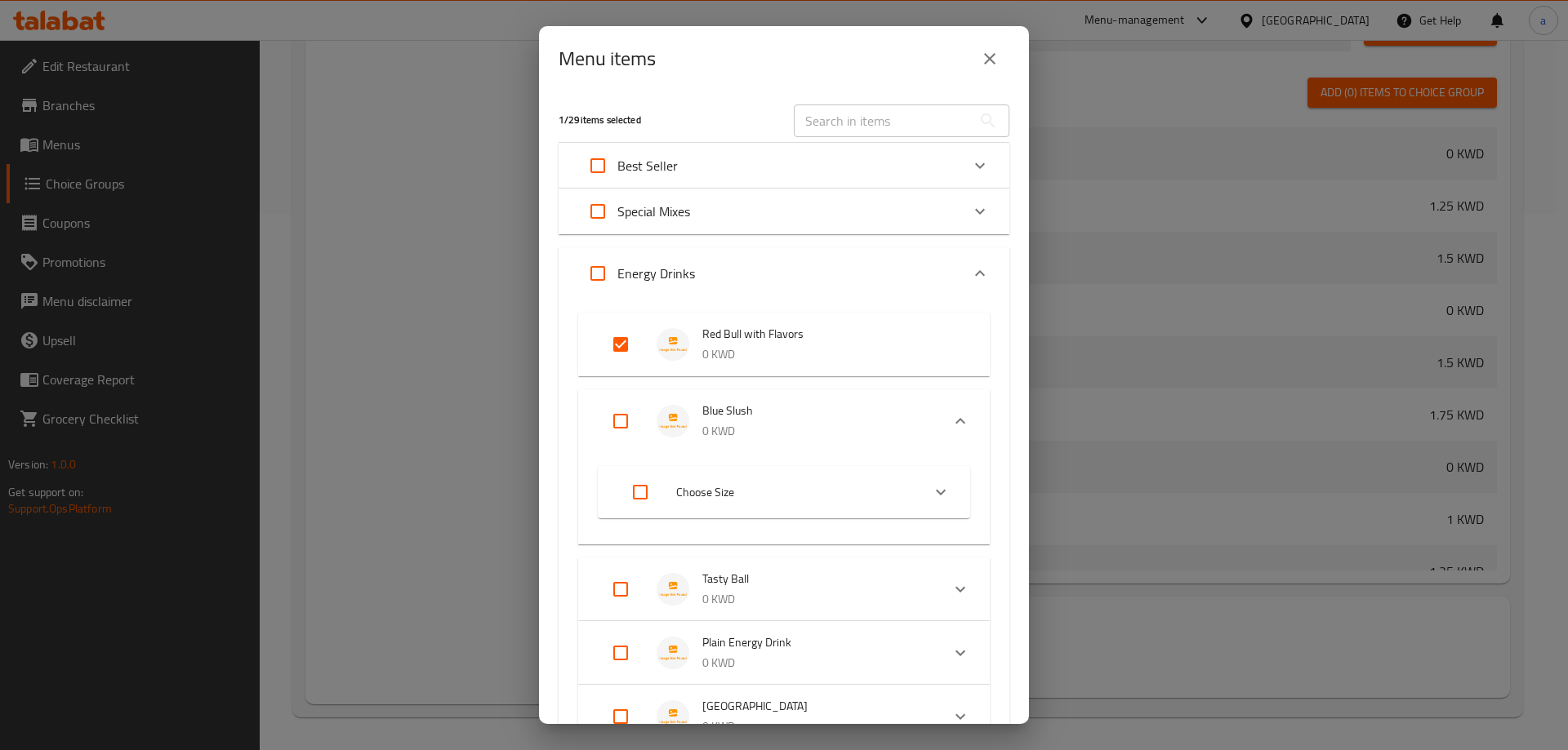
click at [615, 416] on input "Expand" at bounding box center [620, 421] width 39 height 39
checkbox input "true"
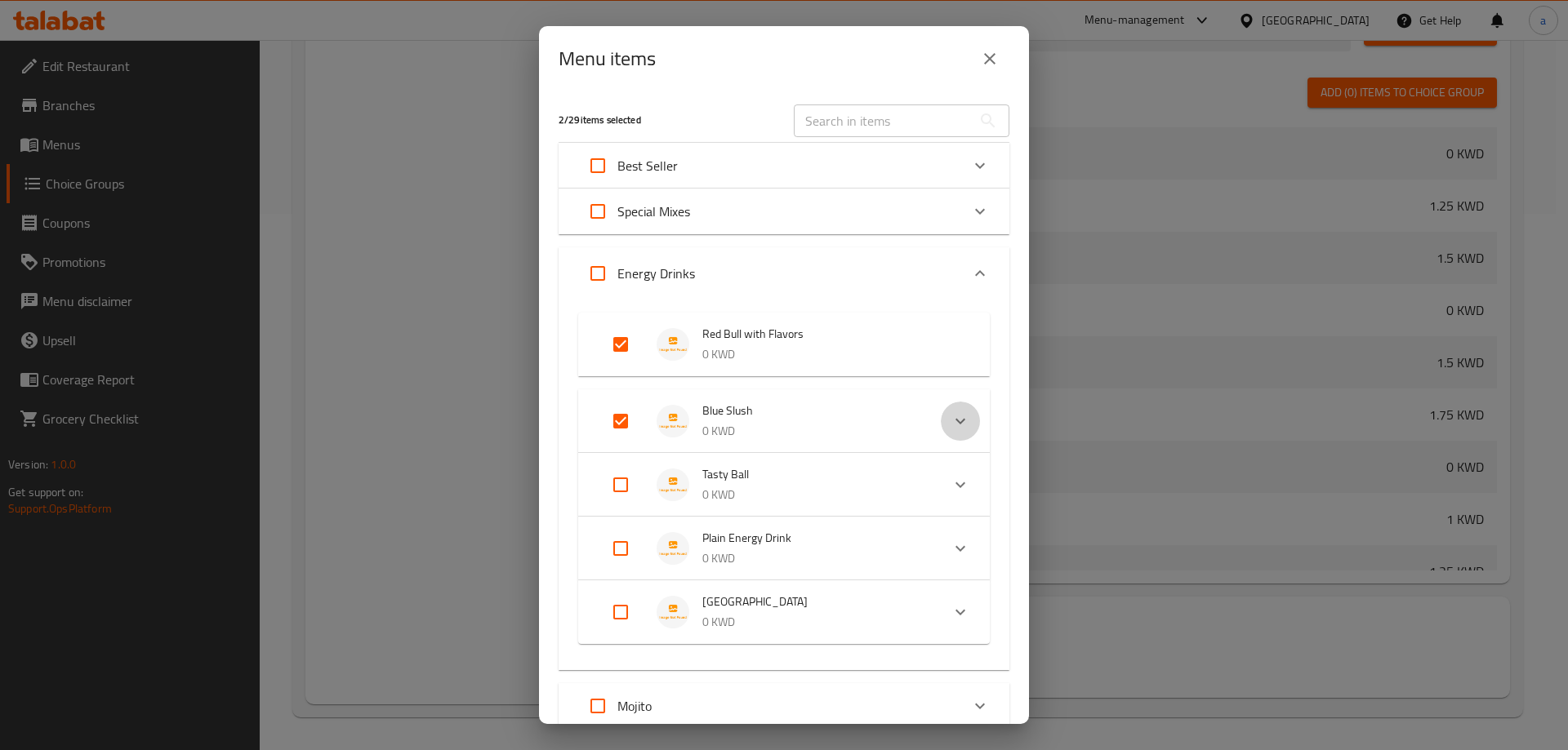
click at [953, 427] on icon "Expand" at bounding box center [961, 421] width 20 height 20
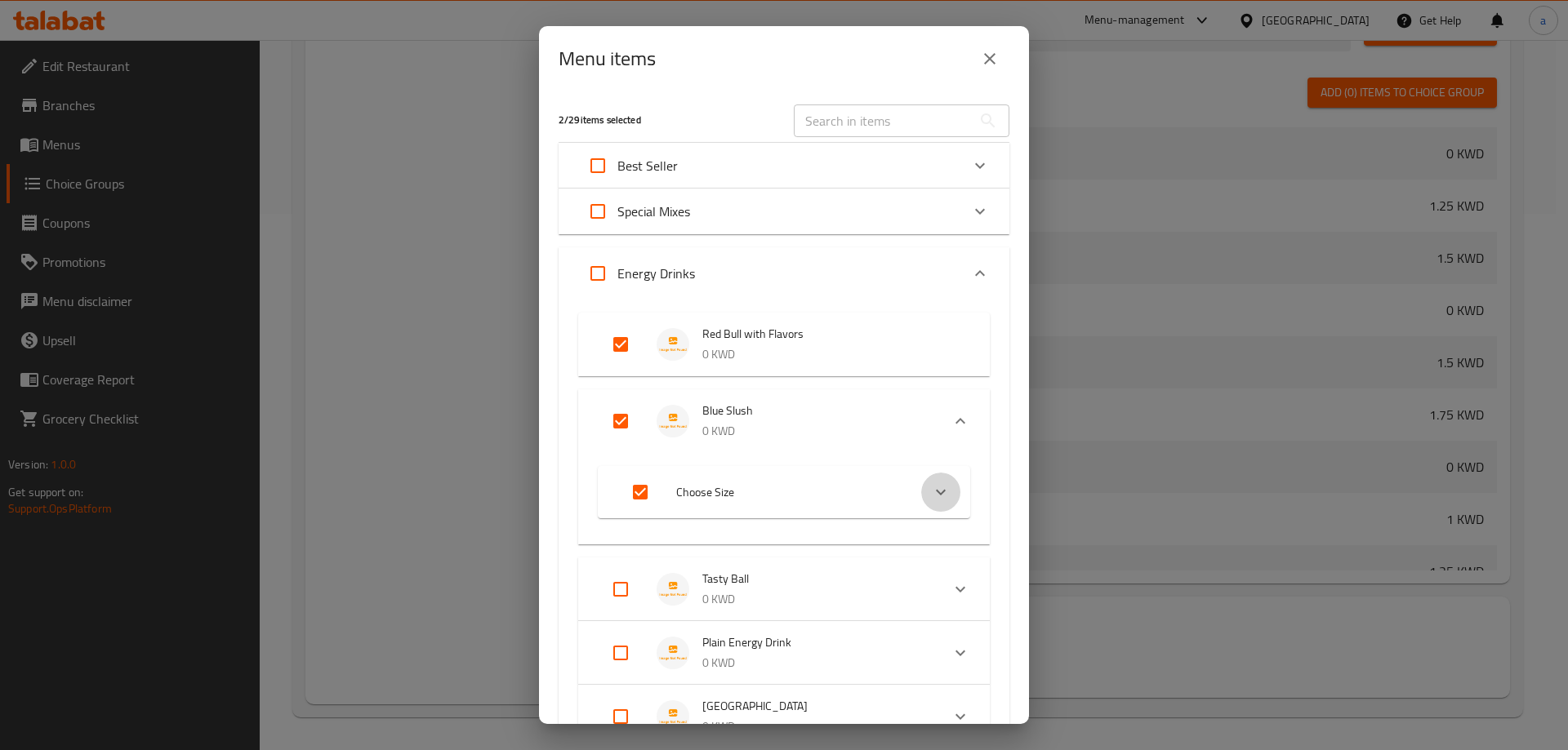
click at [932, 487] on icon "Expand" at bounding box center [942, 492] width 20 height 20
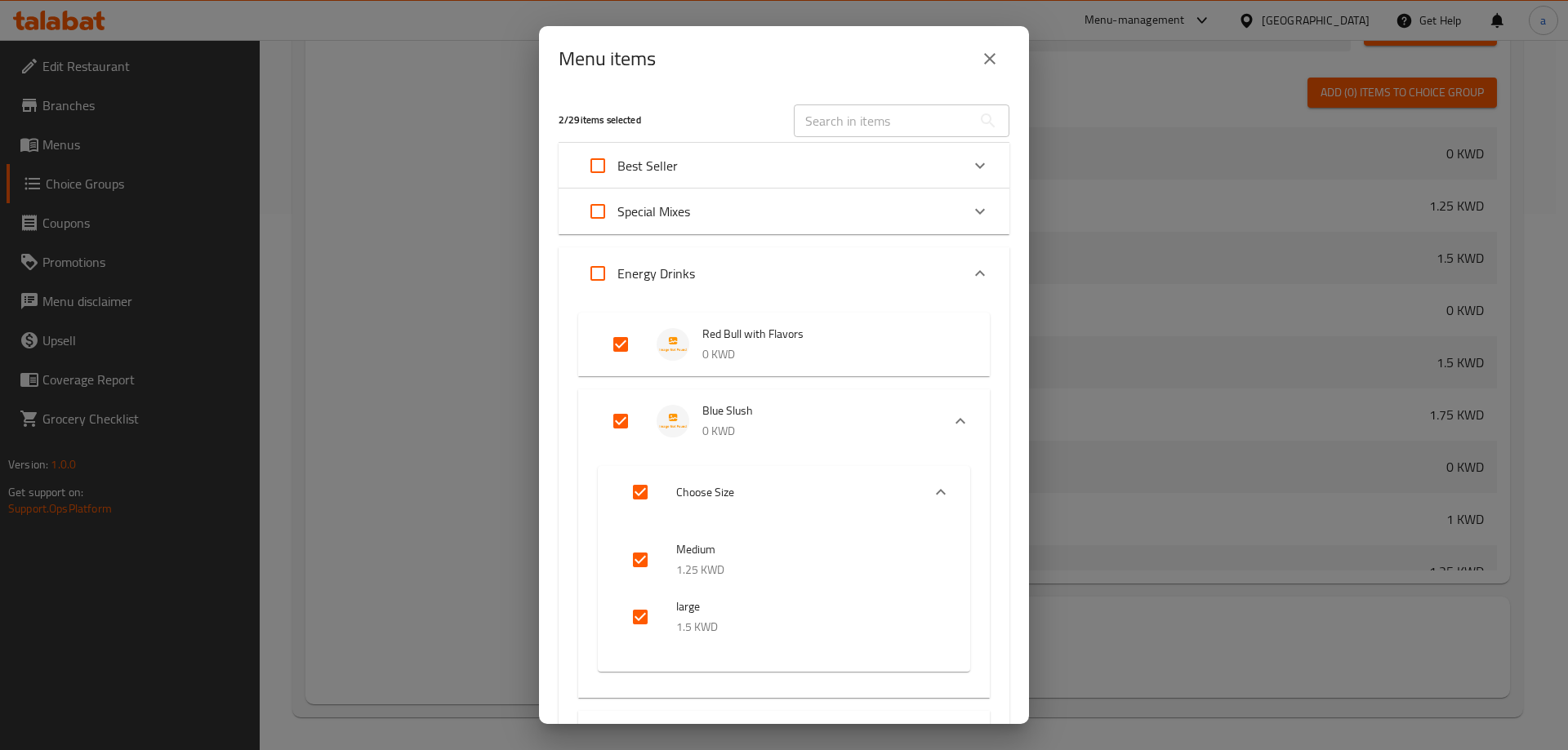
click at [635, 560] on input "checkbox" at bounding box center [640, 560] width 39 height 39
checkbox input "false"
click at [646, 615] on input "checkbox" at bounding box center [640, 617] width 39 height 39
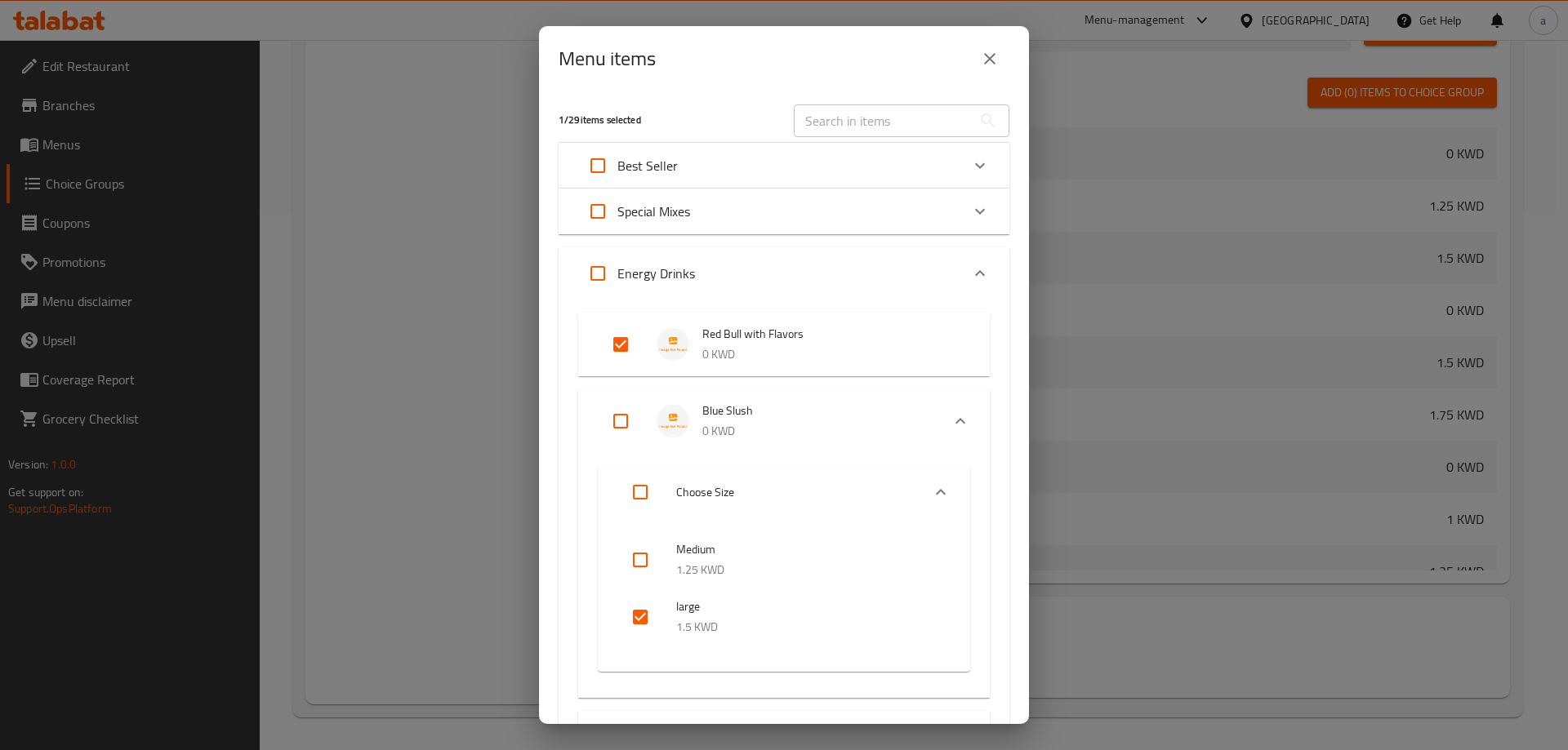
checkbox input "false"
click at [623, 431] on input "Expand" at bounding box center [620, 421] width 39 height 39
checkbox input "true"
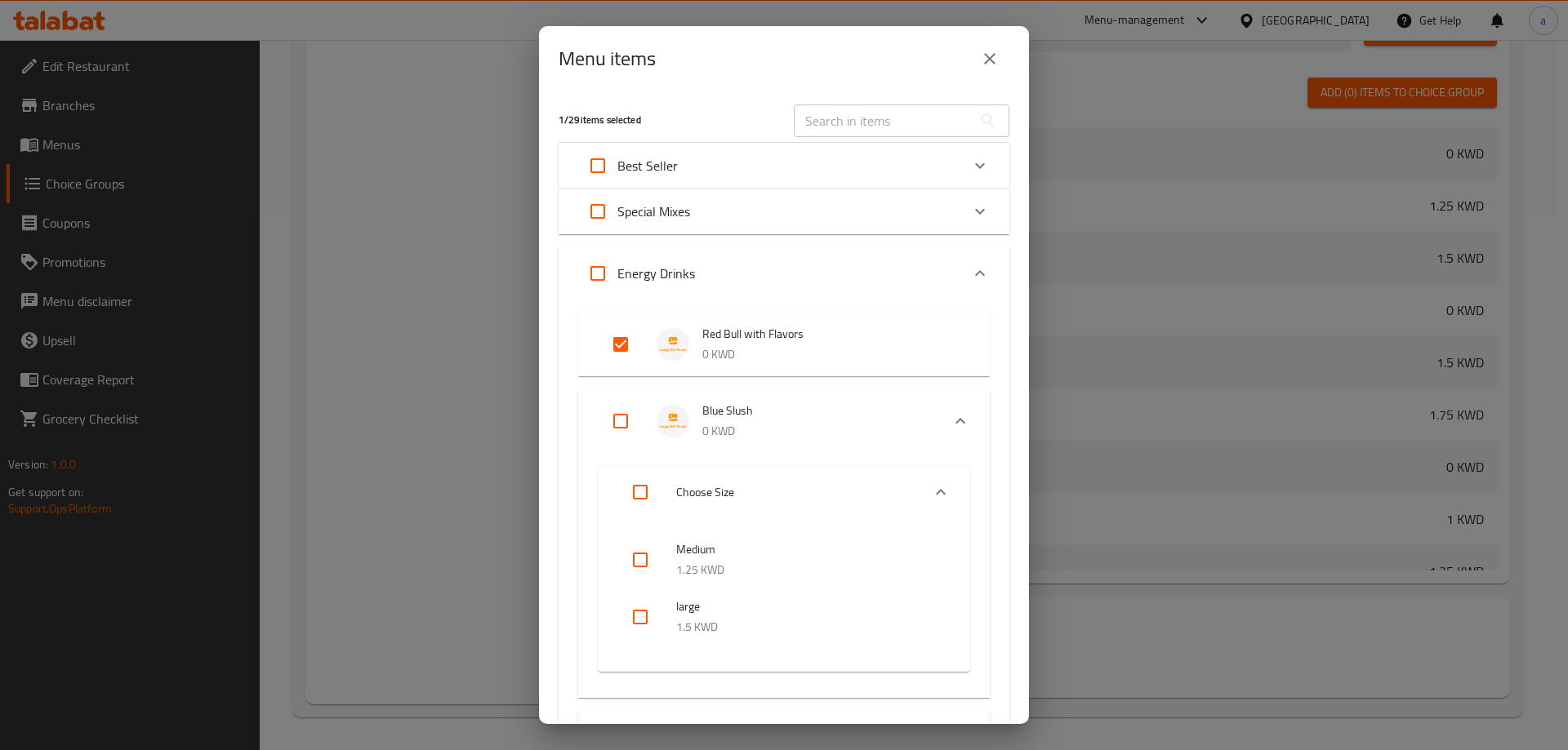
checkbox input "true"
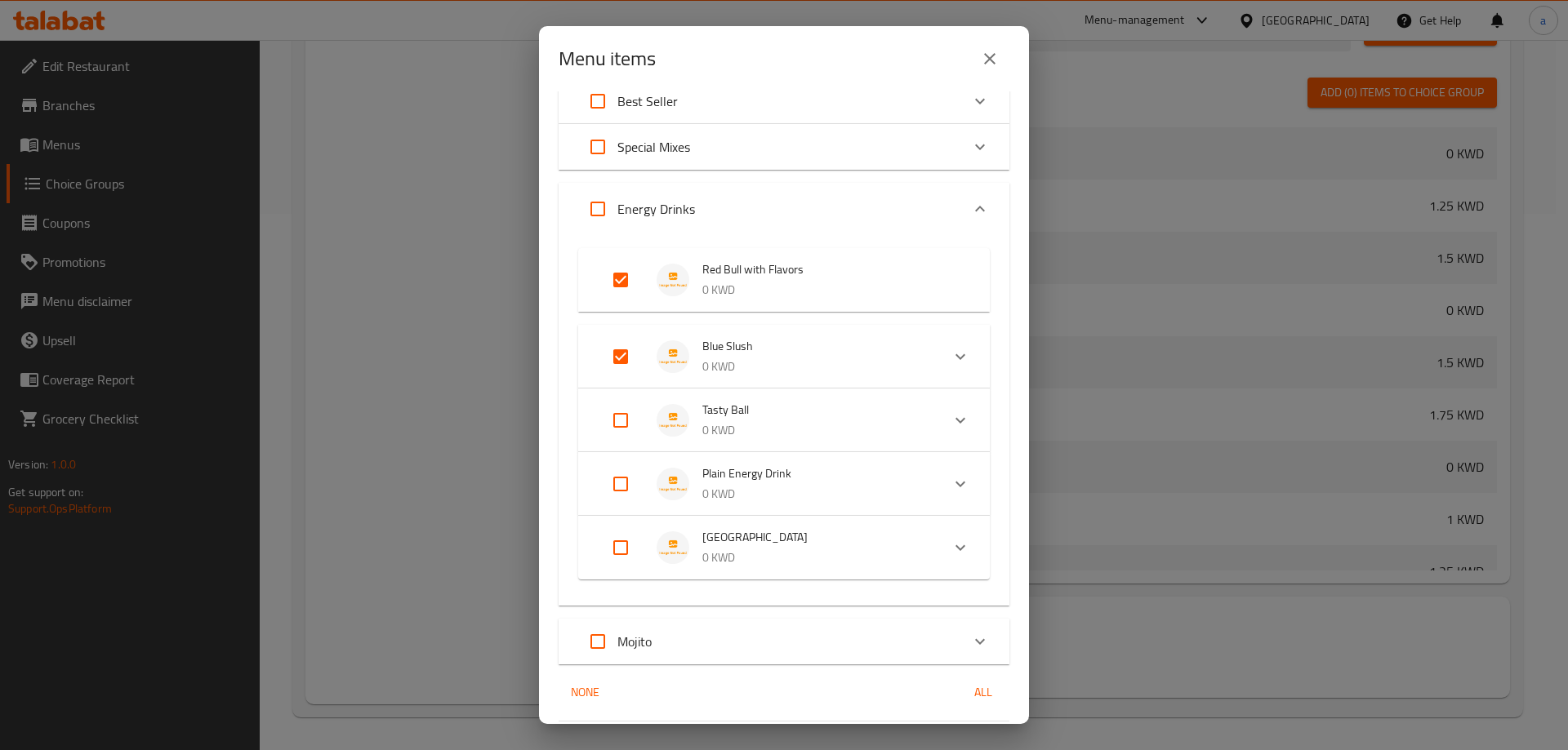
scroll to position [36, 0]
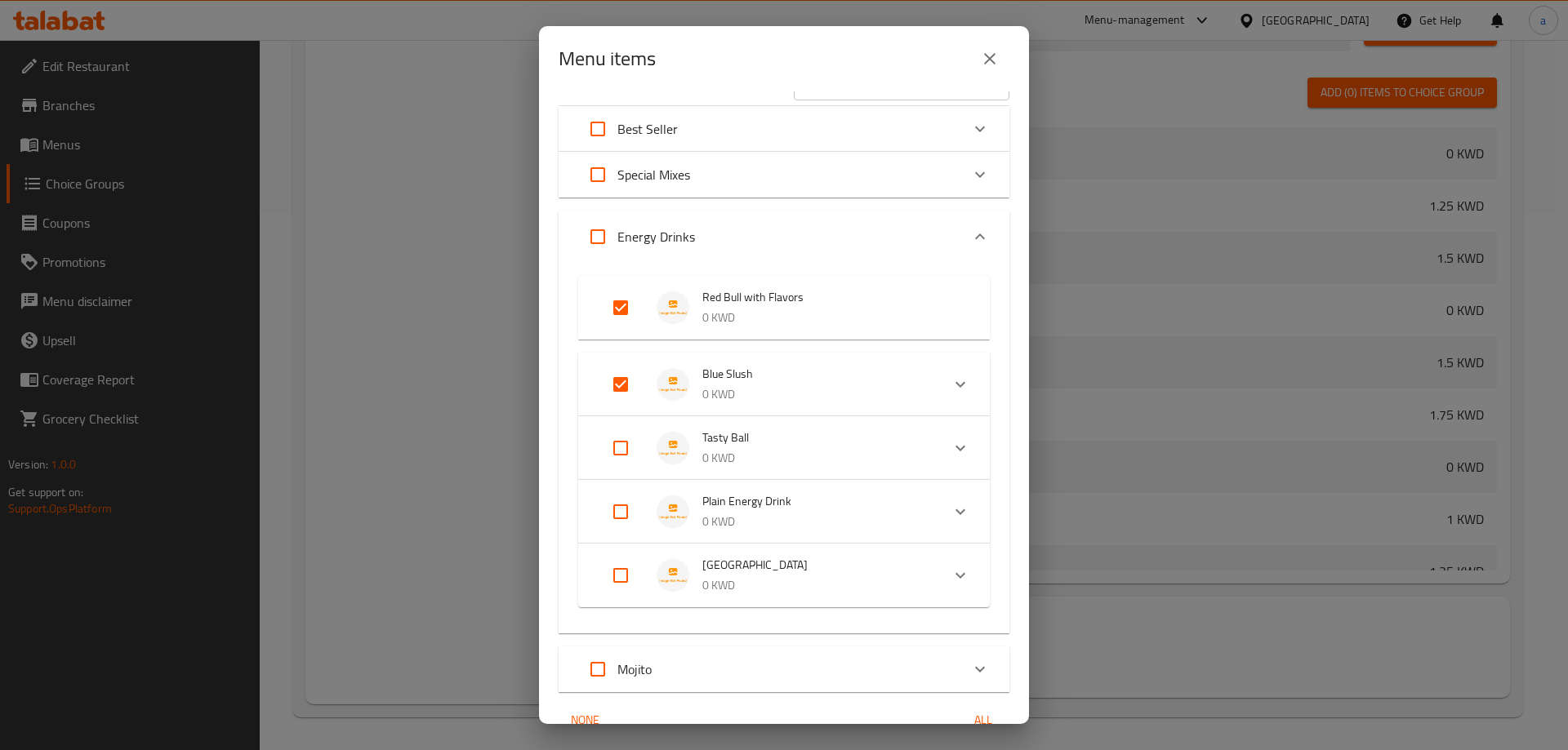
click at [950, 436] on div "Expand" at bounding box center [960, 448] width 39 height 39
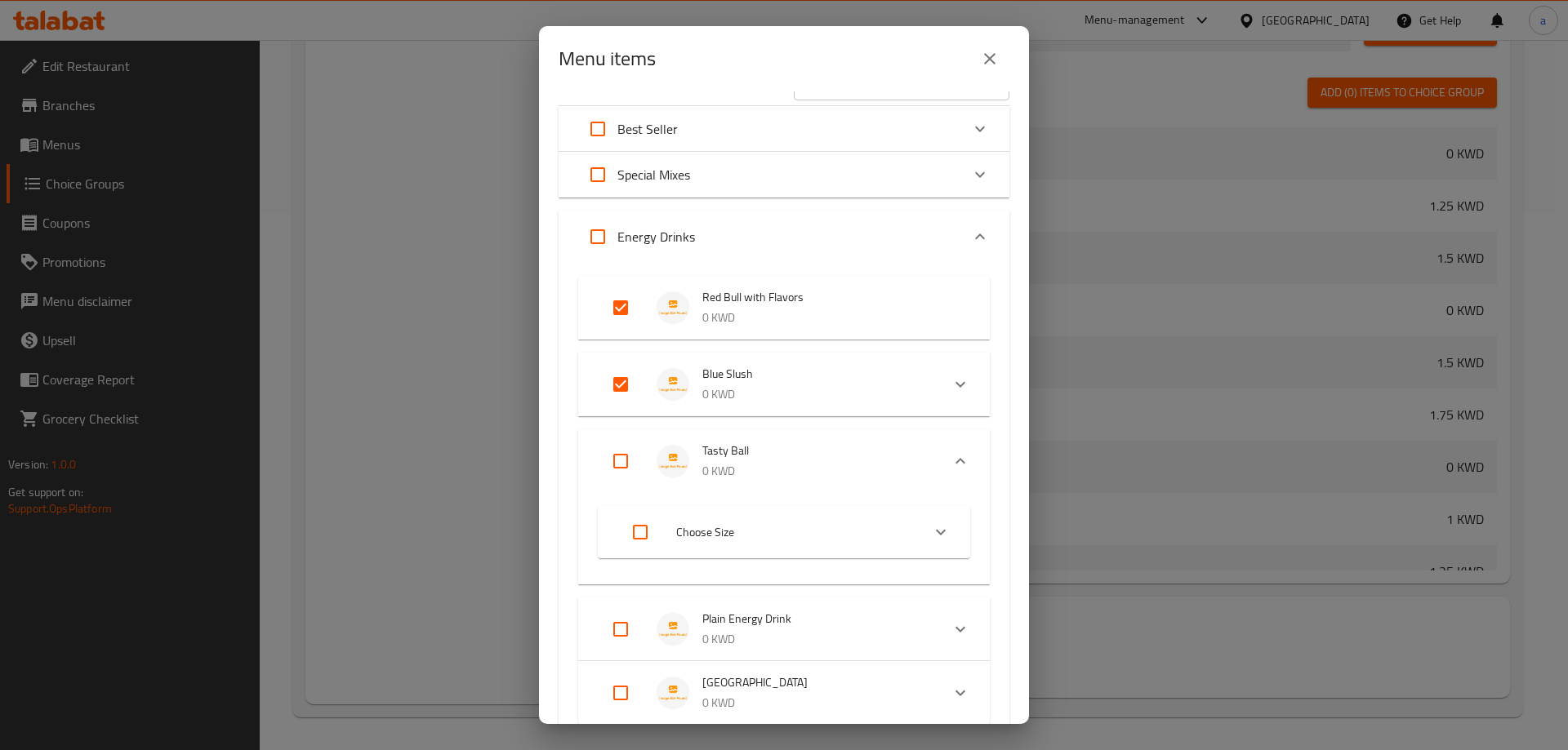
click at [950, 436] on div "Tasty Ball 0 KWD" at bounding box center [784, 461] width 412 height 64
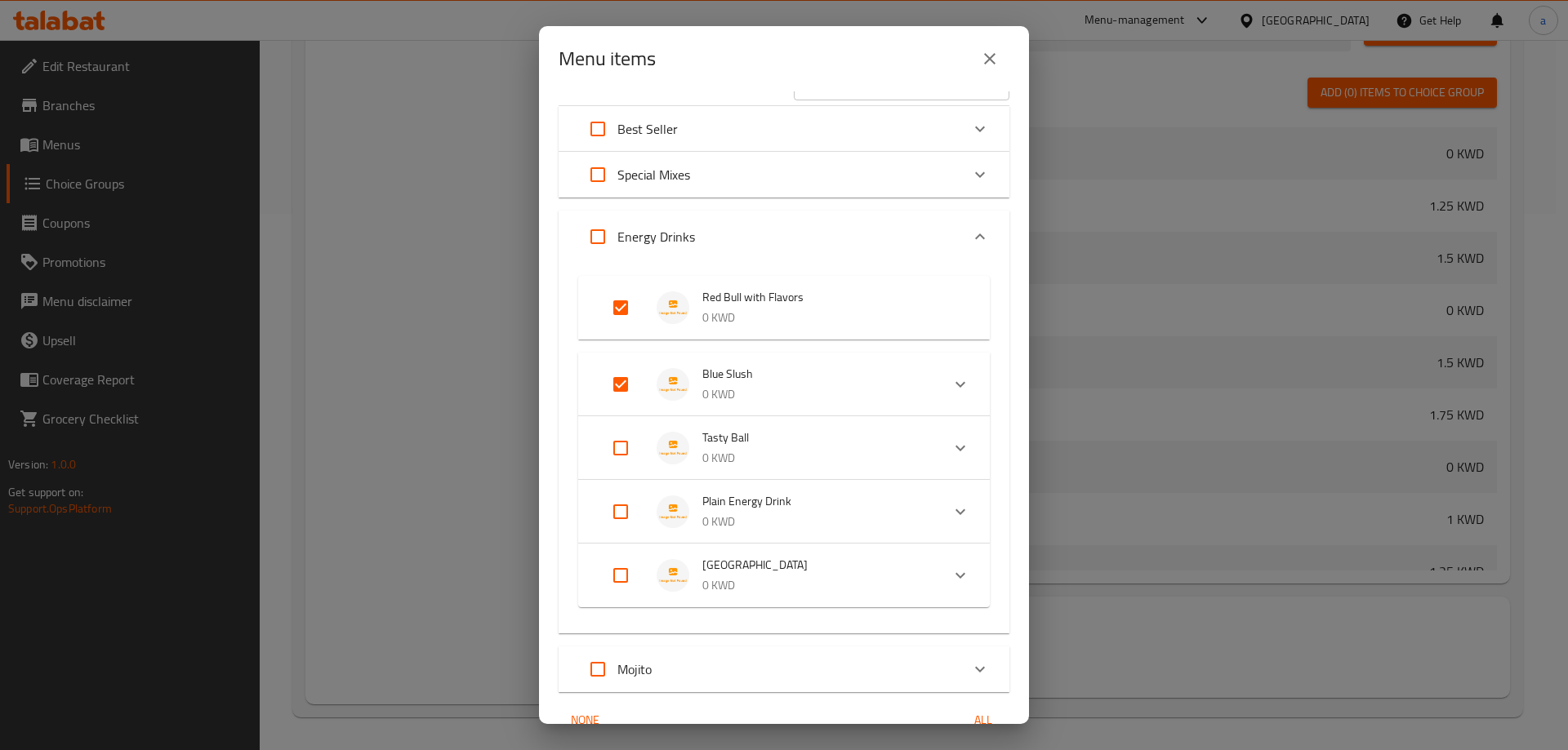
click at [950, 436] on div "Expand" at bounding box center [960, 448] width 39 height 39
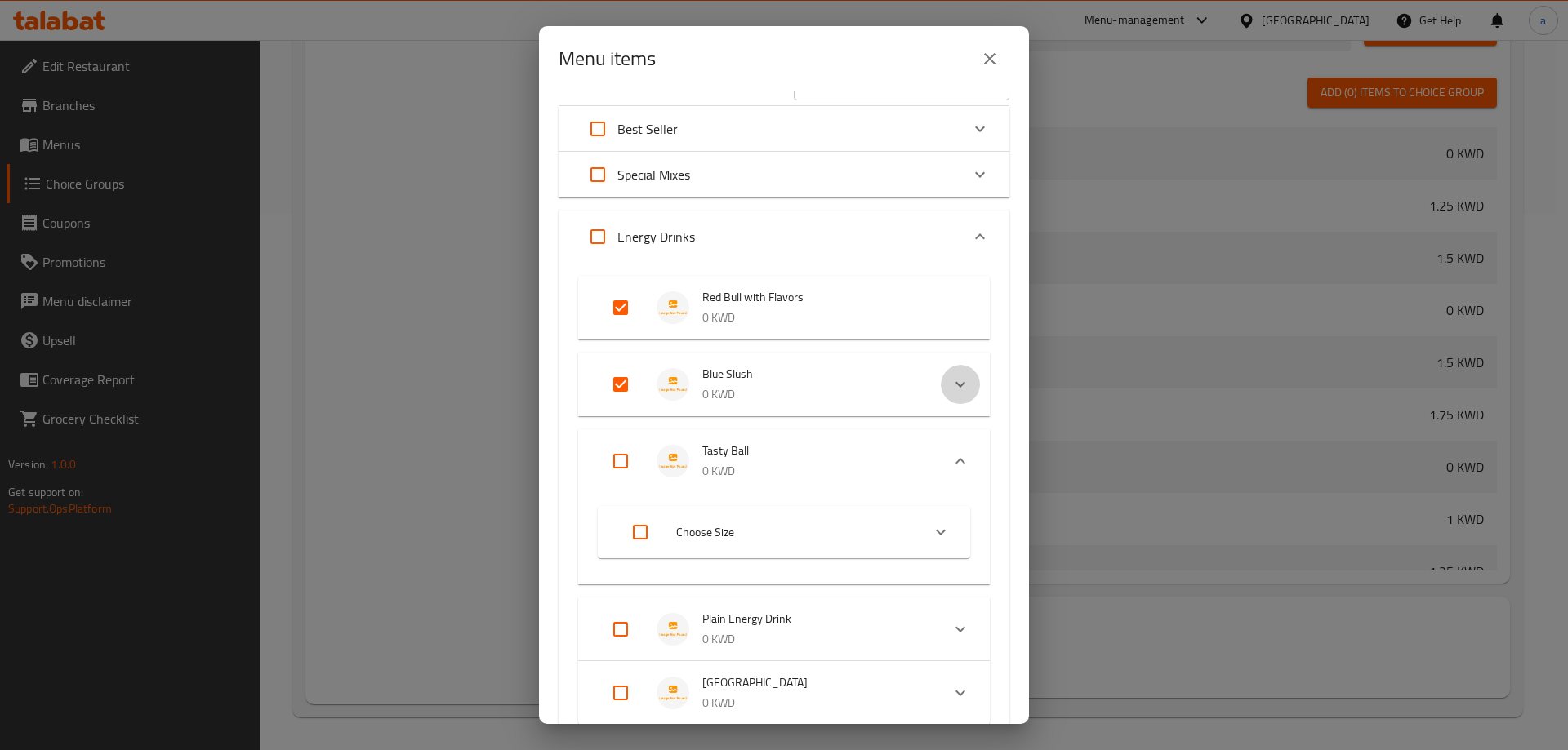
click at [951, 390] on icon "Expand" at bounding box center [961, 385] width 20 height 20
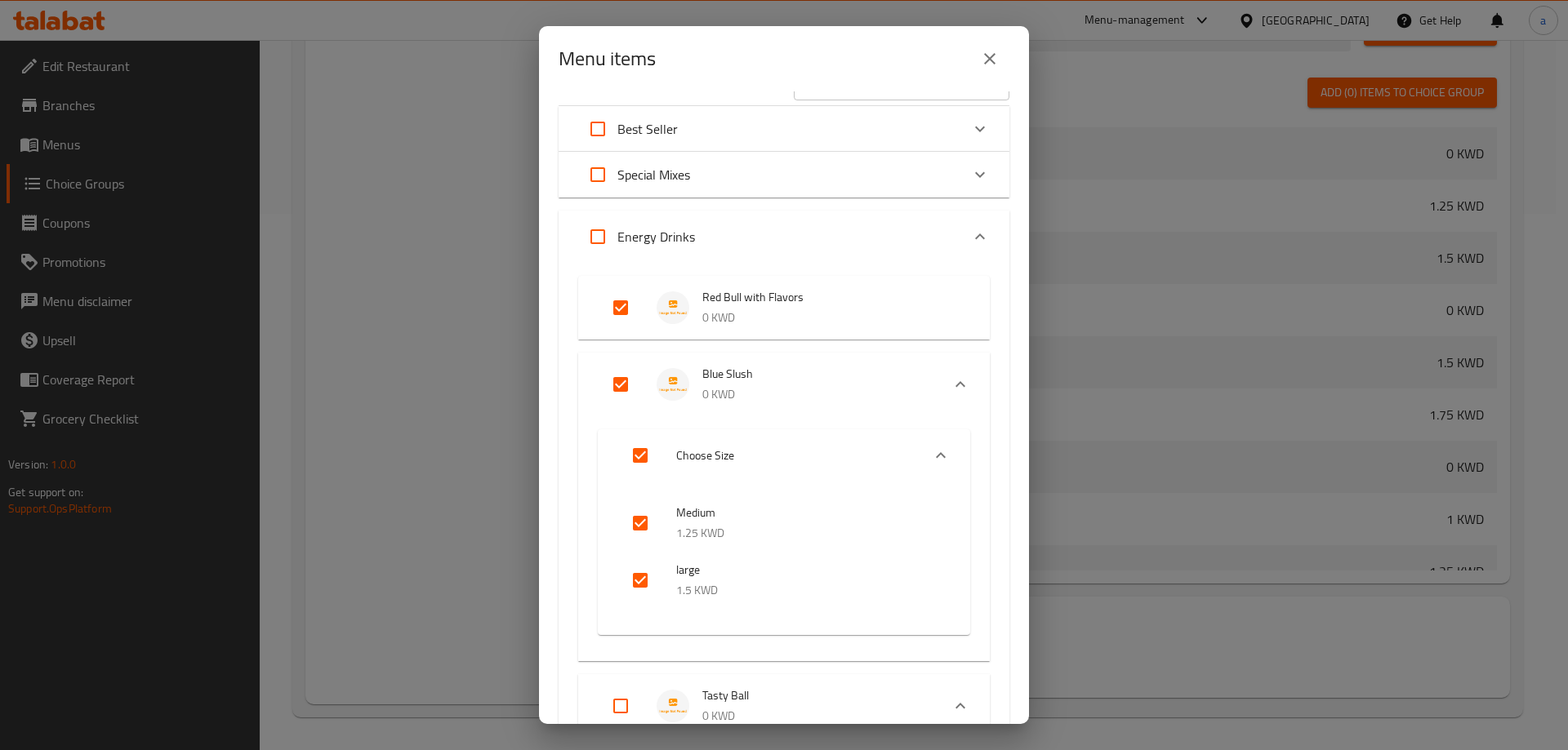
click at [951, 388] on icon "Expand" at bounding box center [961, 385] width 20 height 20
click at [624, 466] on input "Expand" at bounding box center [620, 461] width 39 height 39
checkbox input "true"
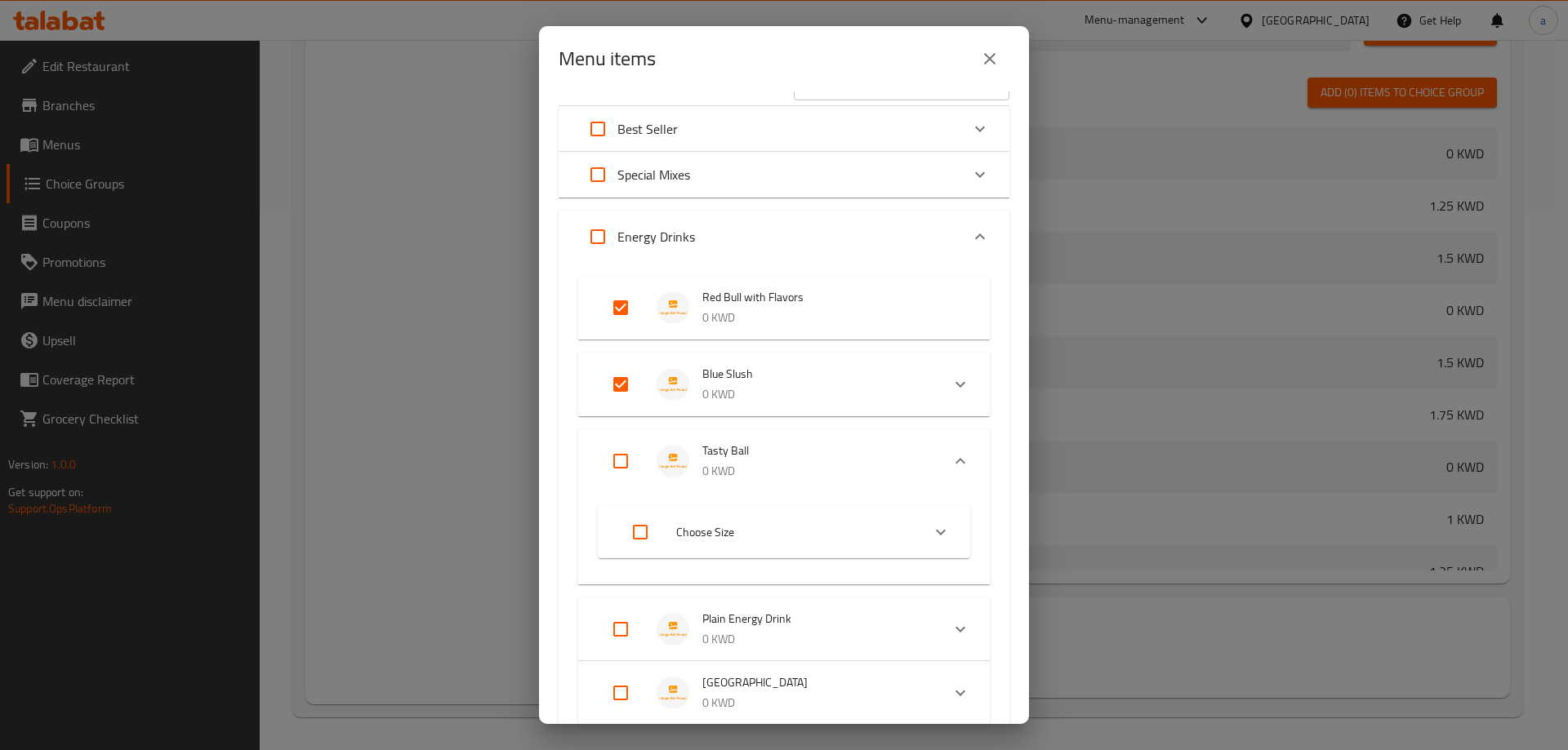
checkbox input "true"
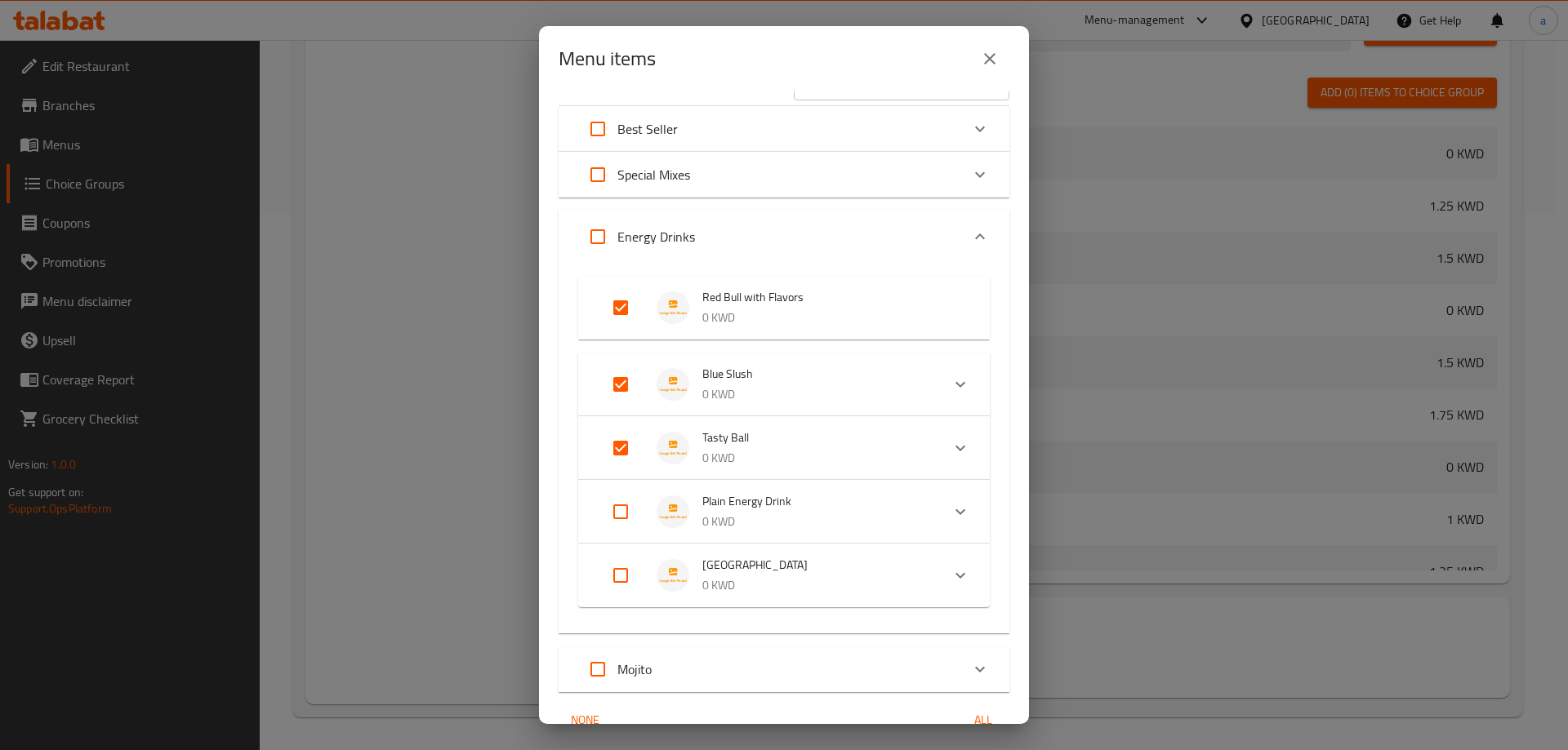
click at [623, 507] on input "Expand" at bounding box center [620, 512] width 39 height 39
checkbox input "true"
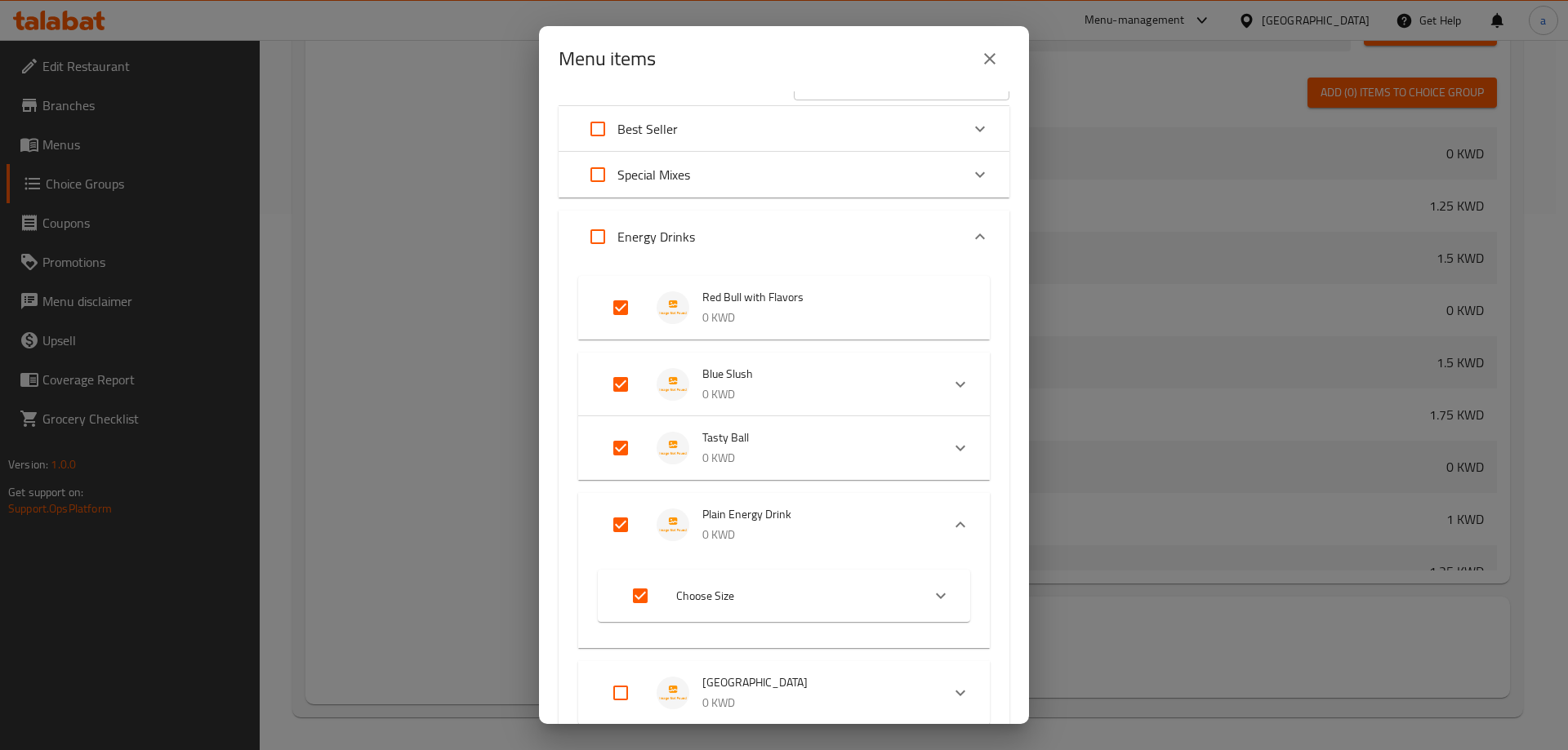
click at [629, 519] on input "Expand" at bounding box center [620, 524] width 39 height 39
checkbox input "false"
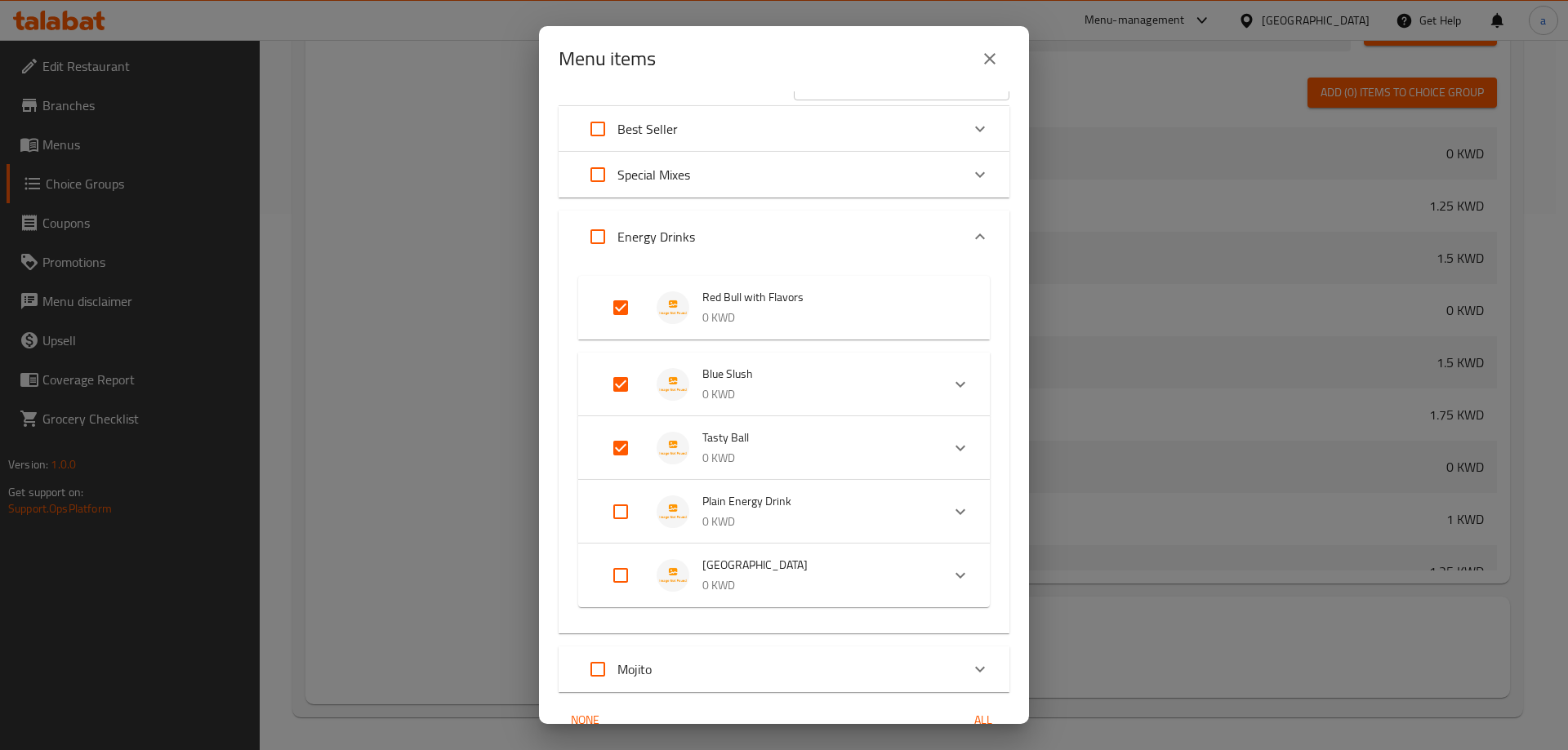
checkbox input "false"
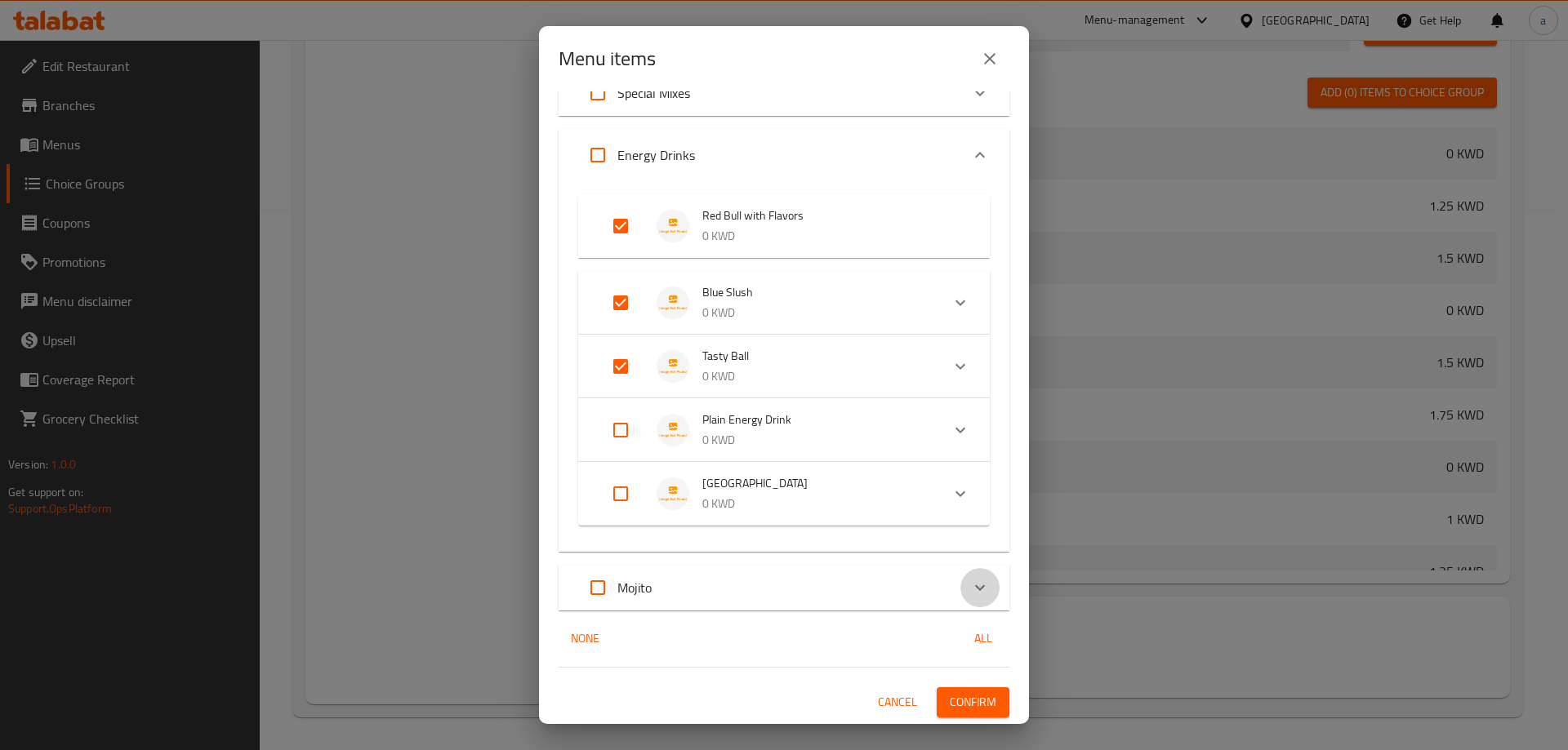
click at [961, 580] on div "Expand" at bounding box center [980, 587] width 39 height 39
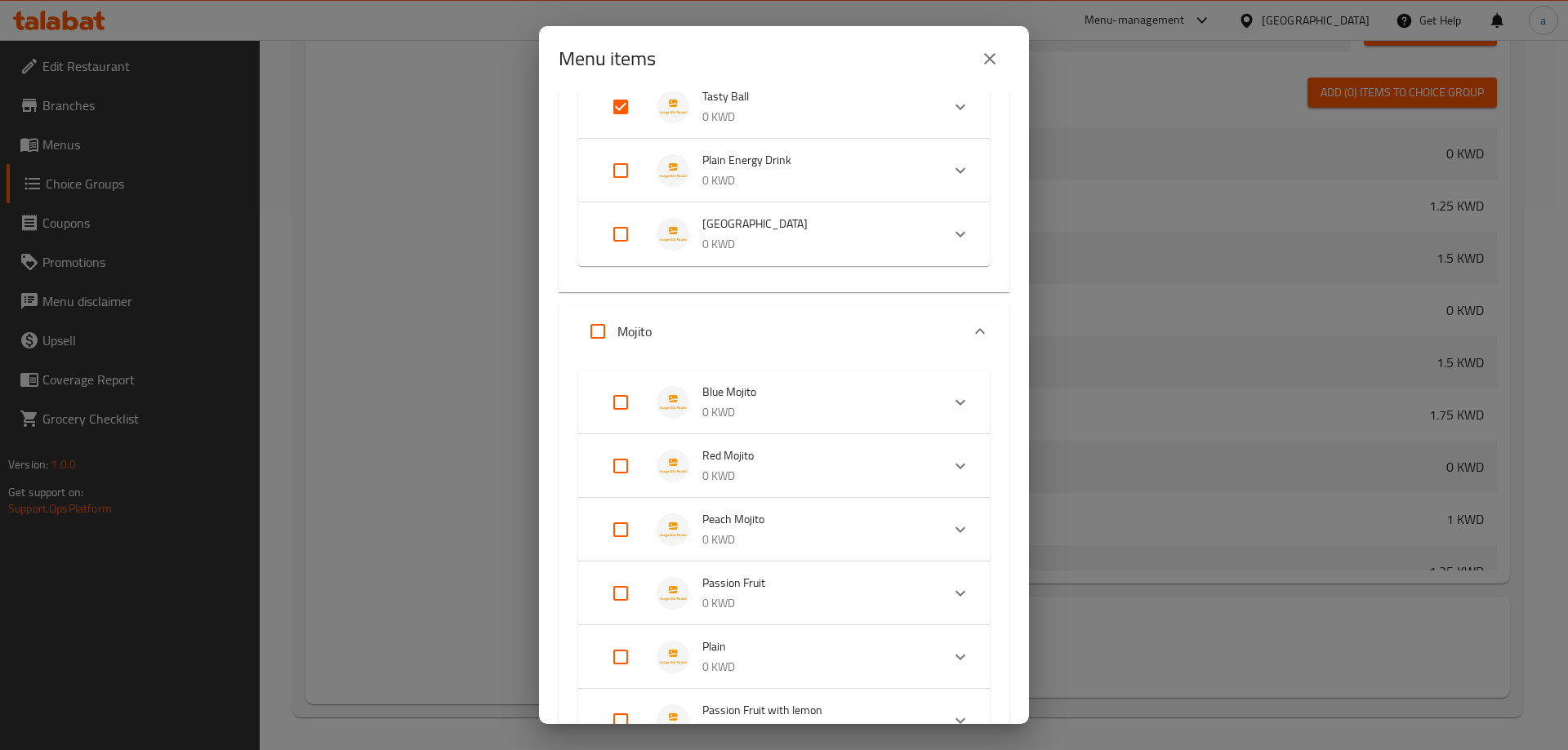
scroll to position [445, 0]
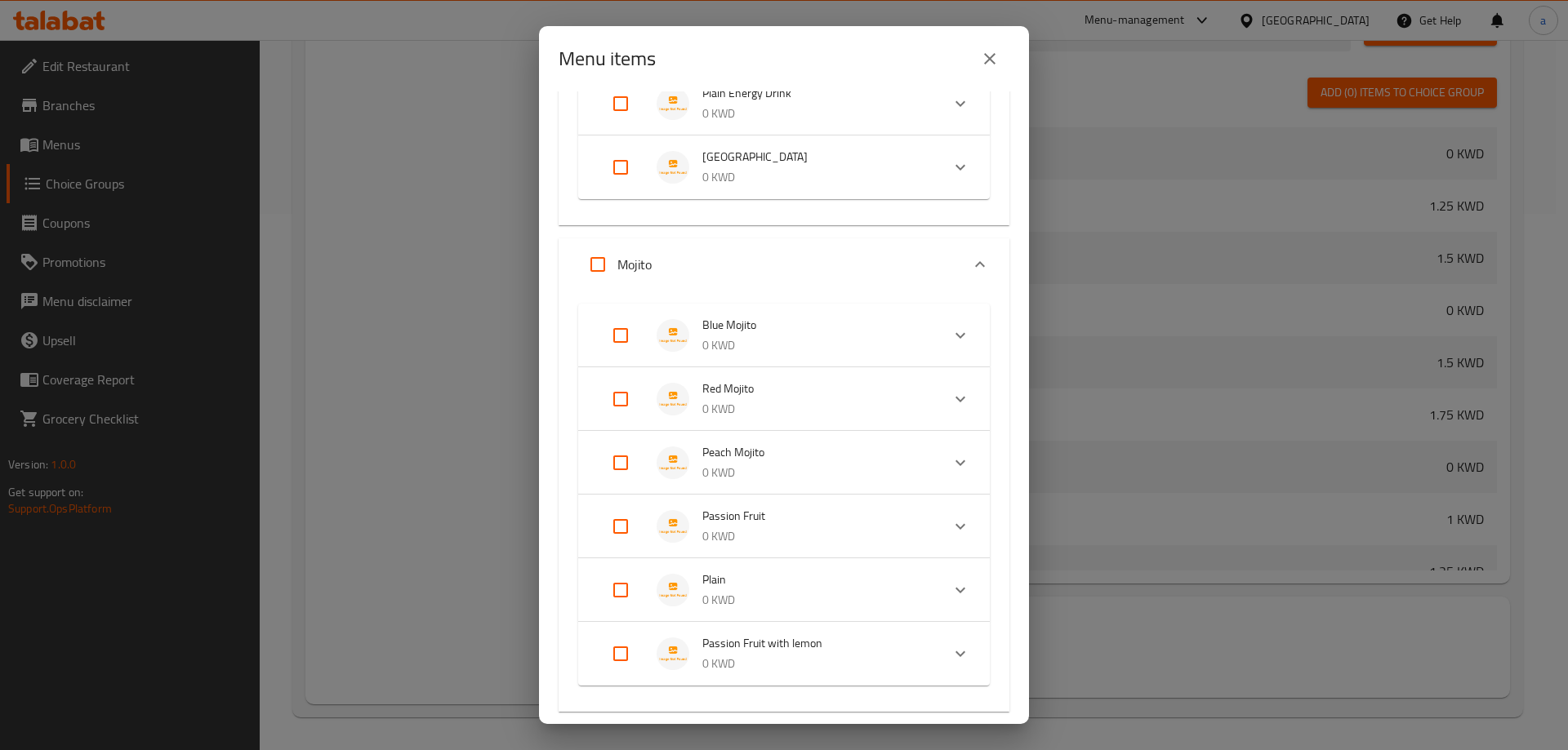
click at [624, 332] on input "Expand" at bounding box center [620, 335] width 39 height 39
checkbox input "true"
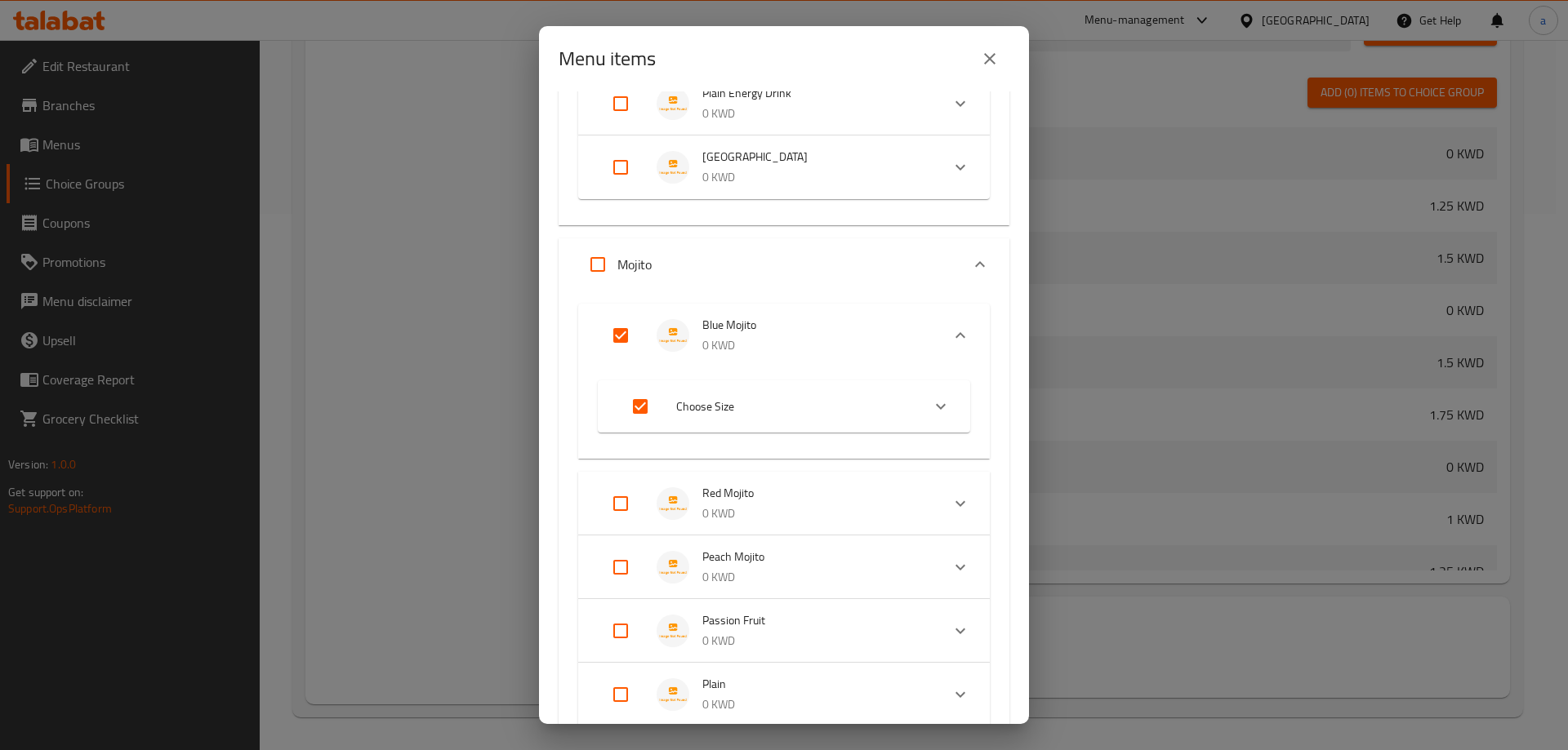
click at [628, 503] on input "Expand" at bounding box center [620, 503] width 39 height 39
checkbox input "true"
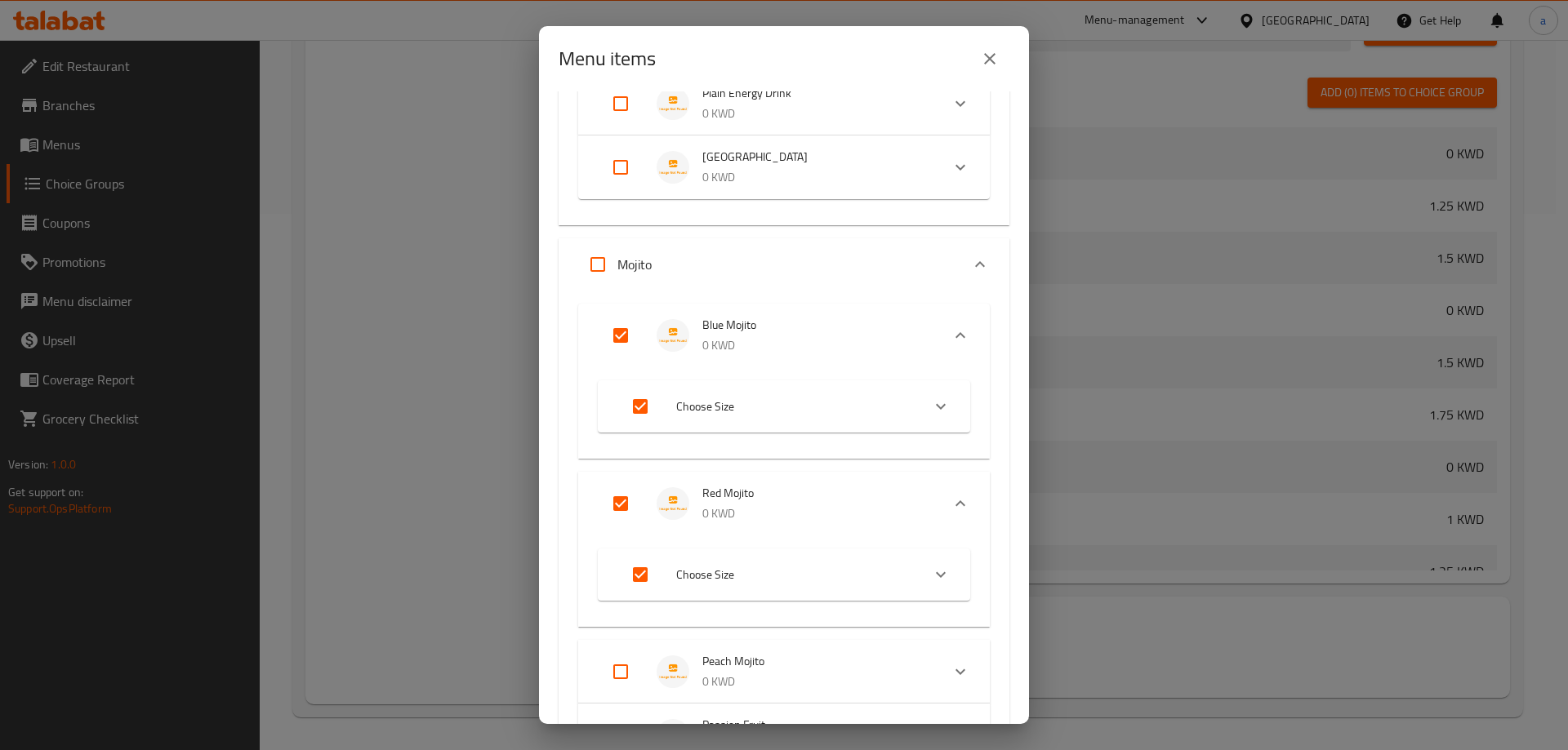
click at [624, 661] on input "Expand" at bounding box center [620, 672] width 39 height 39
checkbox input "true"
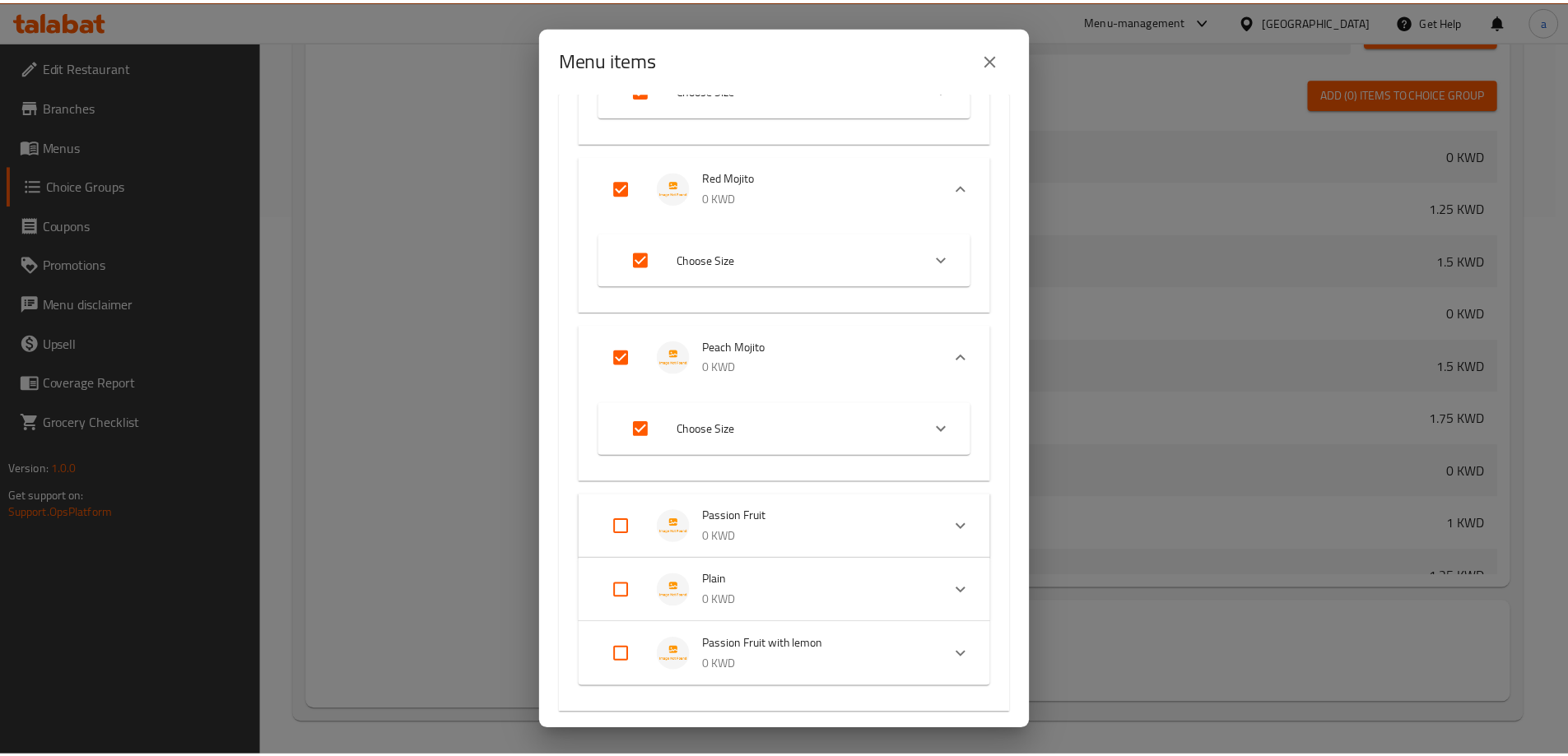
scroll to position [867, 0]
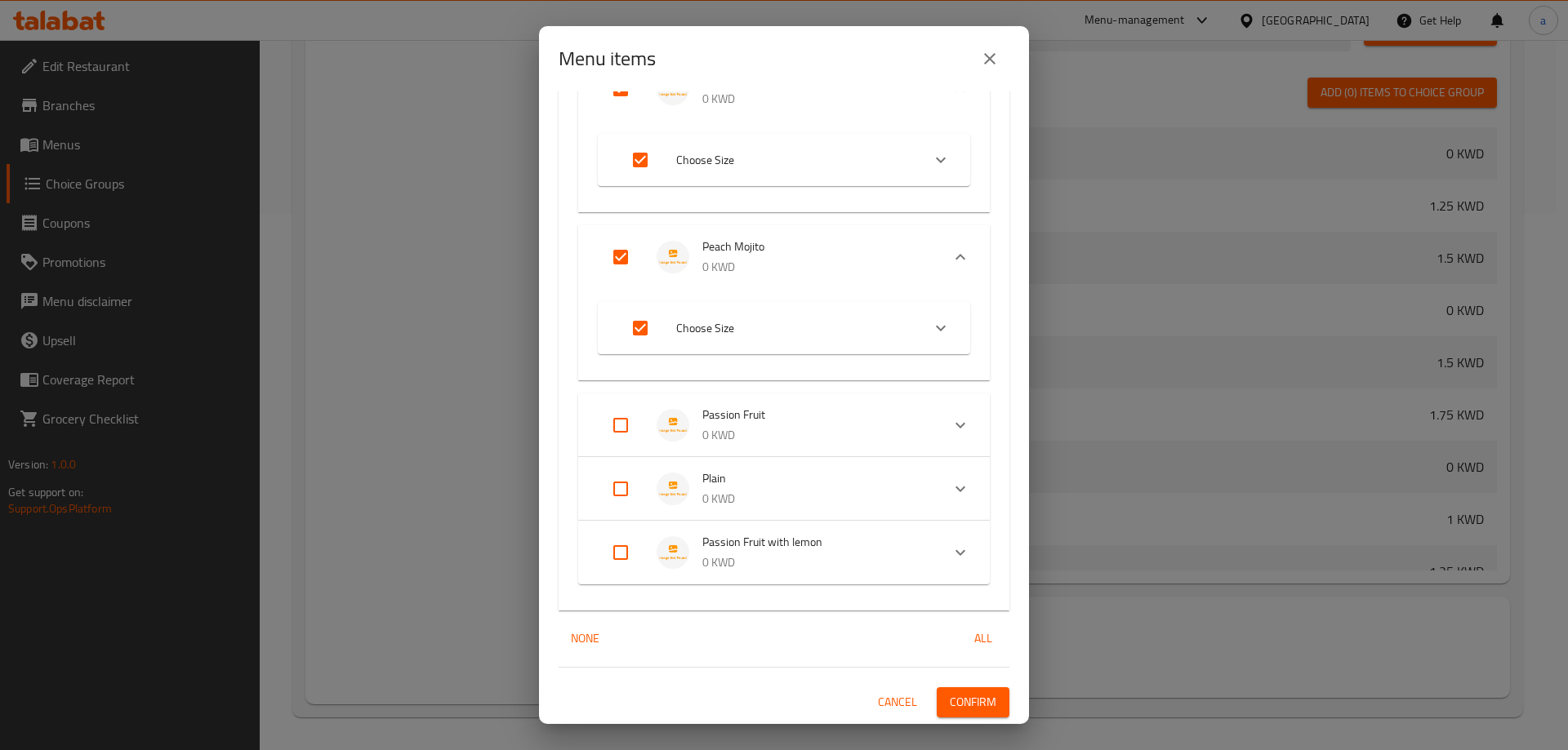
click at [965, 703] on span "Confirm" at bounding box center [972, 703] width 46 height 20
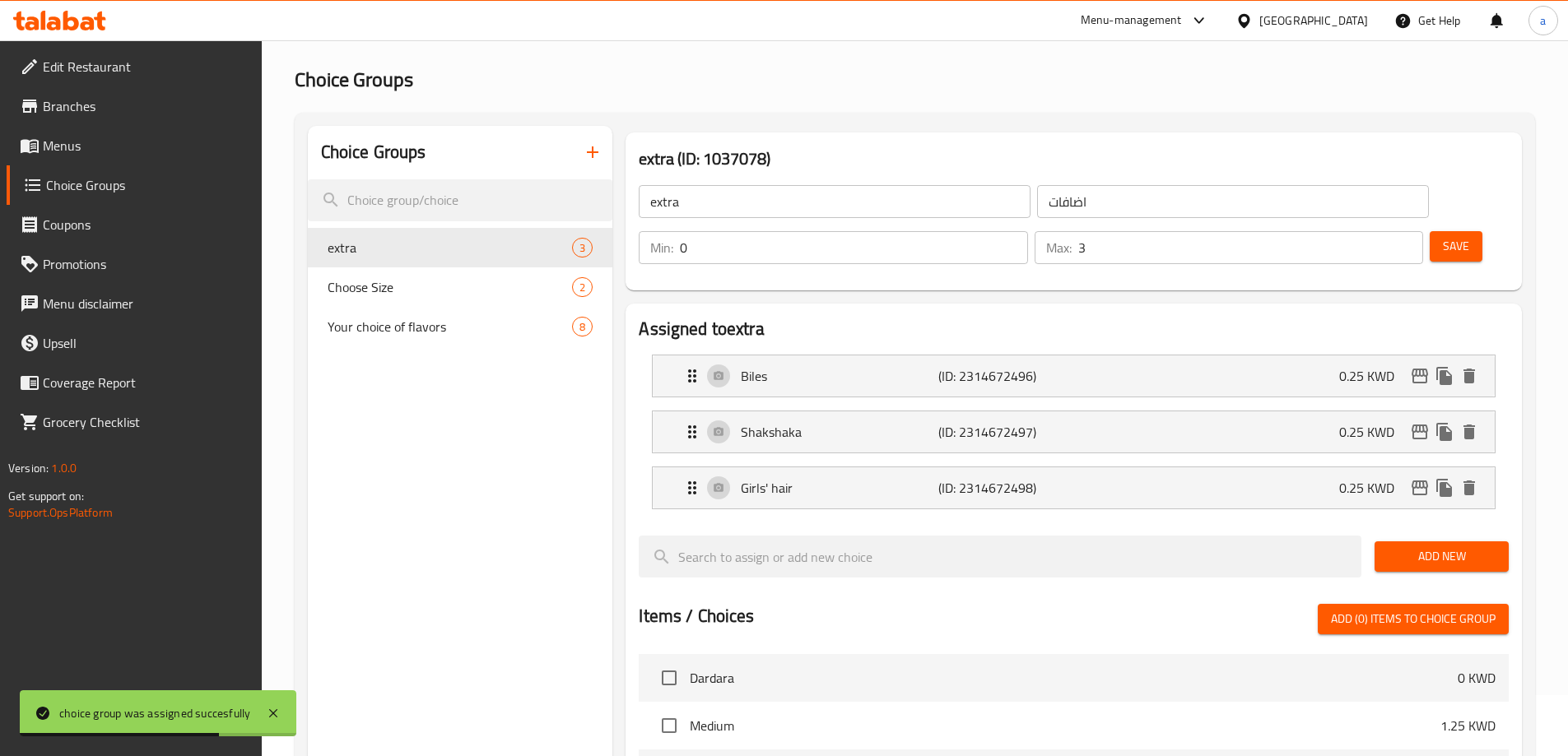
scroll to position [0, 0]
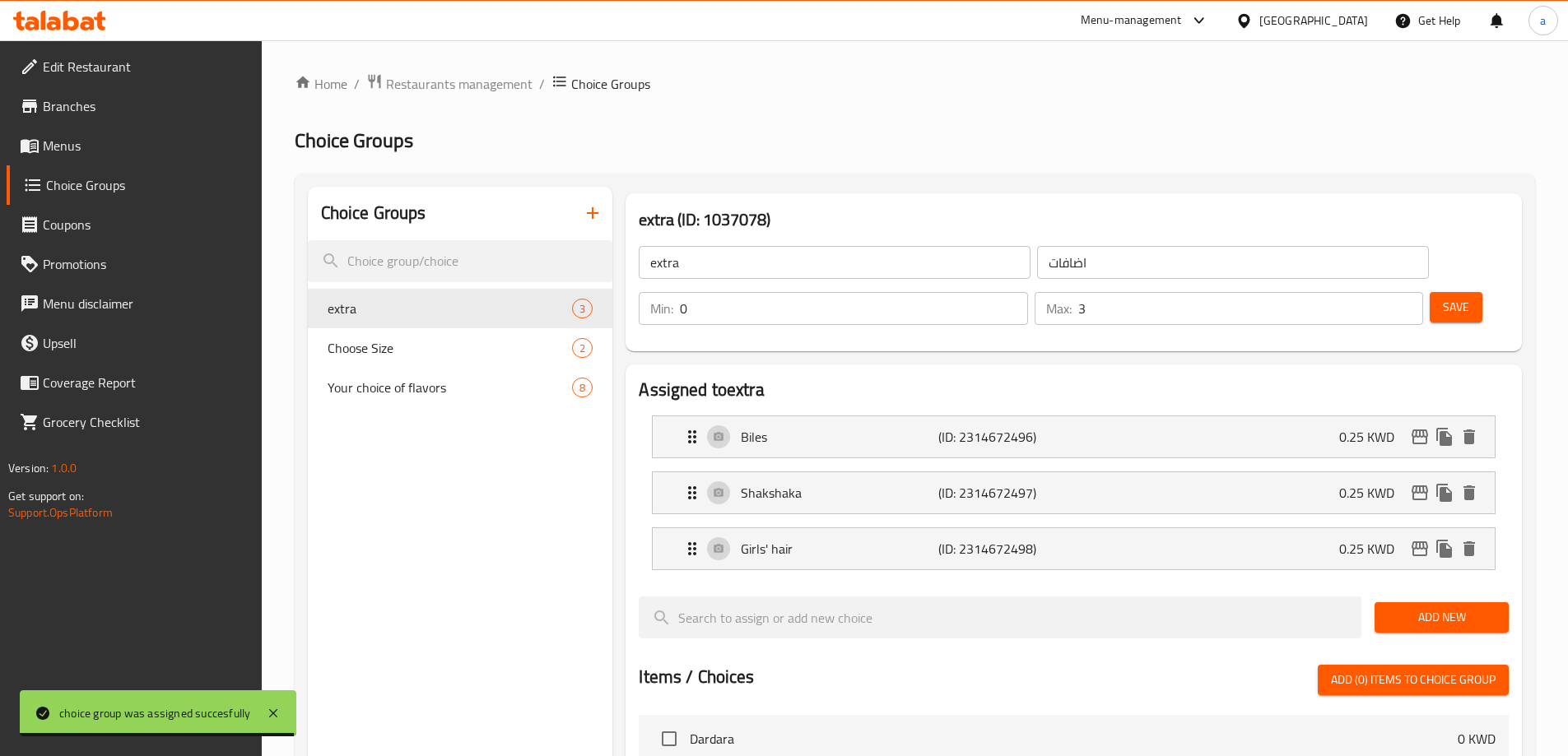
click at [141, 139] on span "Menus" at bounding box center [146, 146] width 206 height 20
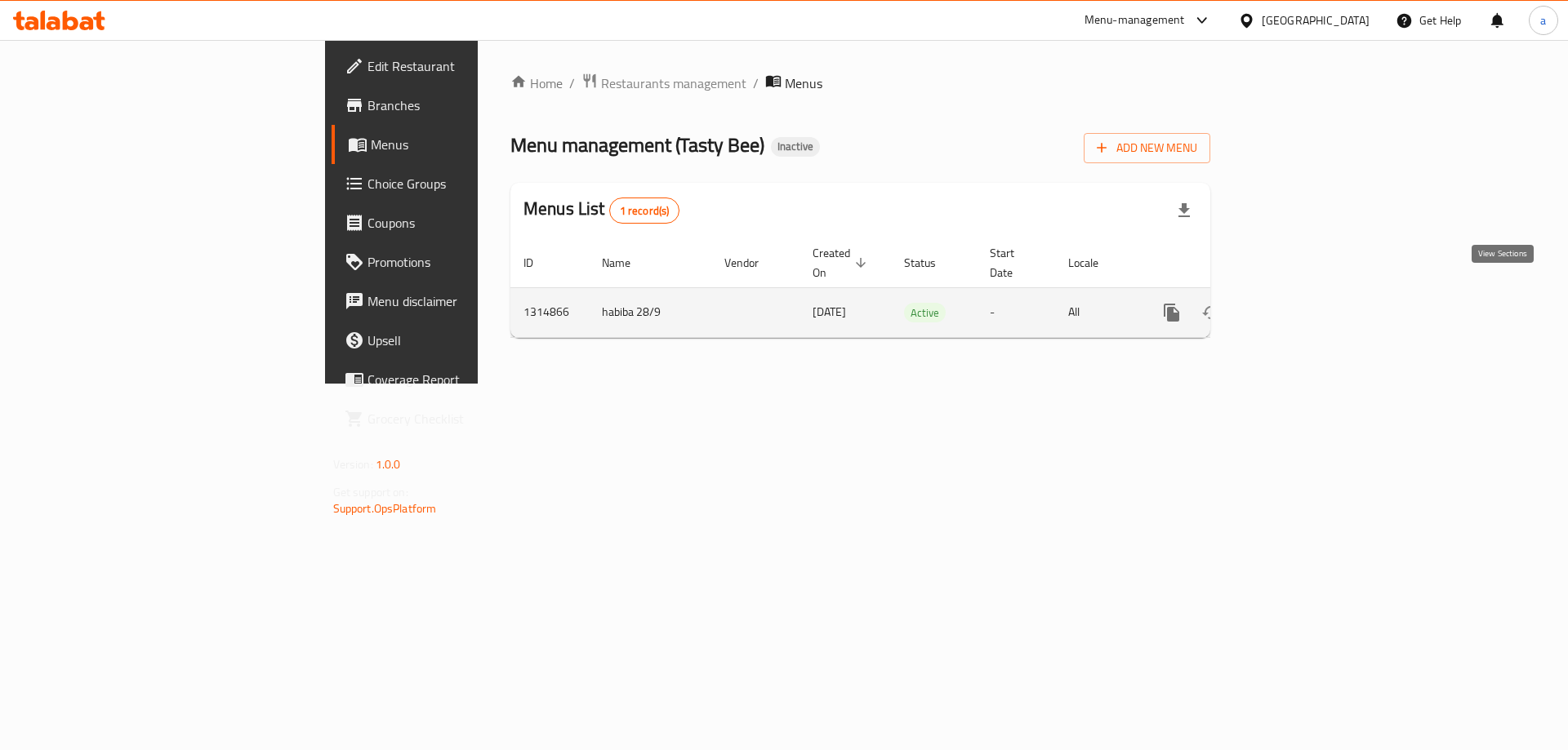
click at [1309, 293] on link "enhanced table" at bounding box center [1289, 312] width 39 height 39
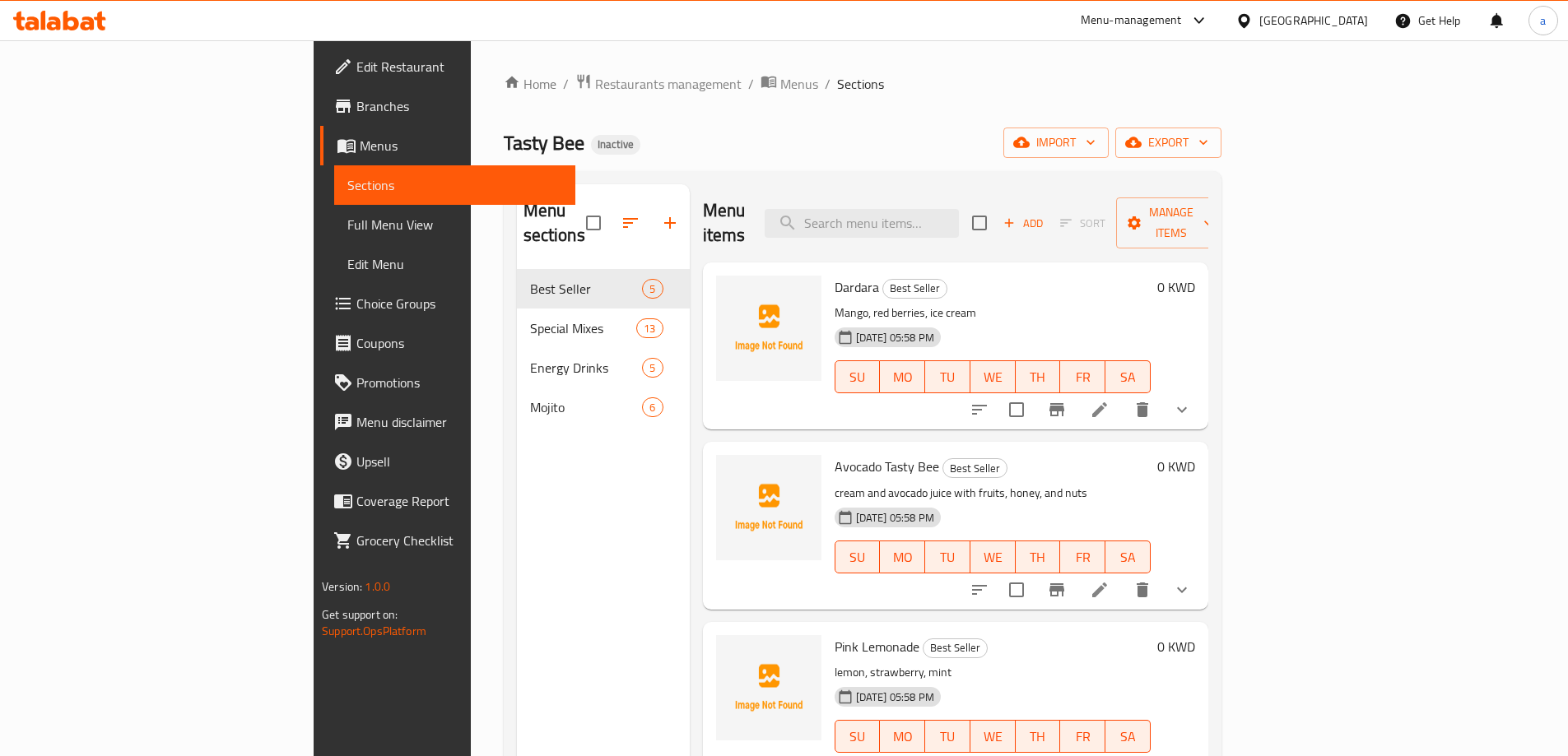
click at [348, 223] on span "Full Menu View" at bounding box center [455, 225] width 215 height 20
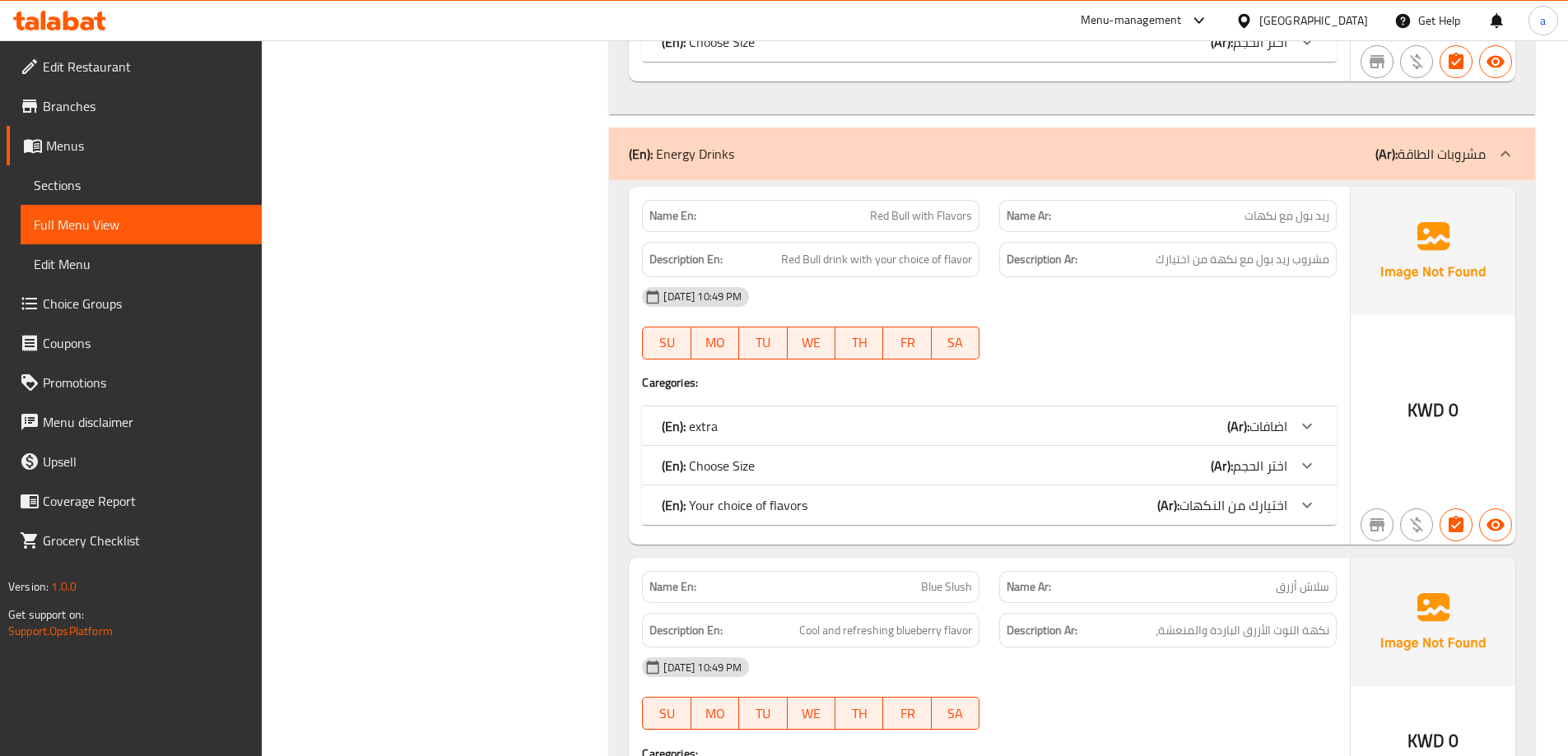
scroll to position [5597, 0]
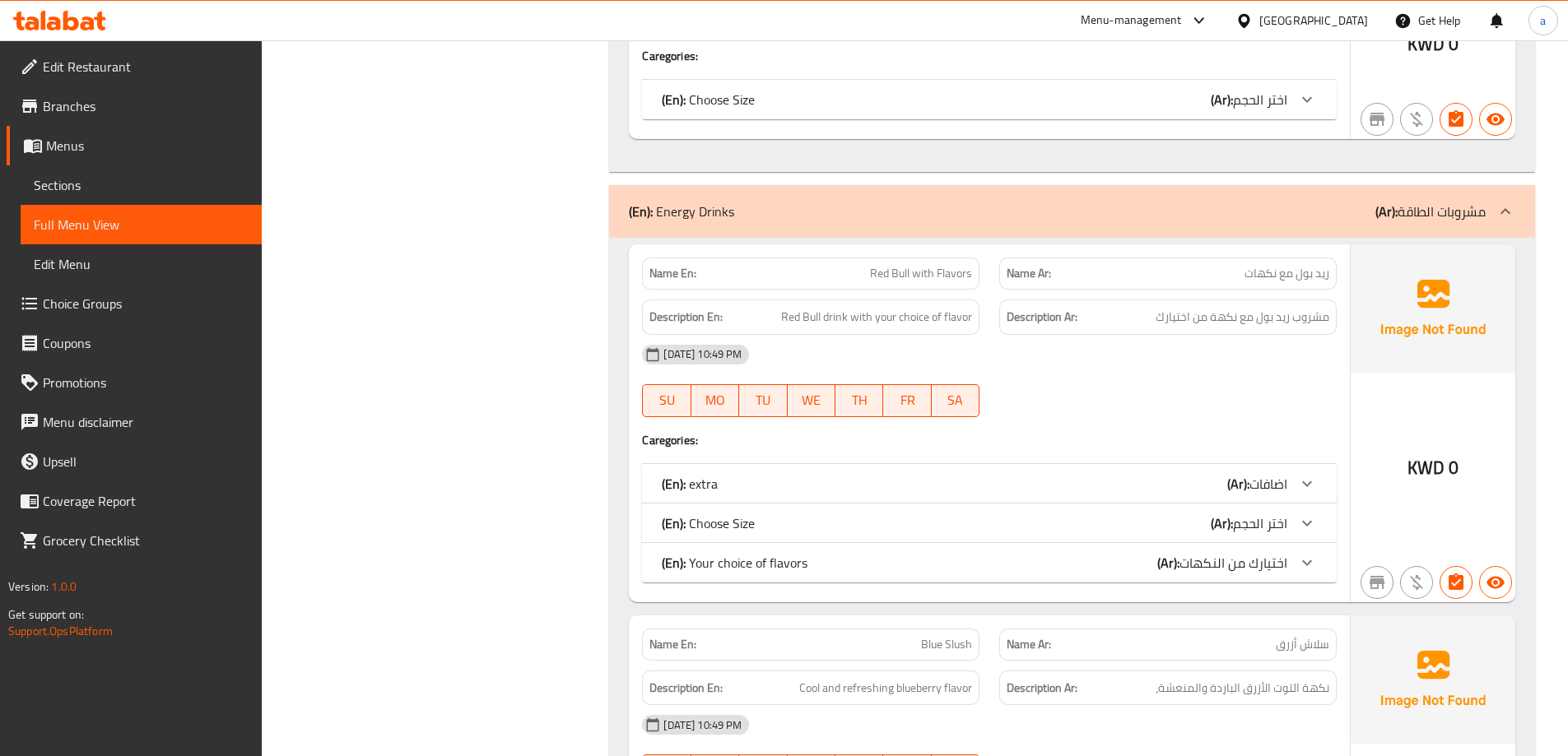
click at [1310, 474] on icon at bounding box center [1307, 484] width 20 height 20
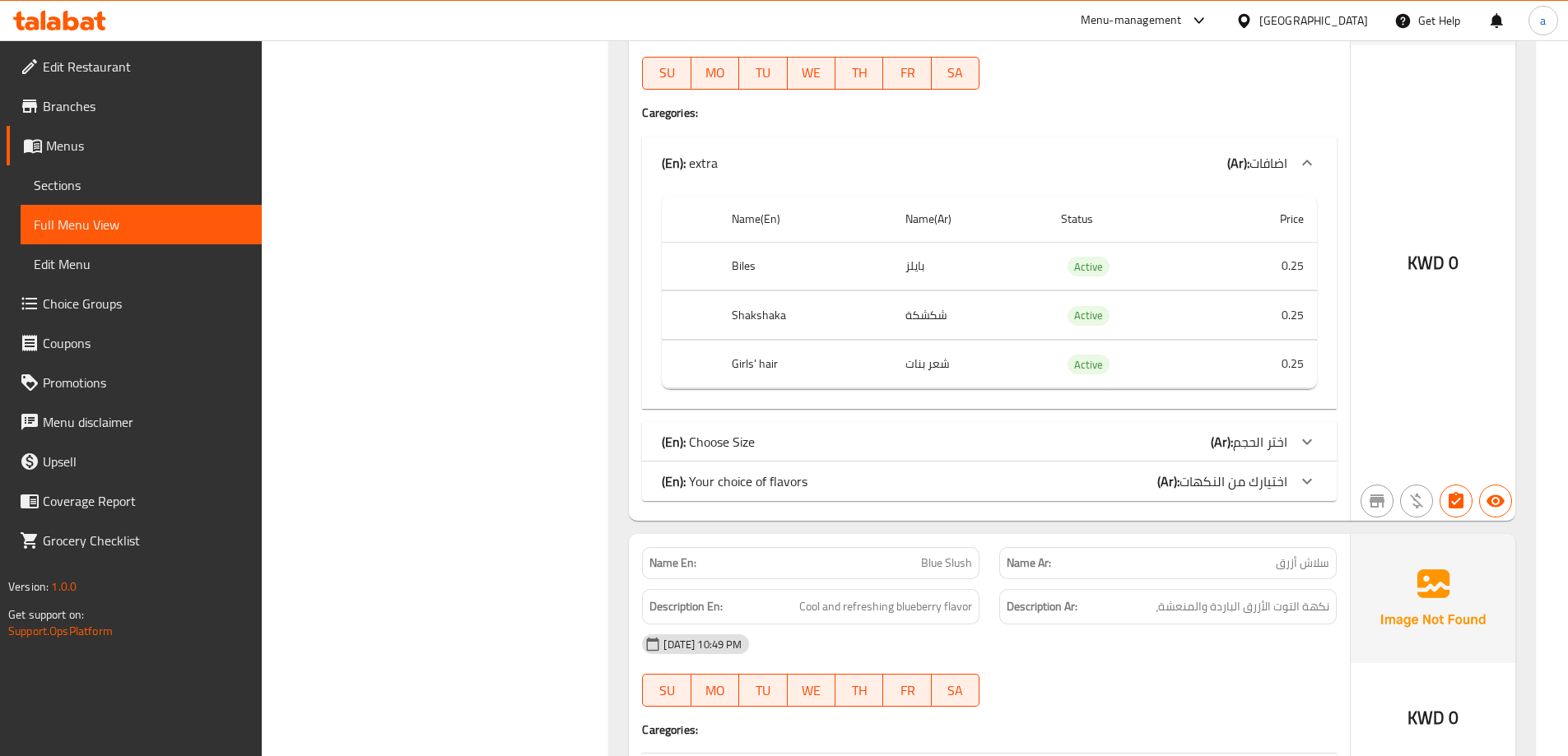
scroll to position [5926, 0]
click at [1303, 430] on icon at bounding box center [1307, 440] width 20 height 20
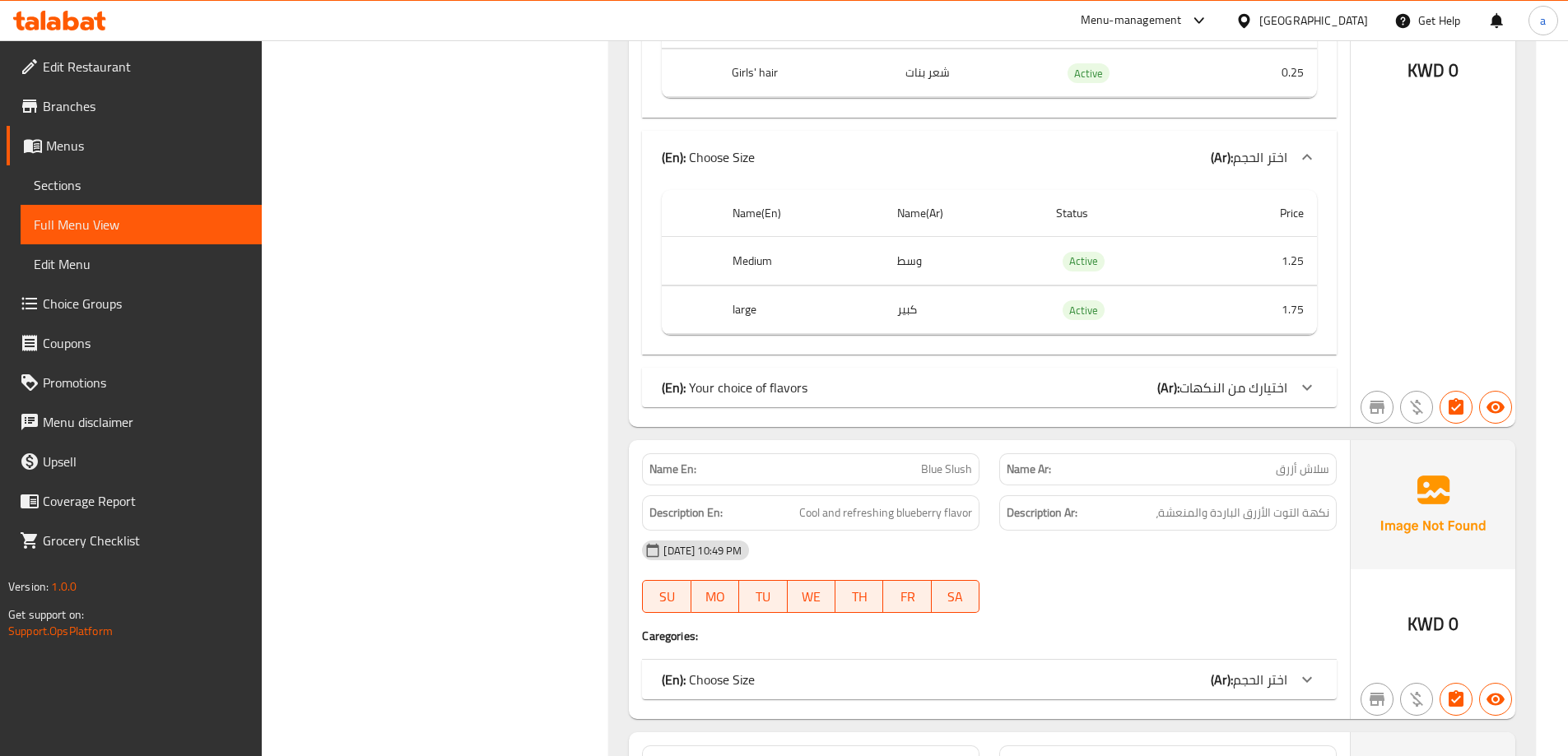
scroll to position [6254, 0]
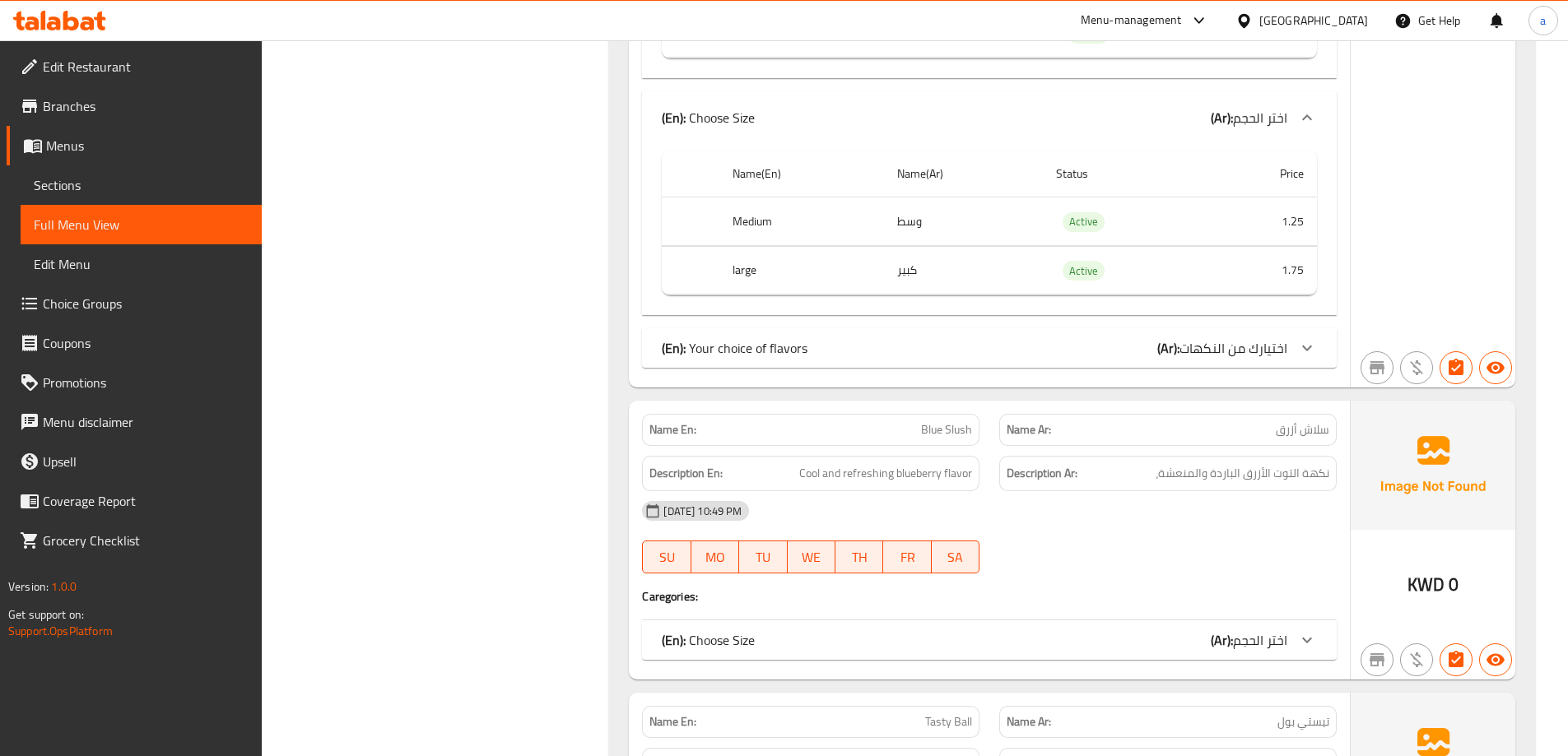
click at [1299, 339] on icon at bounding box center [1307, 349] width 20 height 20
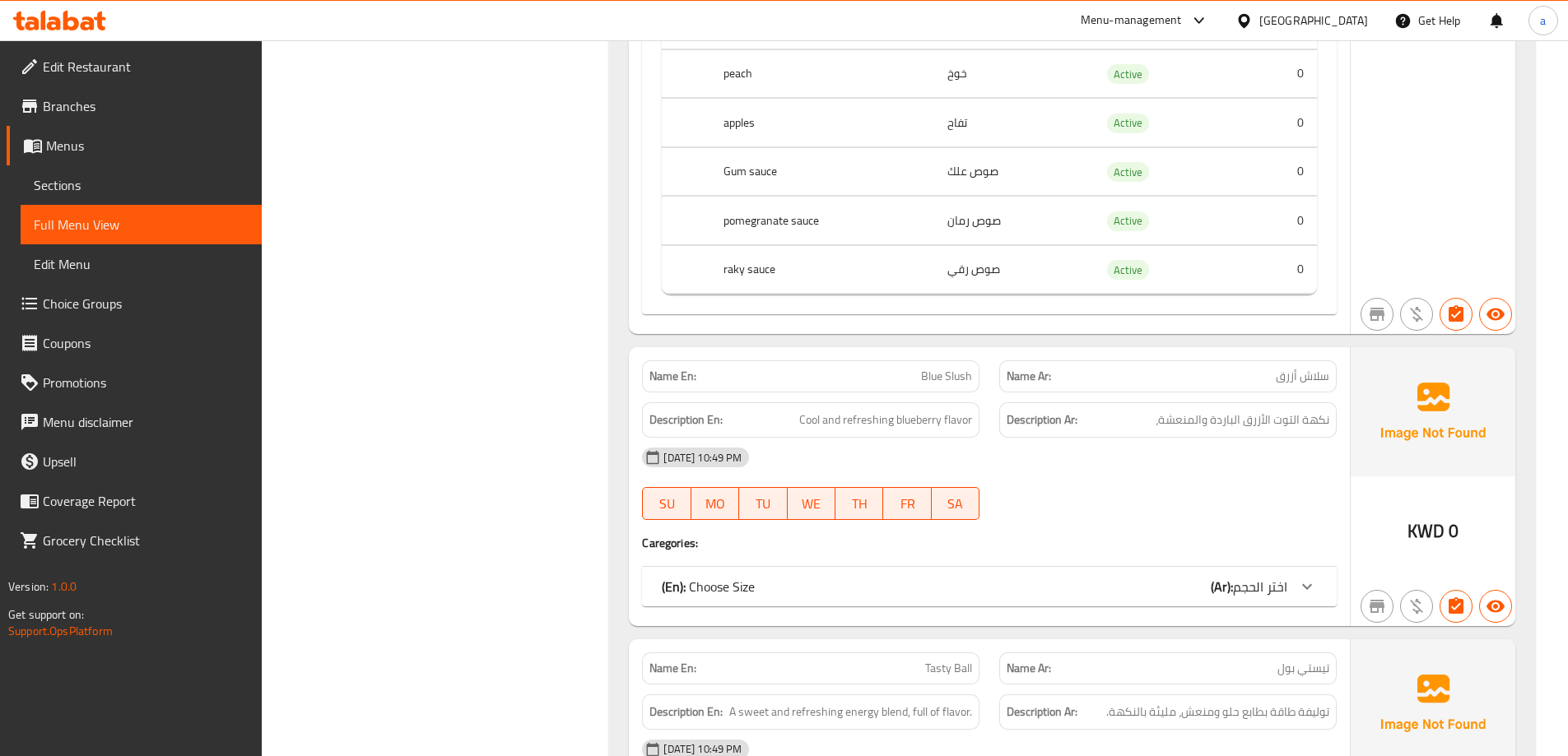
scroll to position [6831, 0]
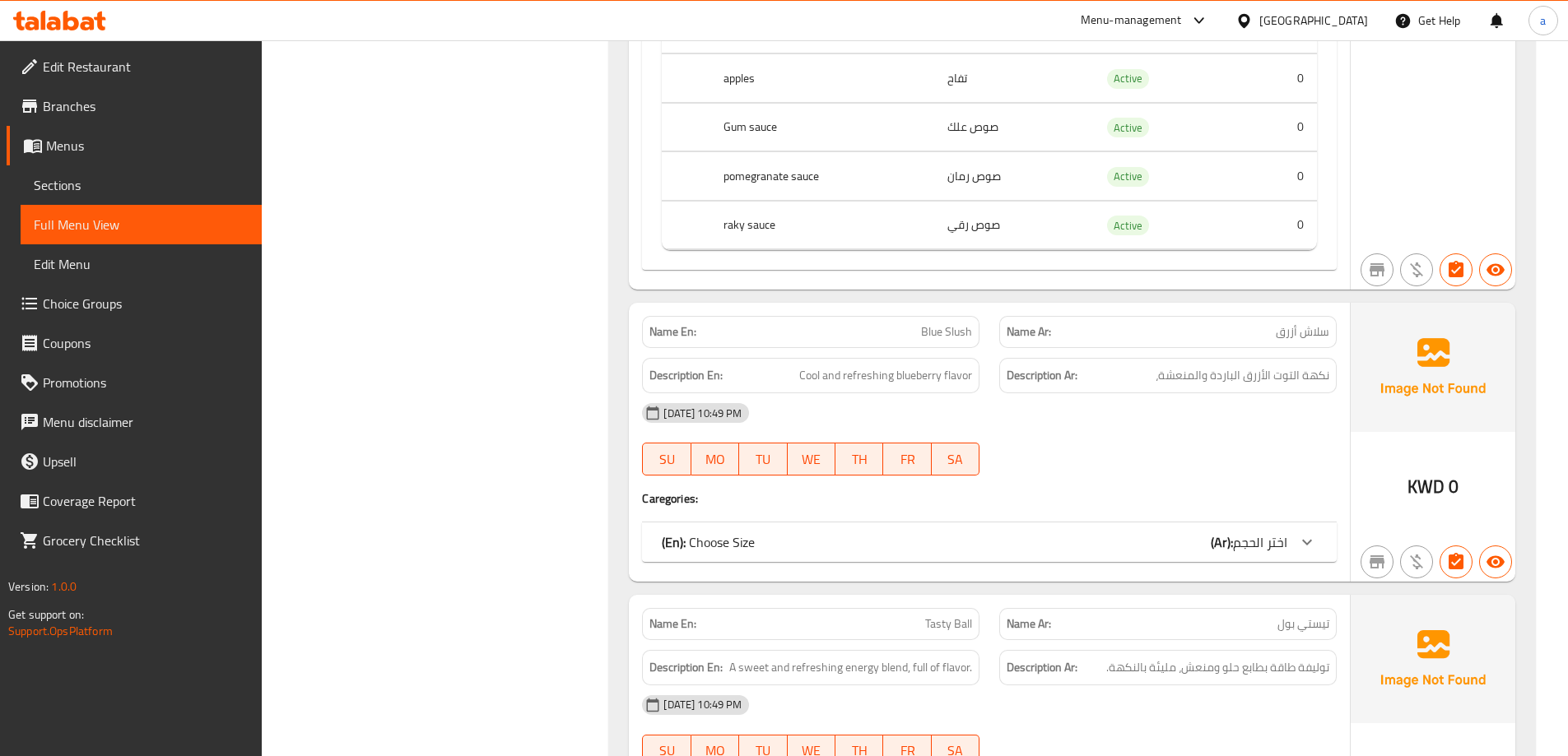
click at [1299, 532] on div at bounding box center [1307, 542] width 39 height 39
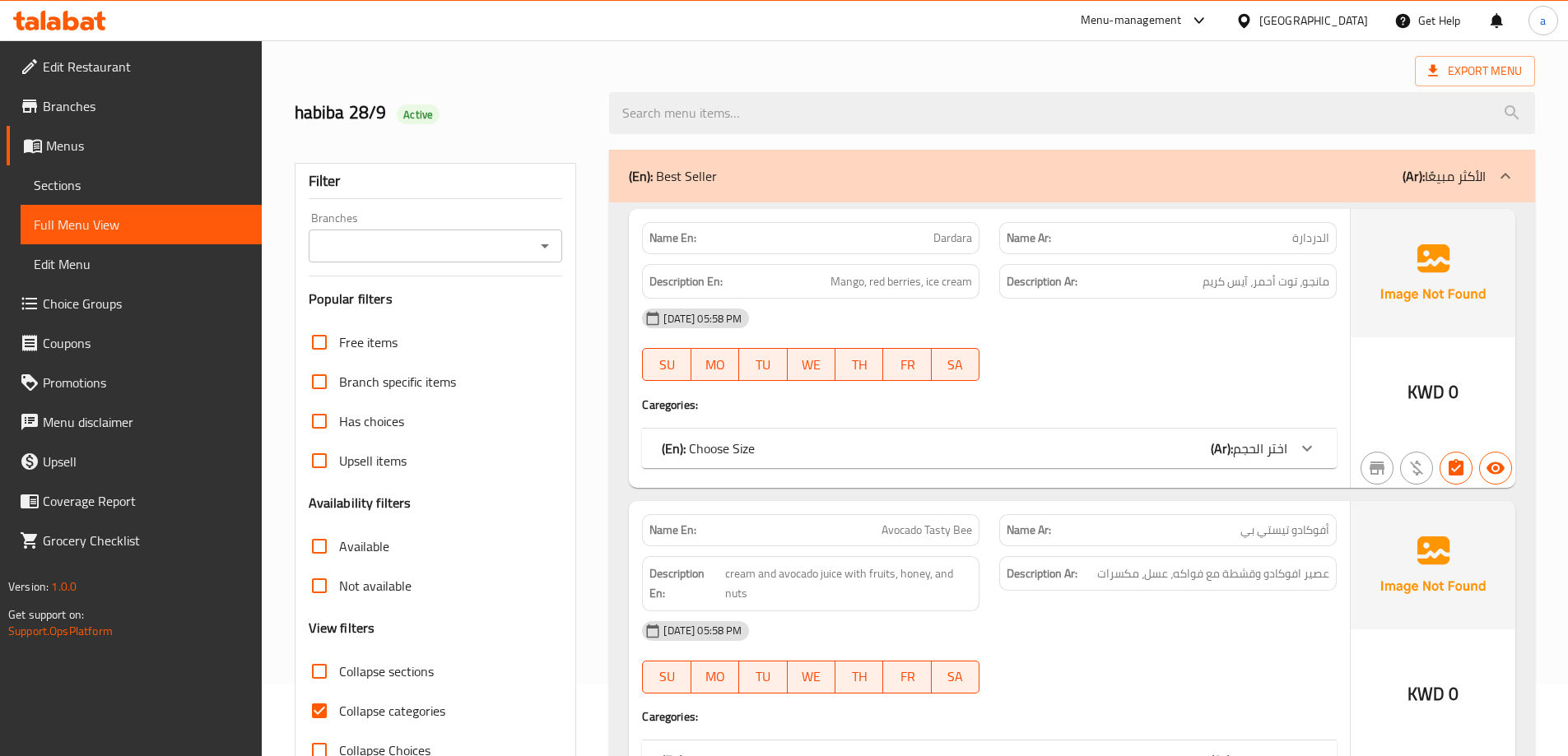
scroll to position [164, 0]
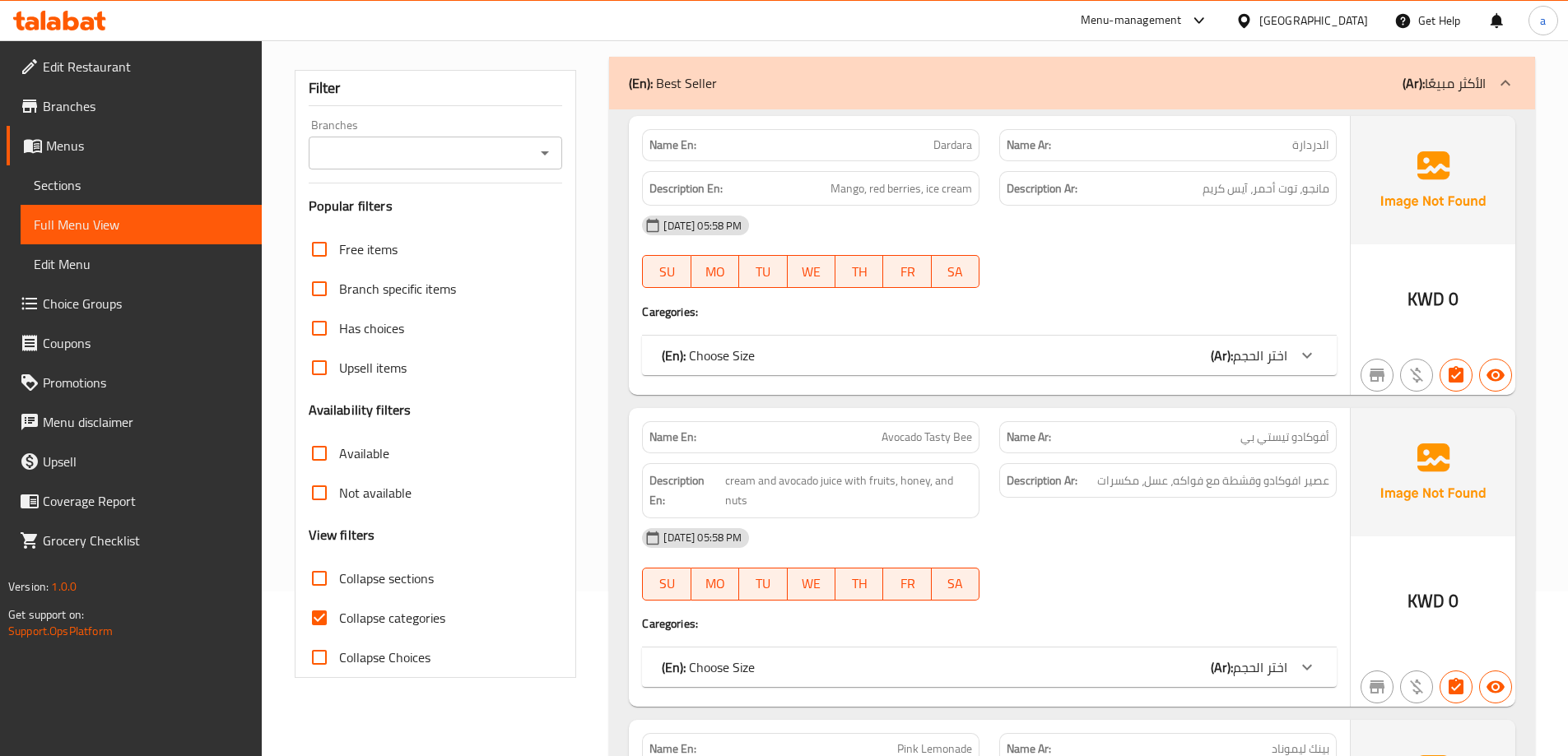
click at [331, 628] on input "Collapse categories" at bounding box center [319, 617] width 39 height 39
checkbox input "false"
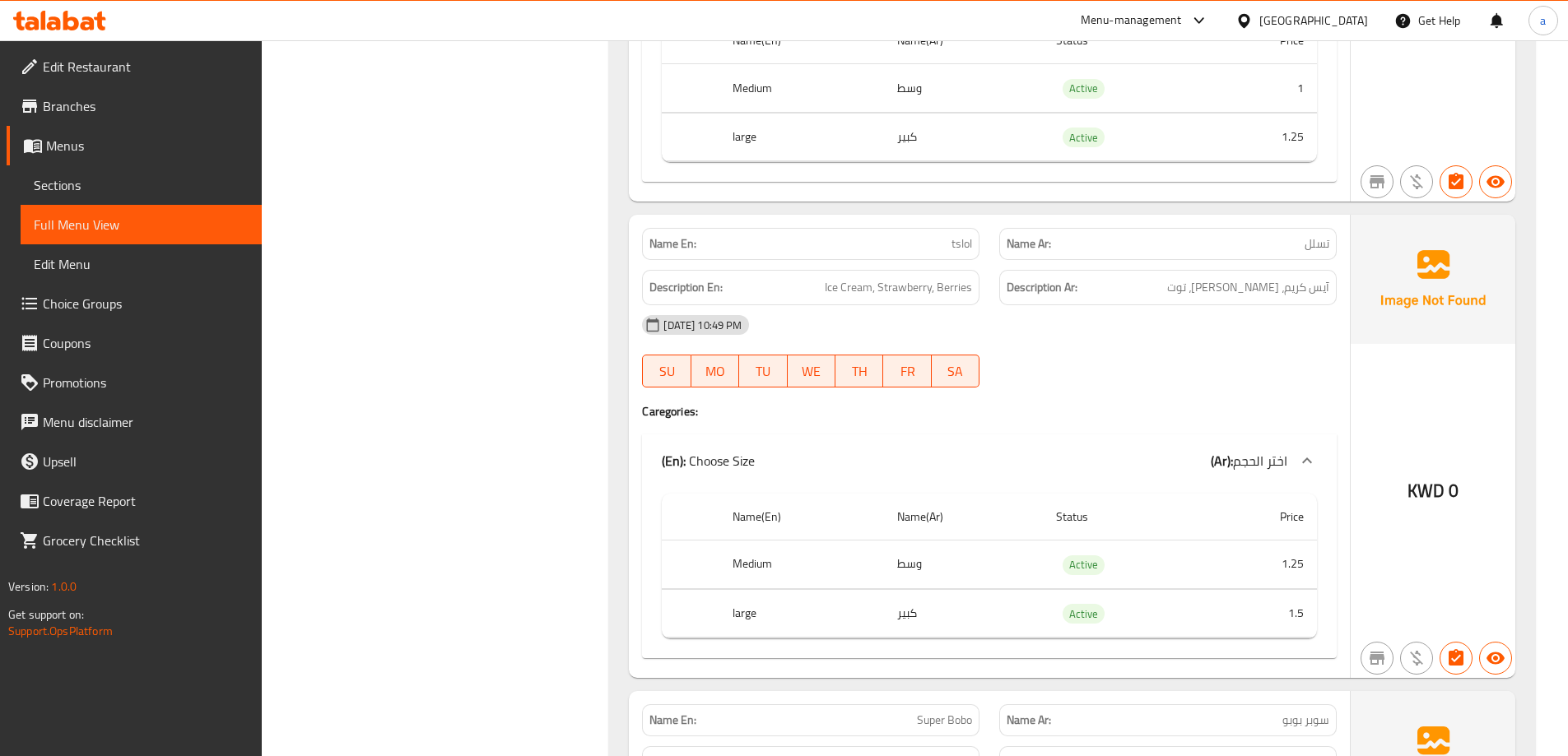
scroll to position [0, 0]
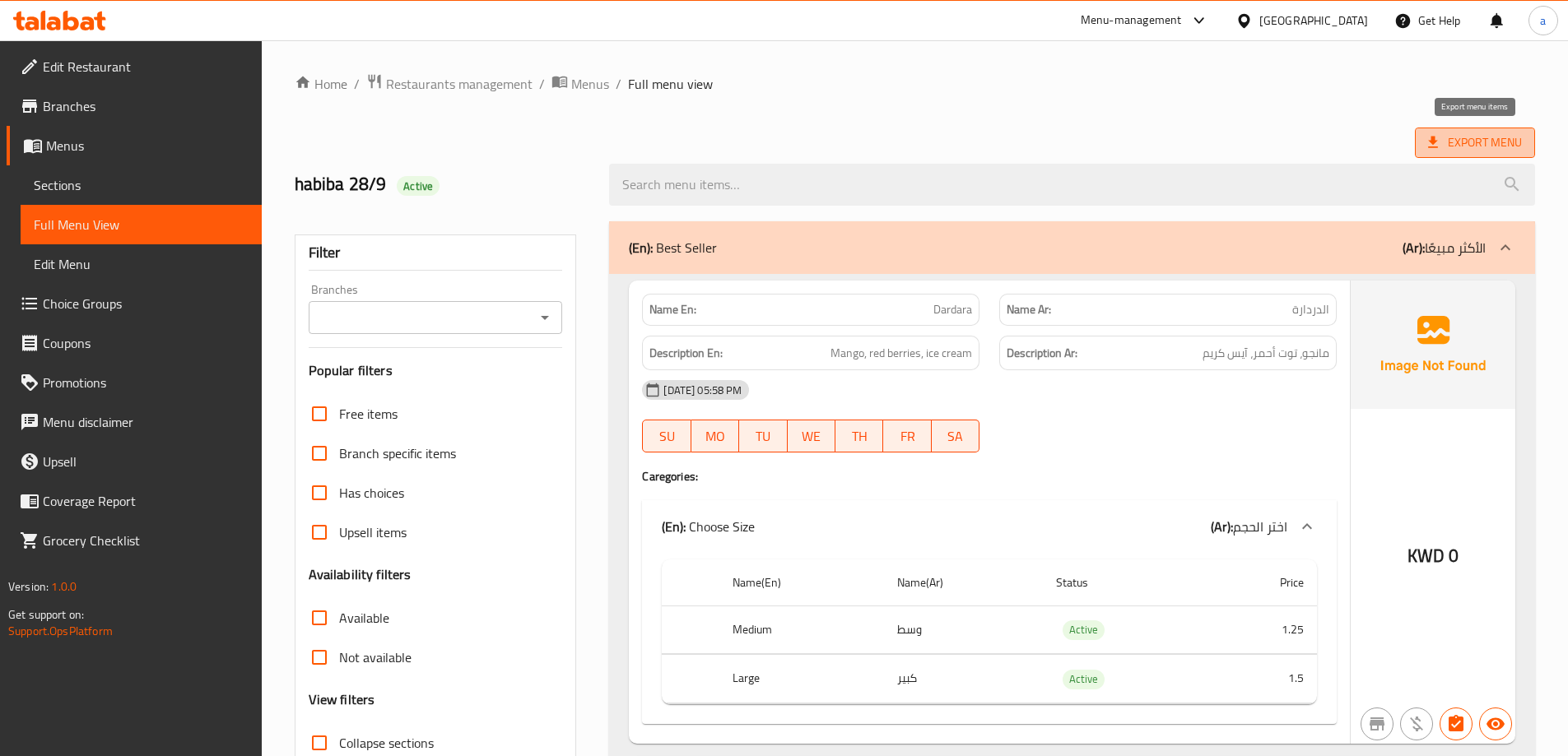
click at [1466, 152] on span "Export Menu" at bounding box center [1474, 142] width 94 height 20
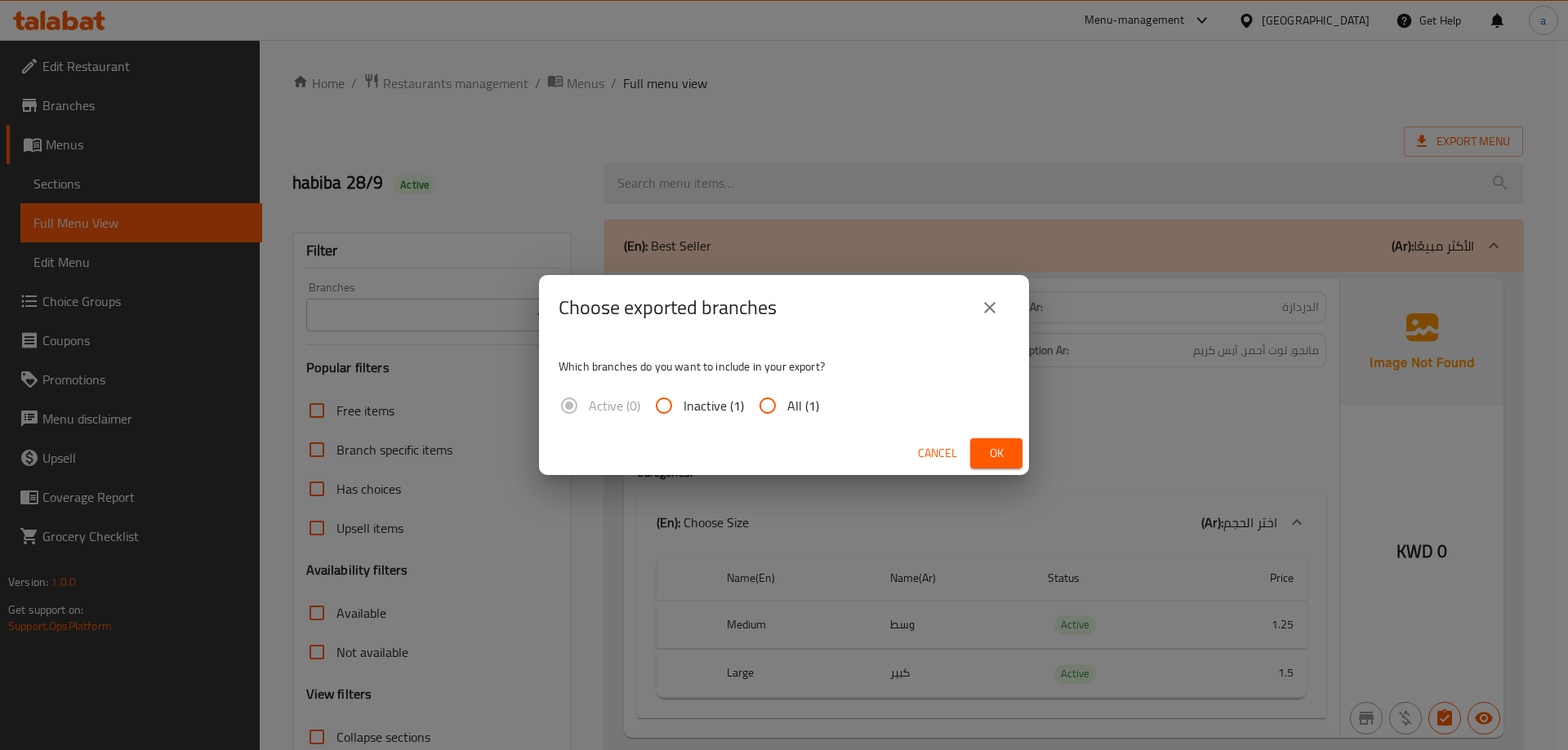
click at [759, 409] on input "All (1)" at bounding box center [768, 405] width 39 height 39
radio input "true"
click at [976, 445] on button "Ok" at bounding box center [996, 453] width 52 height 30
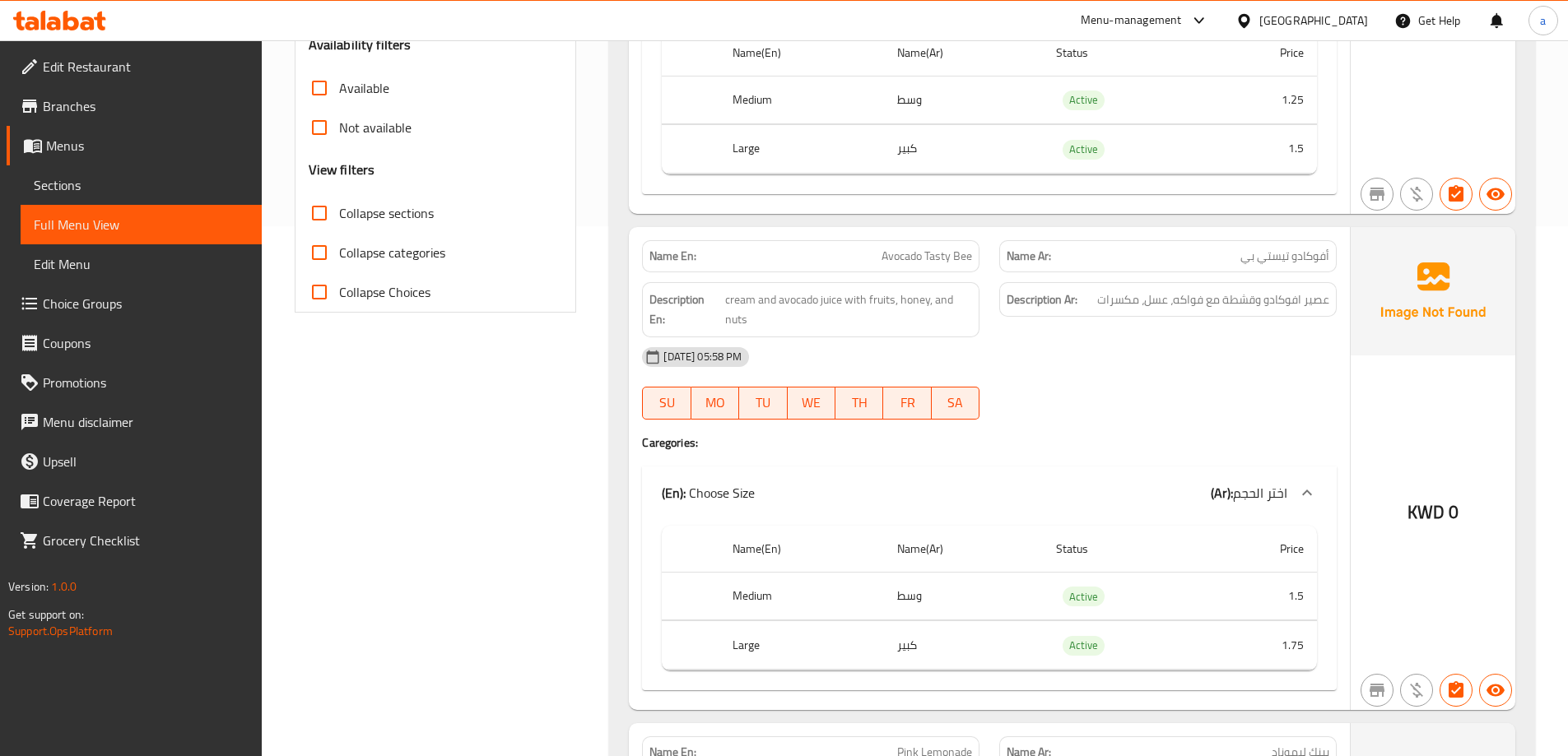
scroll to position [576, 0]
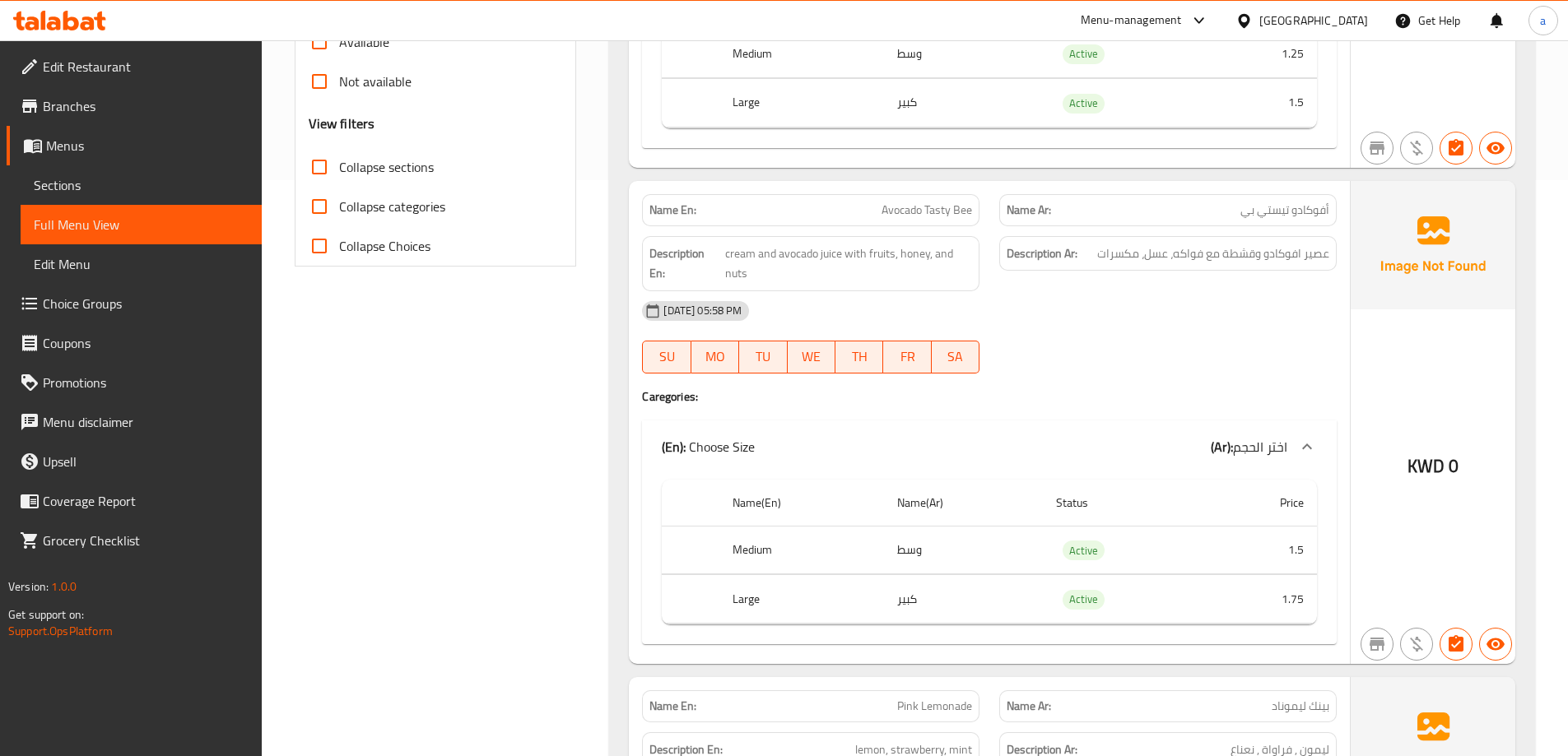
click at [150, 57] on span "Edit Restaurant" at bounding box center [146, 67] width 206 height 20
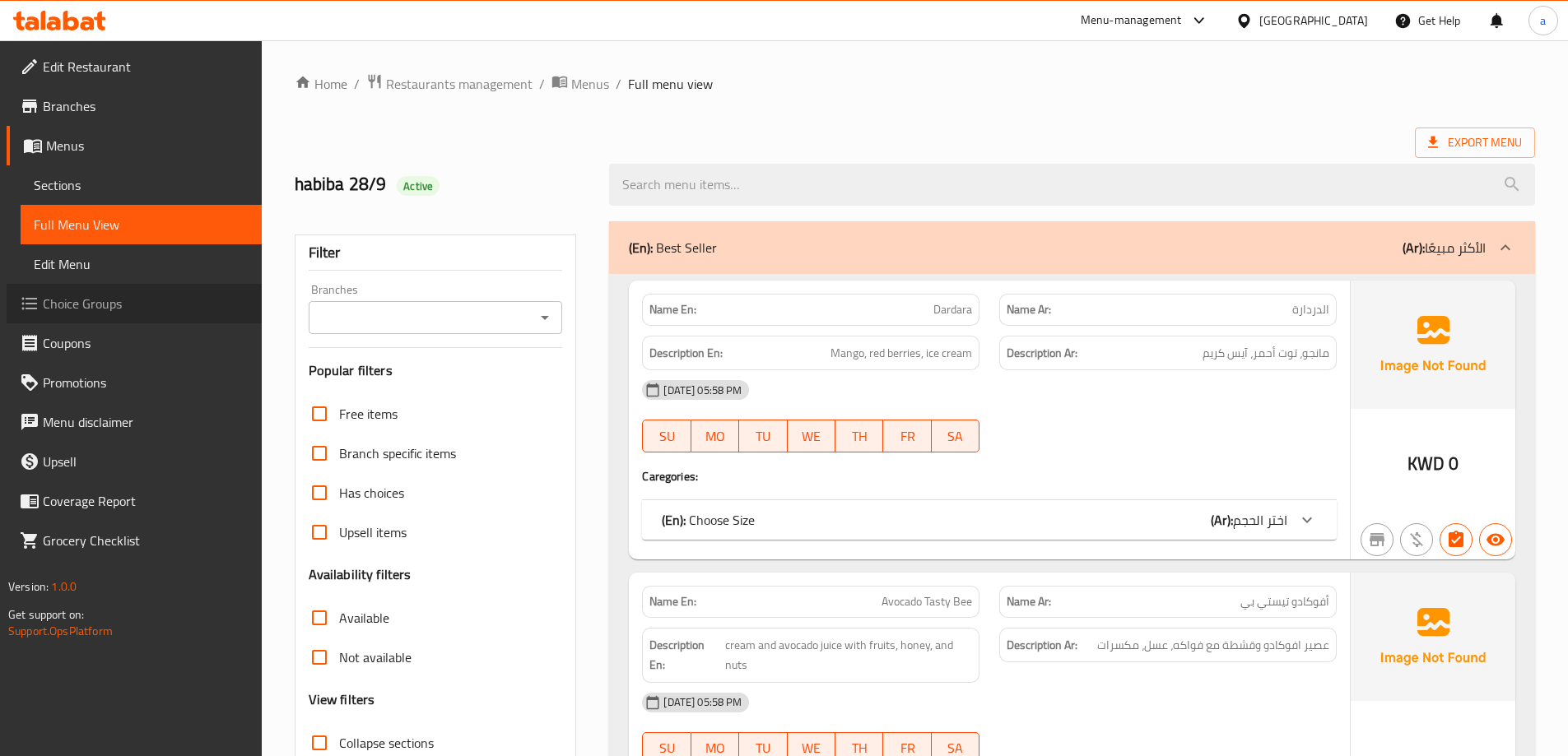
click at [124, 302] on span "Choice Groups" at bounding box center [146, 304] width 206 height 20
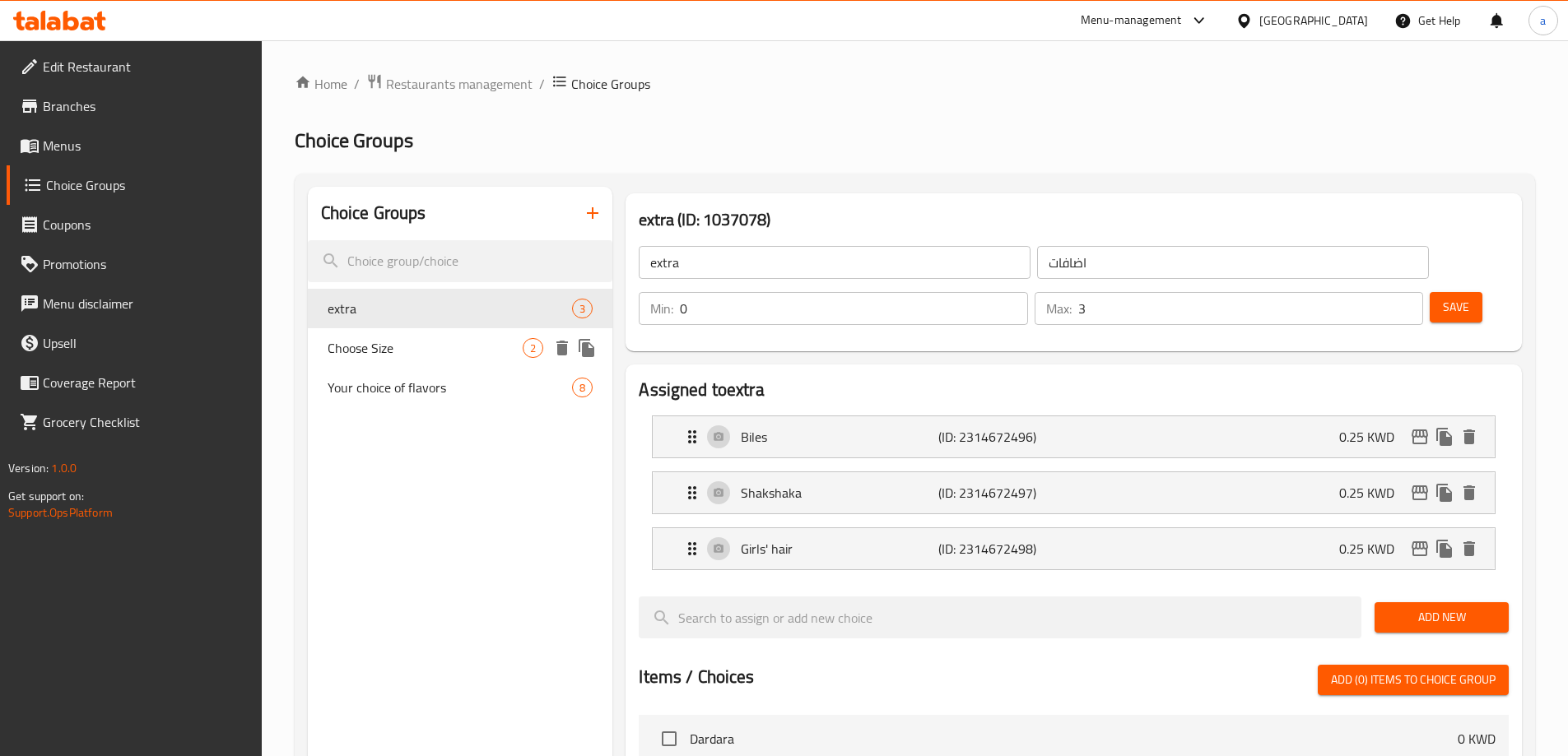
click at [406, 347] on span "Choose Size" at bounding box center [425, 349] width 195 height 20
type input "Choose Size"
type input "اختر الحجم"
type input "1"
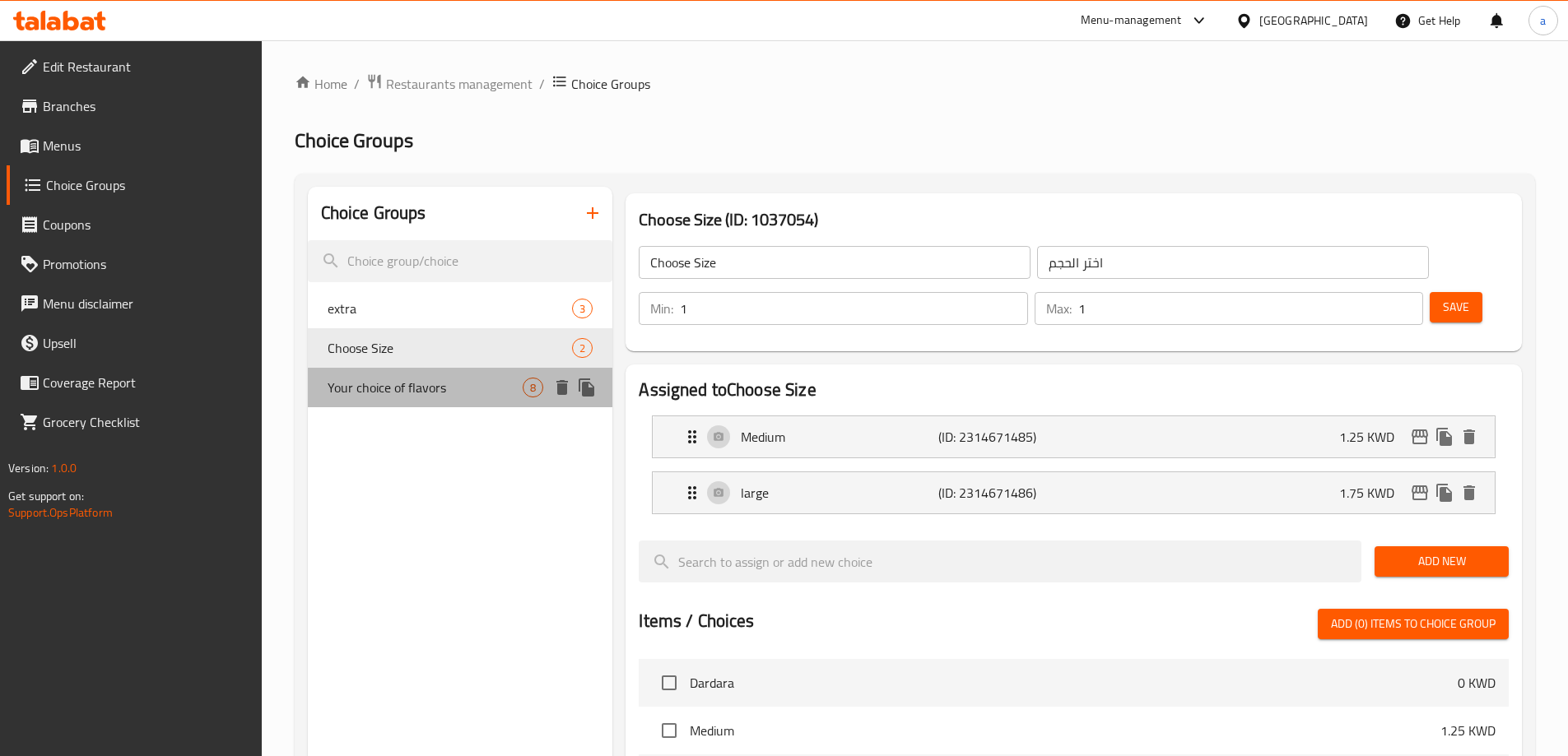
click at [425, 383] on span "Your choice of flavors" at bounding box center [425, 388] width 195 height 20
type input "Your choice of flavors"
type input "اختيارك من النكهات"
type input "3"
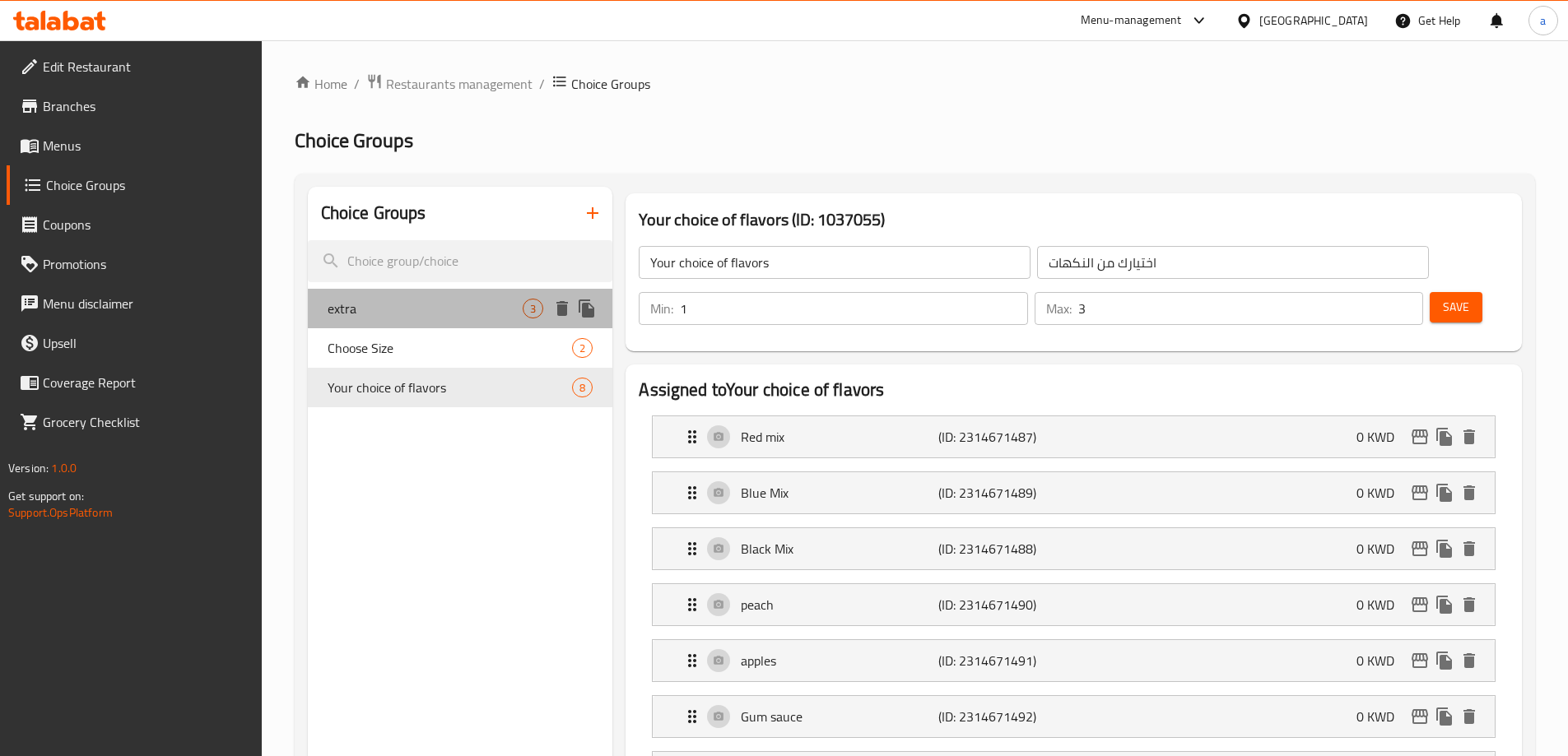
click at [364, 300] on span "extra" at bounding box center [425, 309] width 195 height 20
type input "extra"
type input "اضافات"
type input "0"
